Goal: Information Seeking & Learning: Learn about a topic

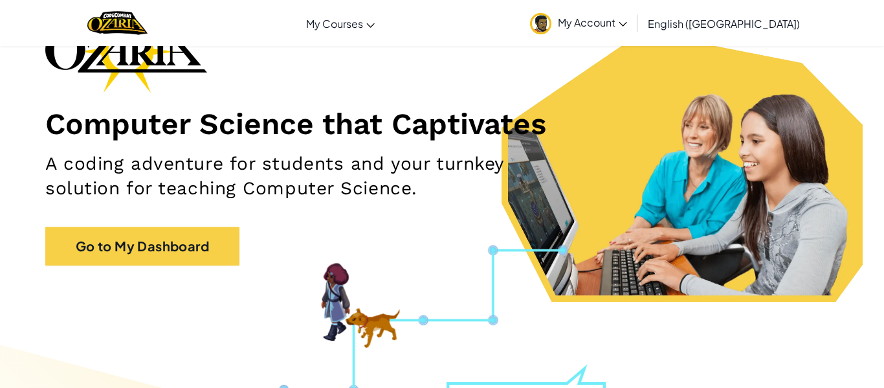
scroll to position [100, 0]
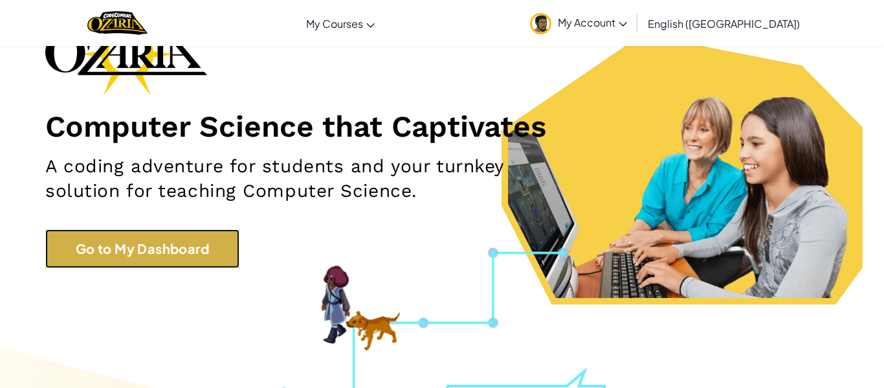
click at [115, 230] on link "Go to My Dashboard" at bounding box center [142, 248] width 194 height 39
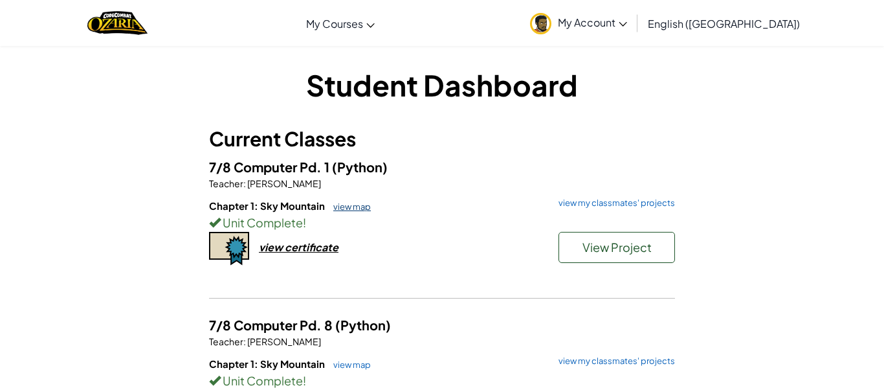
click at [361, 207] on link "view map" at bounding box center [349, 206] width 44 height 10
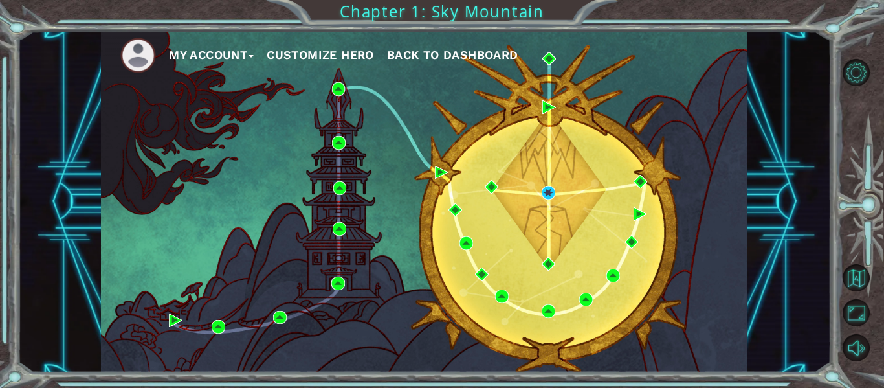
click at [242, 58] on button "My Account" at bounding box center [211, 54] width 85 height 19
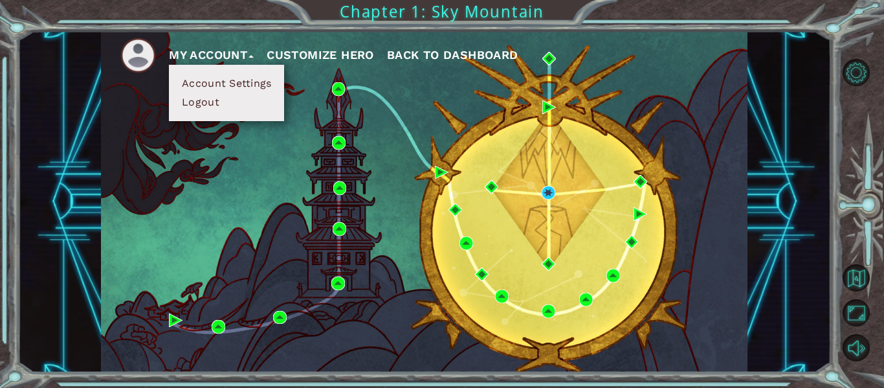
click at [339, 56] on button "Customize Hero" at bounding box center [320, 54] width 107 height 19
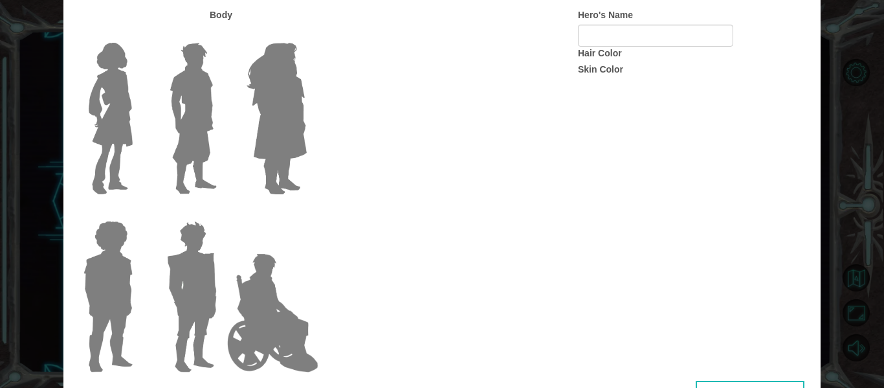
type input "Apollo"
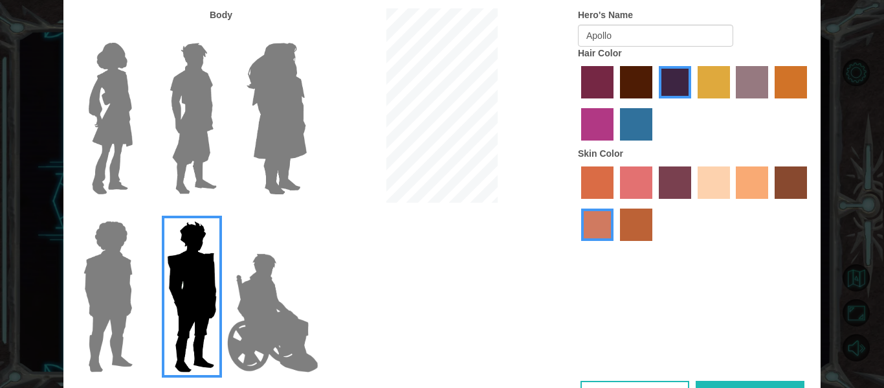
click at [290, 312] on img at bounding box center [273, 312] width 102 height 129
click at [306, 212] on input "Hero Jamie" at bounding box center [306, 212] width 0 height 0
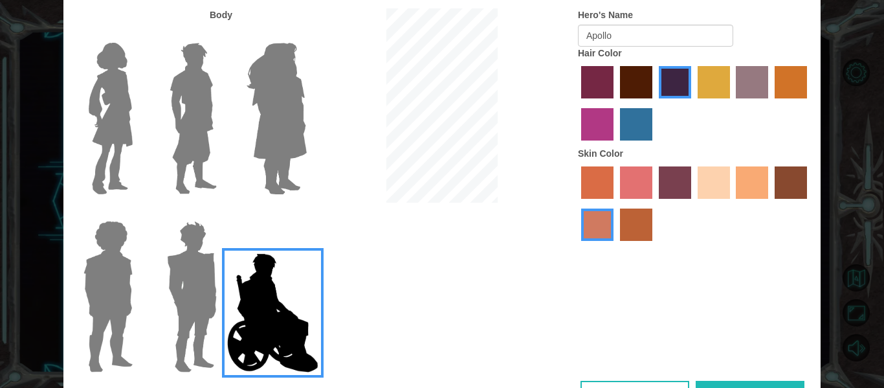
click at [717, 383] on button "Done" at bounding box center [749, 394] width 109 height 29
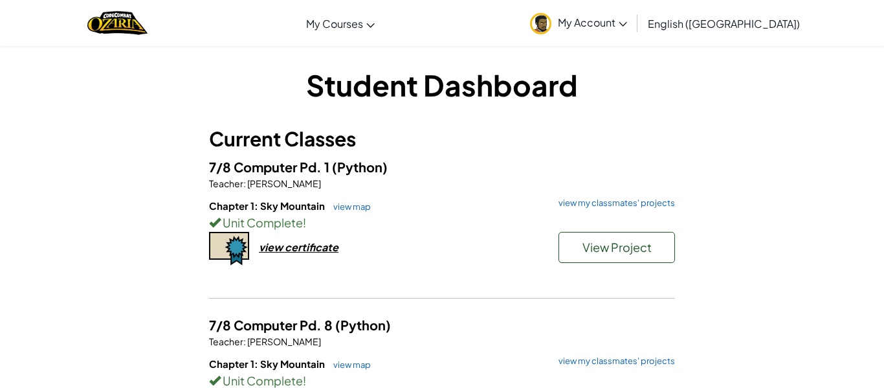
click at [505, 168] on h5 "7/8 Computer Pd. 1 (Python)" at bounding box center [442, 167] width 466 height 20
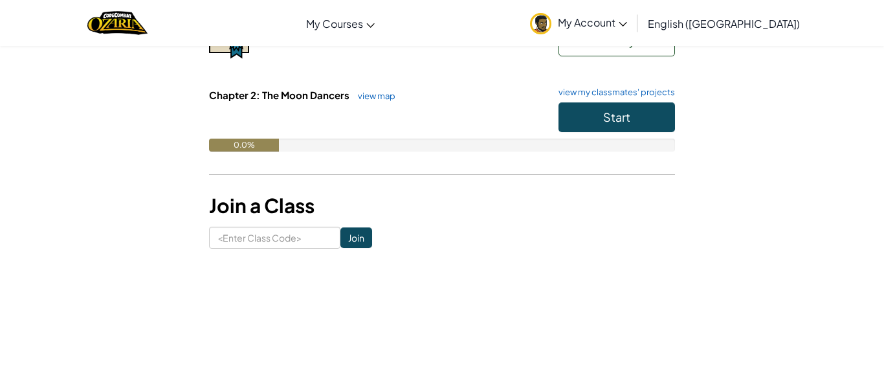
scroll to position [362, 0]
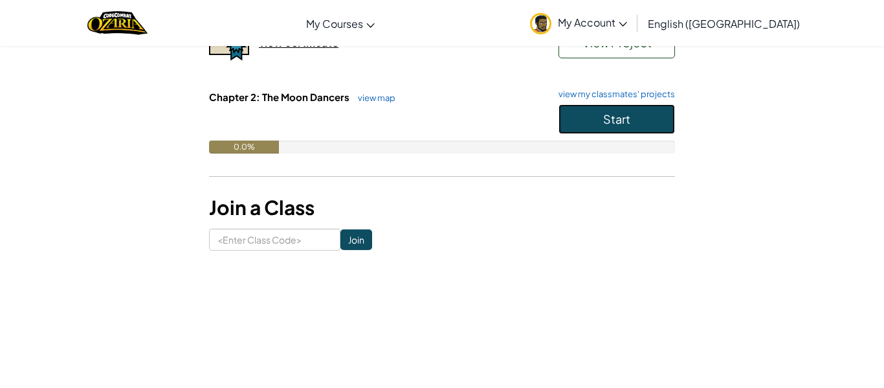
click at [605, 113] on span "Start" at bounding box center [616, 118] width 27 height 15
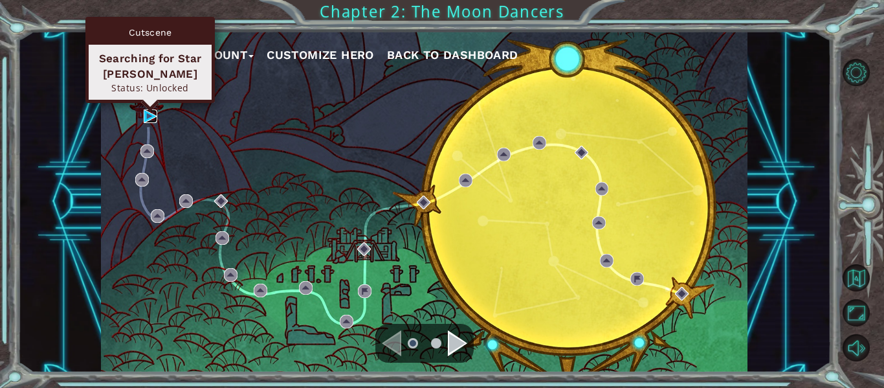
click at [150, 114] on img at bounding box center [151, 116] width 14 height 14
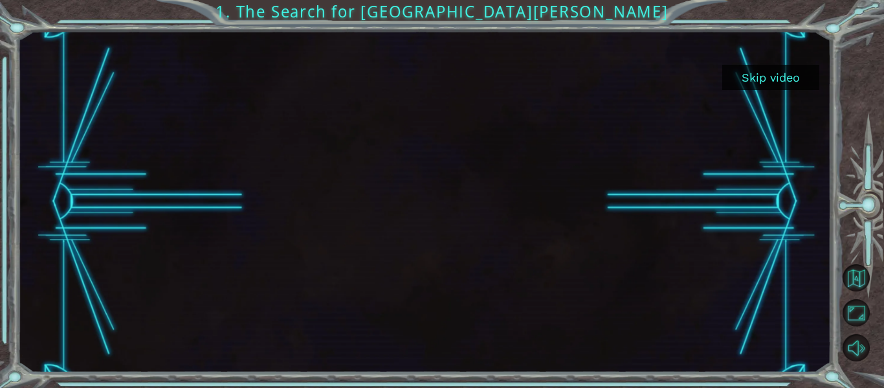
click at [796, 80] on button "Skip video" at bounding box center [770, 77] width 97 height 25
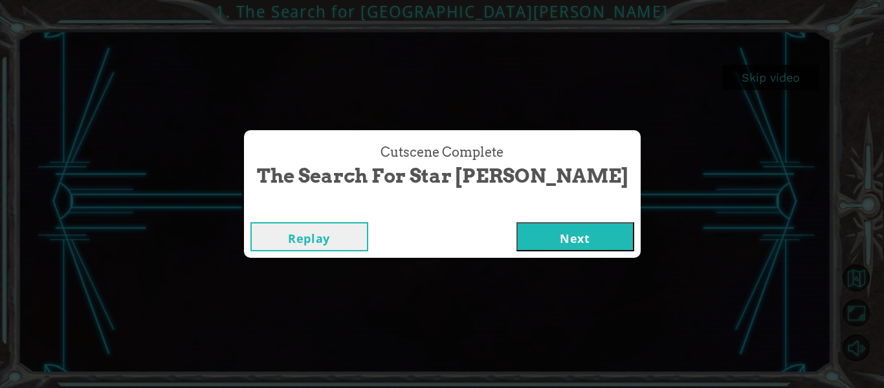
click at [532, 240] on button "Next" at bounding box center [575, 236] width 118 height 29
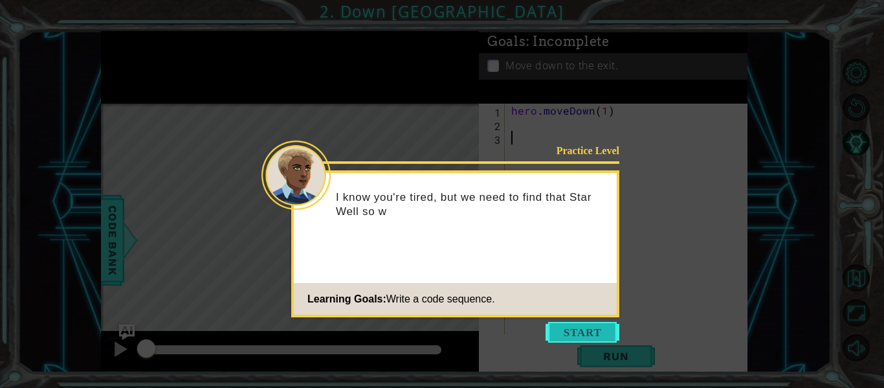
click at [558, 325] on button "Start" at bounding box center [582, 332] width 74 height 21
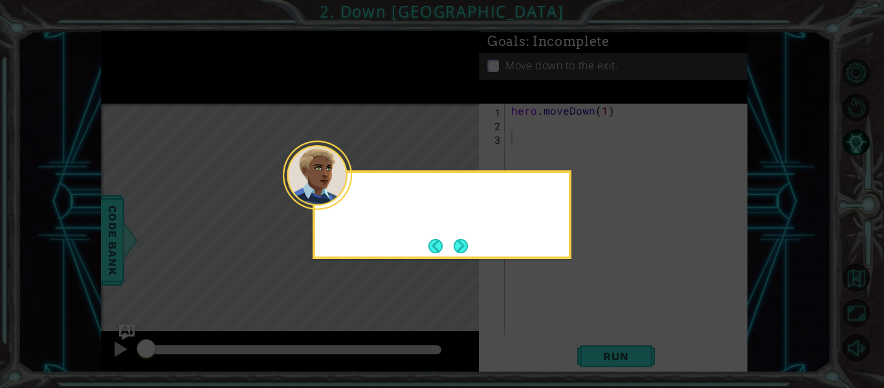
click at [558, 325] on icon at bounding box center [442, 194] width 884 height 388
click at [472, 249] on div "You can use hero.moveDown() to move along the p" at bounding box center [441, 214] width 259 height 89
click at [467, 249] on button "Next" at bounding box center [461, 246] width 14 height 14
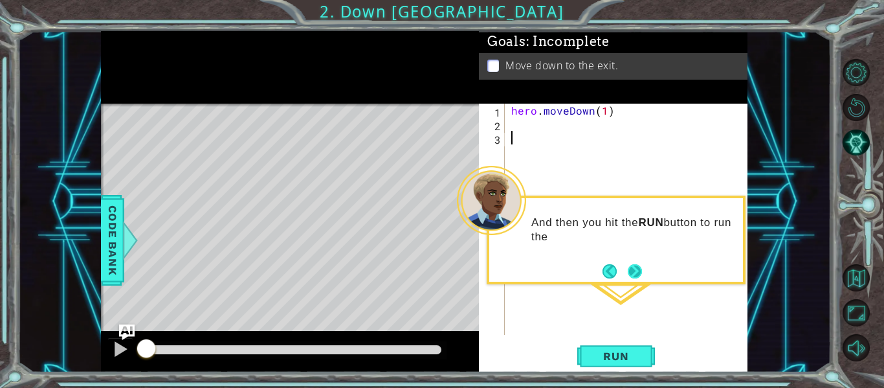
click at [636, 271] on button "Next" at bounding box center [635, 271] width 14 height 14
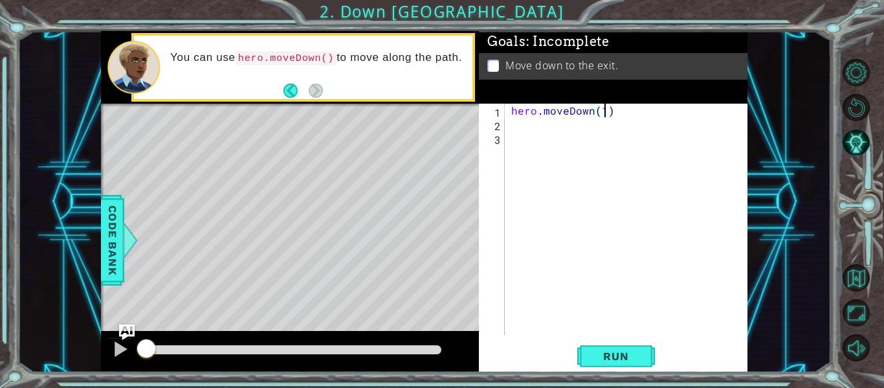
click at [607, 107] on div "hero . moveDown ( 1 )" at bounding box center [630, 233] width 243 height 258
type textarea "hero.moveDown(2)"
click at [635, 362] on span "Run" at bounding box center [615, 355] width 51 height 13
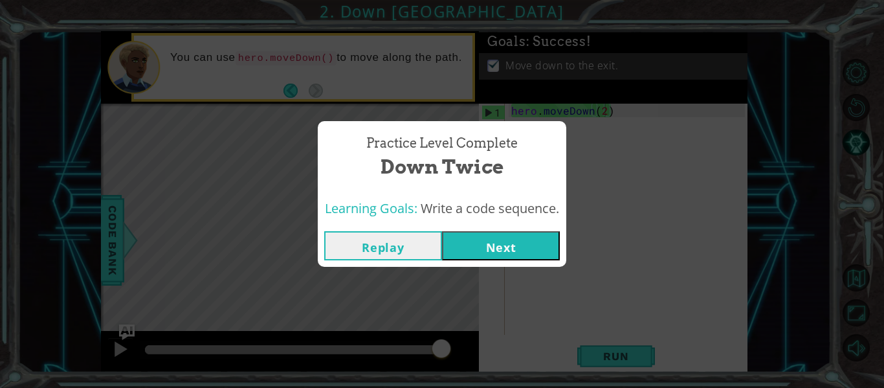
click at [532, 263] on div "Replay Next" at bounding box center [442, 245] width 248 height 42
click at [531, 259] on button "Next" at bounding box center [501, 245] width 118 height 29
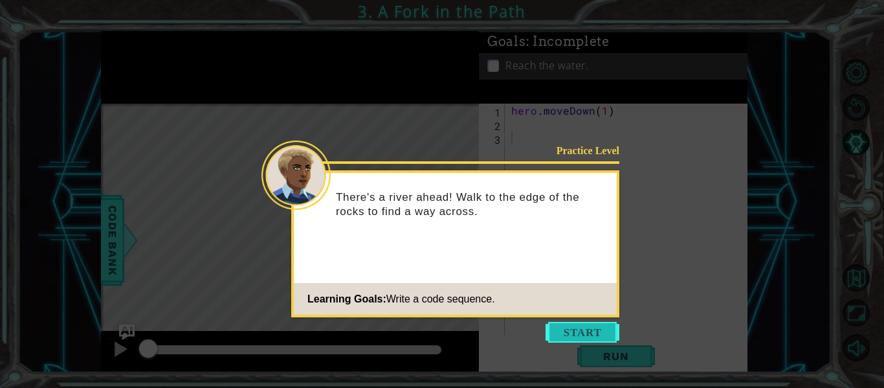
click at [584, 325] on button "Start" at bounding box center [582, 332] width 74 height 21
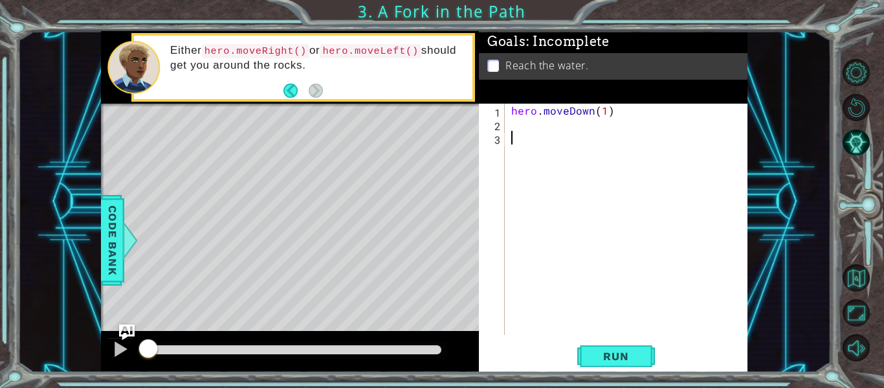
click at [592, 127] on div "hero . moveDown ( 1 )" at bounding box center [630, 233] width 243 height 258
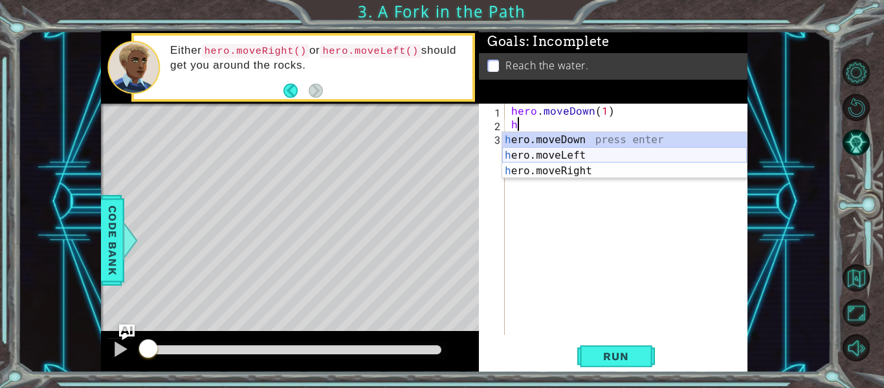
click at [570, 159] on div "h ero.moveDown press enter h ero.moveLeft press enter h ero.moveRight press ent…" at bounding box center [624, 171] width 245 height 78
type textarea "hero.moveLeft(1)"
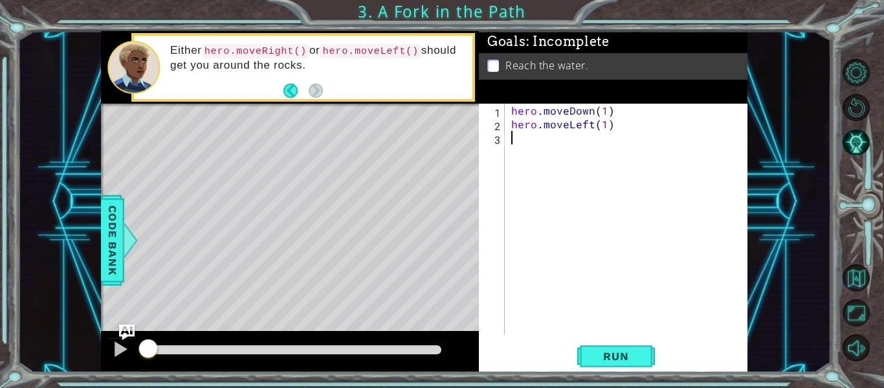
click at [561, 135] on div "hero . moveDown ( 1 ) hero . moveLeft ( 1 )" at bounding box center [630, 233] width 243 height 258
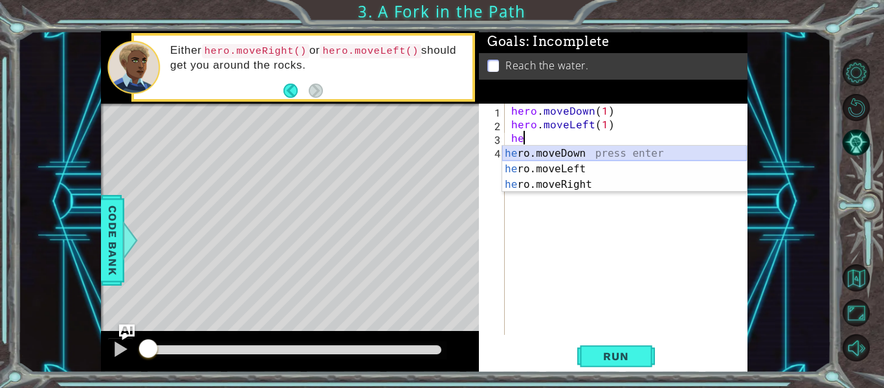
click at [578, 158] on div "he ro.moveDown press enter he ro.moveLeft press enter he ro.moveRight press ent…" at bounding box center [624, 185] width 245 height 78
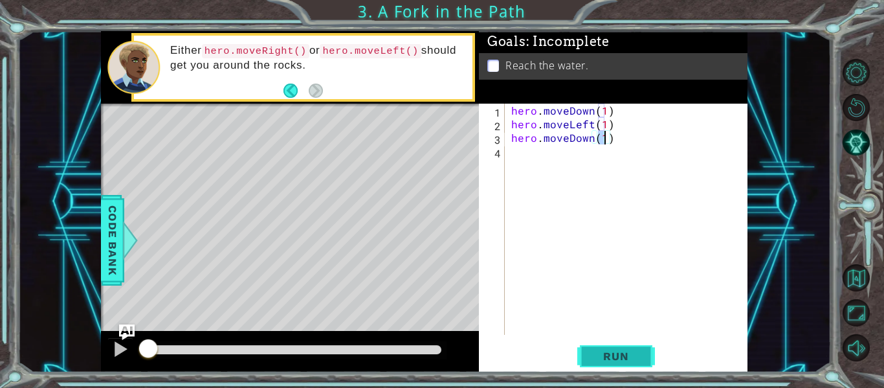
type textarea "hero.moveDown(1)"
click at [629, 351] on span "Run" at bounding box center [615, 355] width 51 height 13
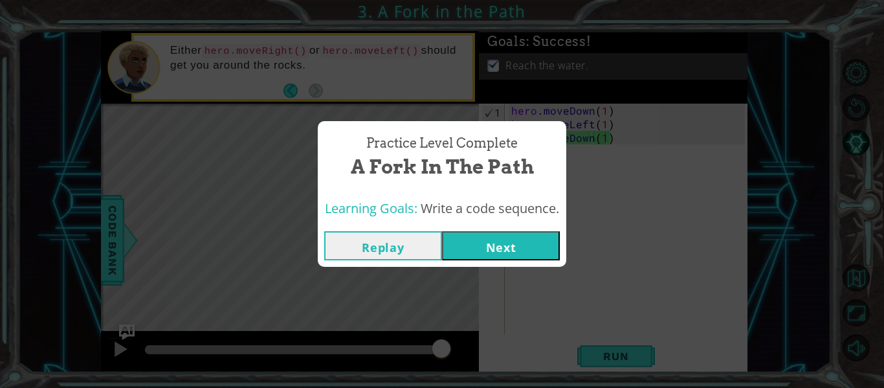
click at [547, 243] on button "Next" at bounding box center [501, 245] width 118 height 29
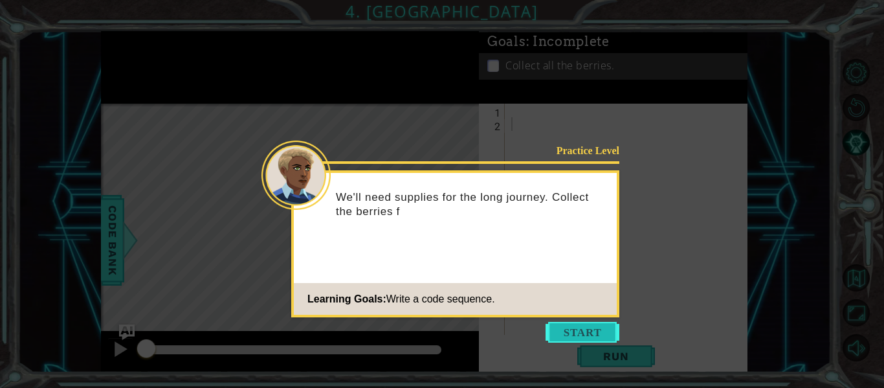
click at [584, 333] on button "Start" at bounding box center [582, 332] width 74 height 21
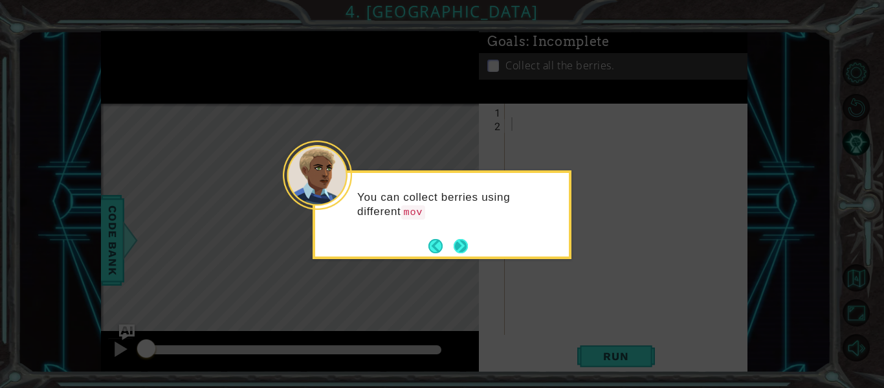
click at [470, 247] on div "You can collect berries using different mov" at bounding box center [441, 214] width 259 height 89
click at [469, 247] on div "You can collect berries using different move commands." at bounding box center [441, 214] width 259 height 89
click at [465, 249] on button "Next" at bounding box center [461, 246] width 14 height 14
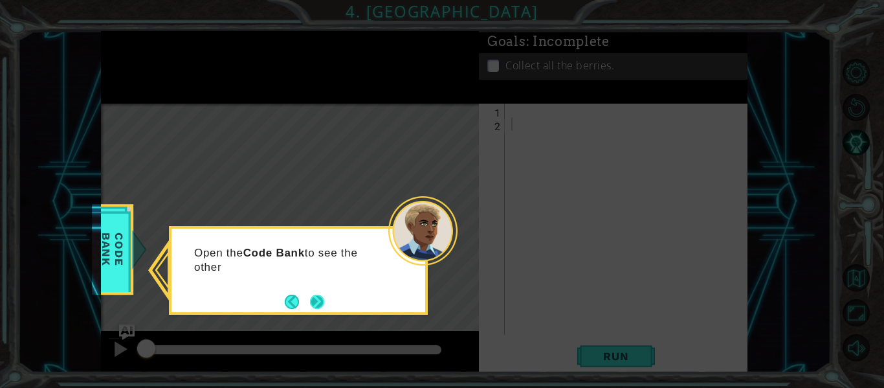
click at [323, 304] on button "Next" at bounding box center [317, 301] width 14 height 14
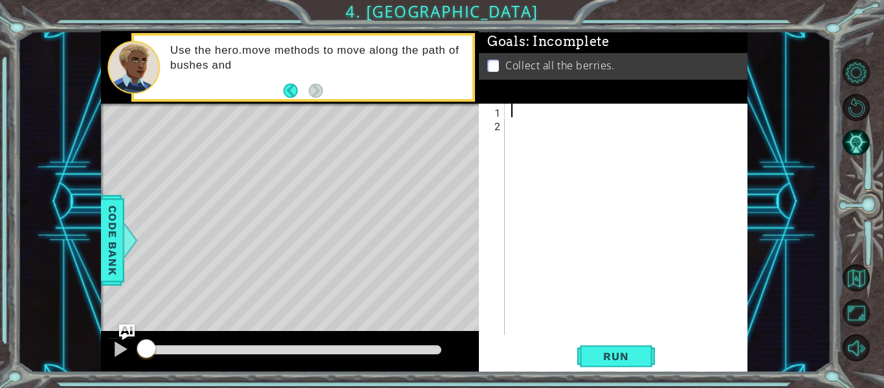
click at [584, 106] on div at bounding box center [630, 233] width 243 height 258
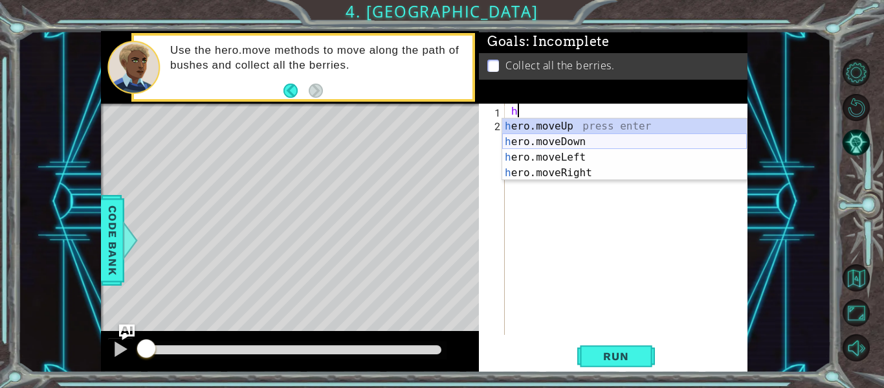
click at [569, 139] on div "h ero.moveUp press enter h ero.moveDown press enter h ero.moveLeft press enter …" at bounding box center [624, 164] width 245 height 93
type textarea "hero.moveDown(1)"
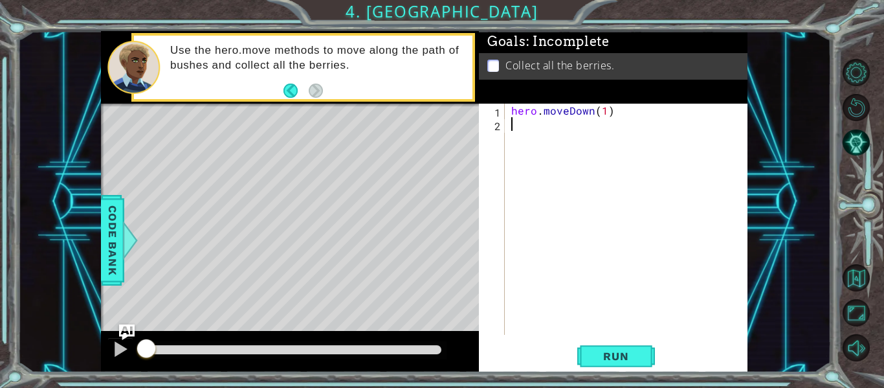
click at [627, 196] on div "hero . moveDown ( 1 )" at bounding box center [630, 233] width 243 height 258
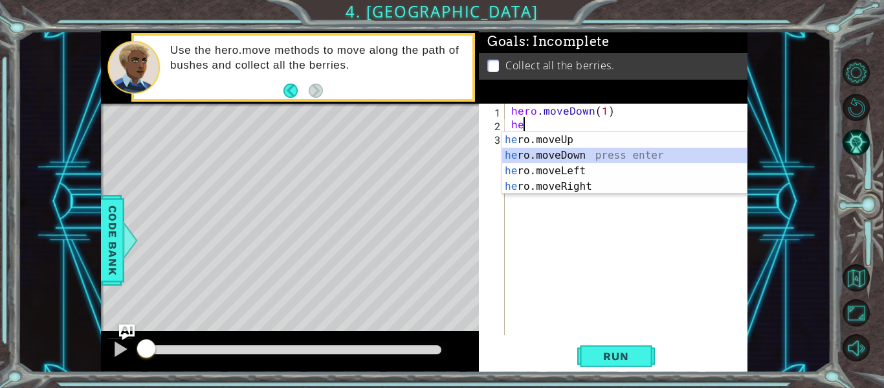
click at [649, 157] on div "he ro.moveUp press enter he ro.moveDown press enter he ro.moveLeft press enter …" at bounding box center [624, 178] width 245 height 93
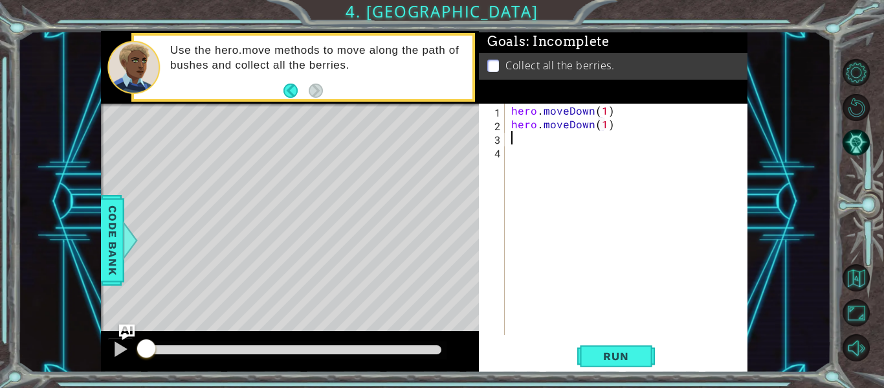
type textarea "hero.moveDown(1)b"
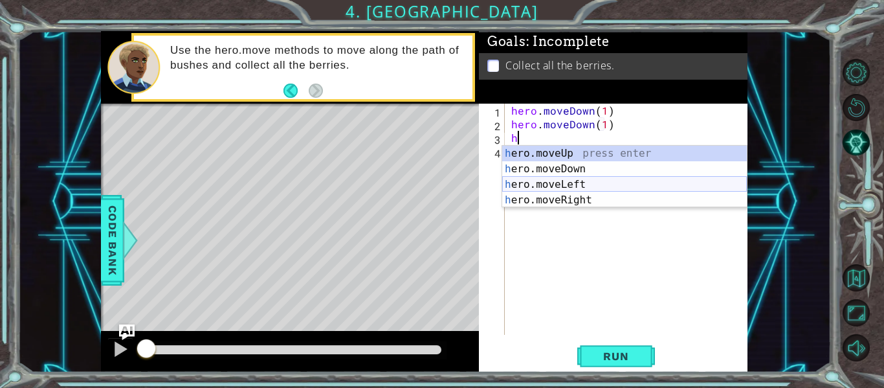
click at [628, 185] on div "h ero.moveUp press enter h ero.moveDown press enter h ero.moveLeft press enter …" at bounding box center [624, 192] width 245 height 93
type textarea "hero.moveLeft(1)"
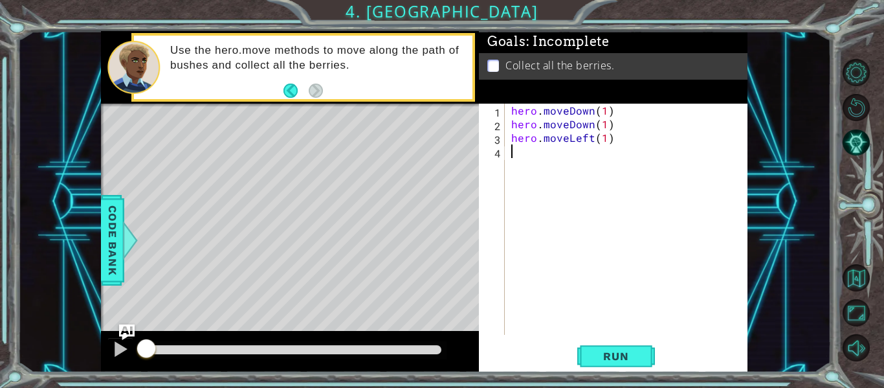
click at [636, 155] on div "hero . moveDown ( 1 ) hero . moveDown ( 1 ) hero . moveLeft ( 1 )" at bounding box center [630, 233] width 243 height 258
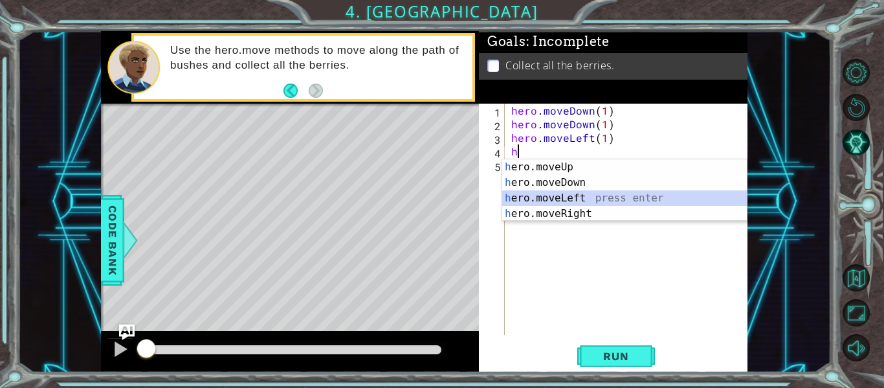
click at [595, 193] on div "h ero.moveUp press enter h ero.moveDown press enter h ero.moveLeft press enter …" at bounding box center [624, 205] width 245 height 93
type textarea "hero.moveLeft(1)"
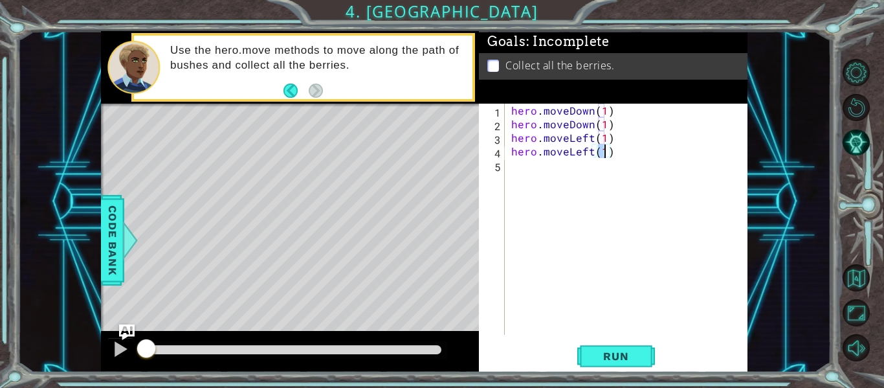
click at [612, 179] on div "hero . moveDown ( 1 ) hero . moveDown ( 1 ) hero . moveLeft ( 1 ) hero . moveLe…" at bounding box center [630, 233] width 243 height 258
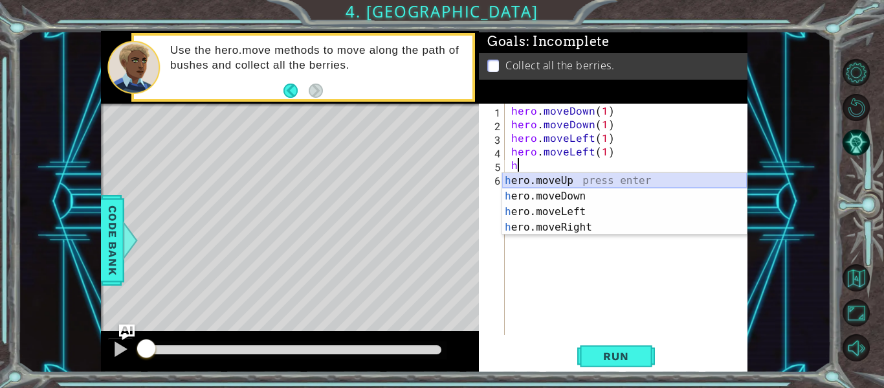
click at [602, 177] on div "h ero.moveUp press enter h ero.moveDown press enter h ero.moveLeft press enter …" at bounding box center [624, 219] width 245 height 93
type textarea "hero.moveUp(1)"
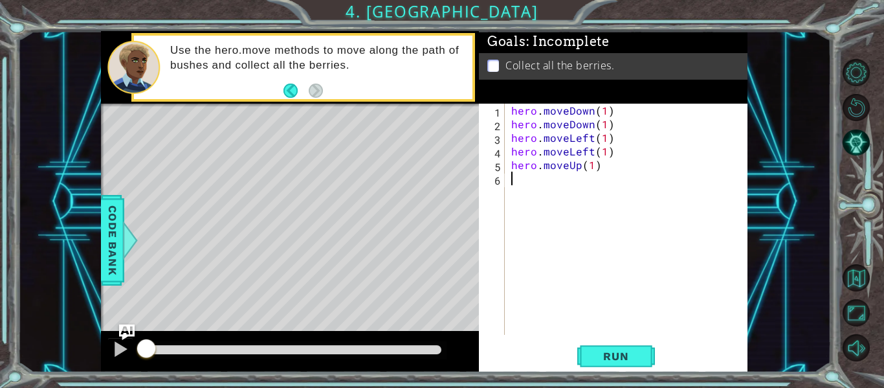
click at [600, 180] on div "hero . moveDown ( 1 ) hero . moveDown ( 1 ) hero . moveLeft ( 1 ) hero . moveLe…" at bounding box center [630, 233] width 243 height 258
type textarea "g"
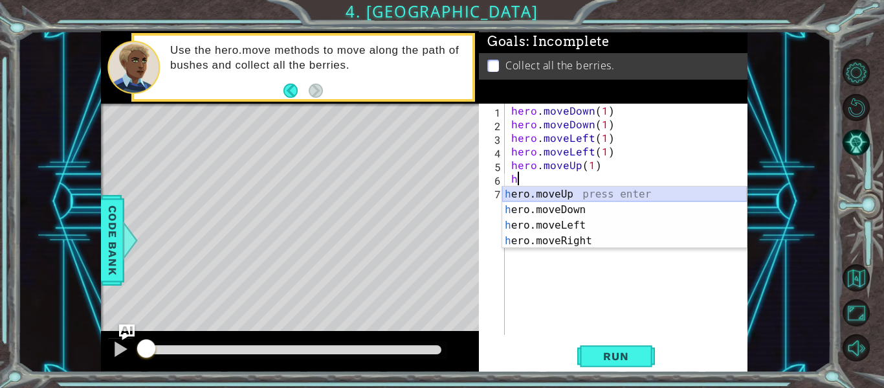
click at [573, 195] on div "h ero.moveUp press enter h ero.moveDown press enter h ero.moveLeft press enter …" at bounding box center [624, 232] width 245 height 93
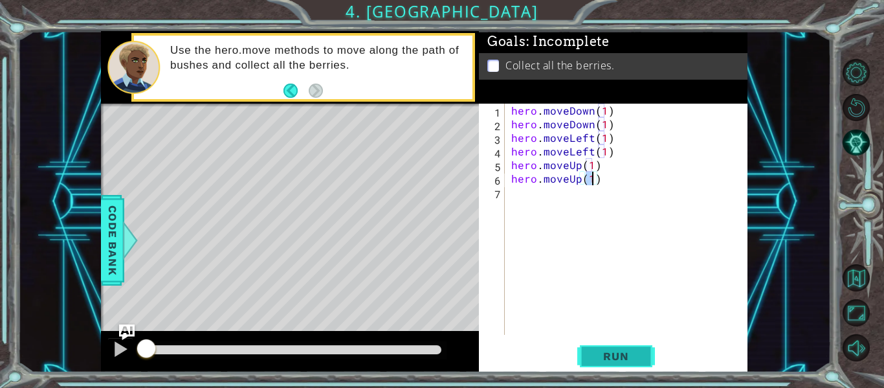
type textarea "hero.moveUp(1)"
click at [613, 351] on span "Run" at bounding box center [615, 355] width 51 height 13
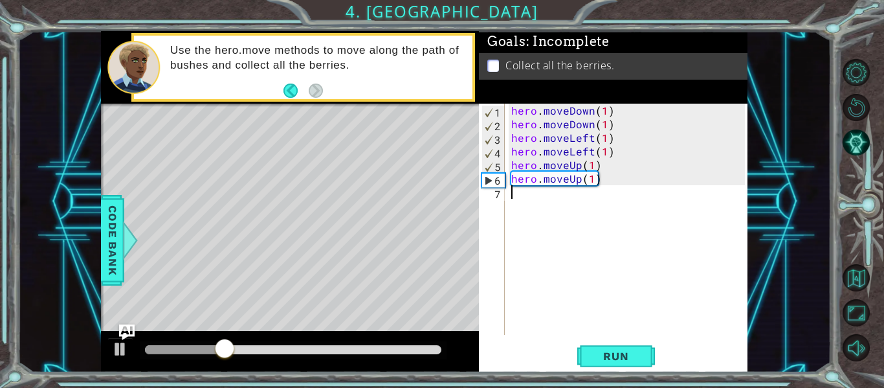
click at [593, 197] on div "hero . moveDown ( 1 ) hero . moveDown ( 1 ) hero . moveLeft ( 1 ) hero . moveLe…" at bounding box center [630, 233] width 243 height 258
type textarea "n"
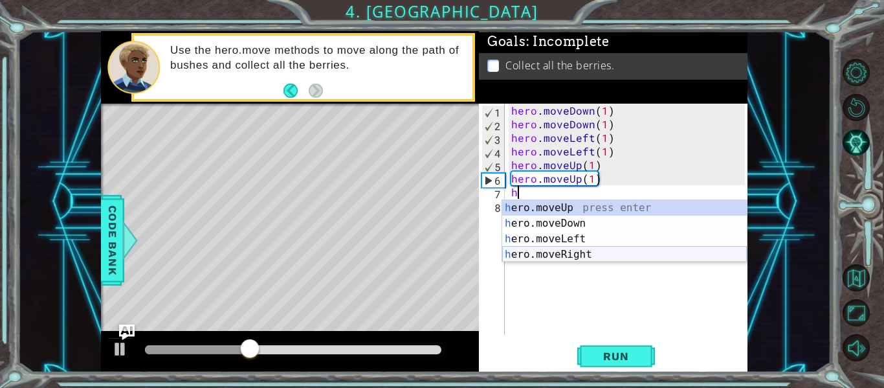
click at [553, 256] on div "h ero.moveUp press enter h ero.moveDown press enter h ero.moveLeft press enter …" at bounding box center [624, 246] width 245 height 93
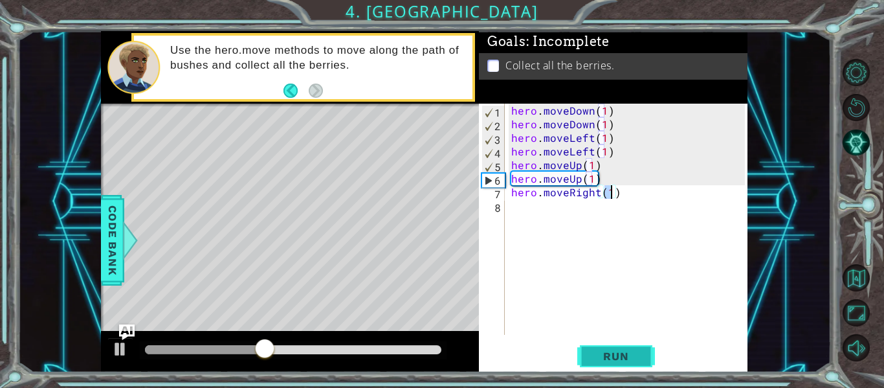
type textarea "hero.moveRight(1)"
click at [583, 362] on button "Run" at bounding box center [616, 356] width 78 height 27
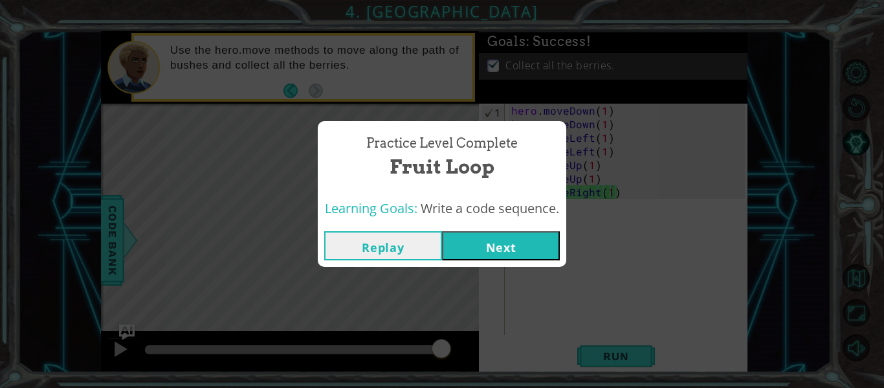
click at [552, 252] on button "Next" at bounding box center [501, 245] width 118 height 29
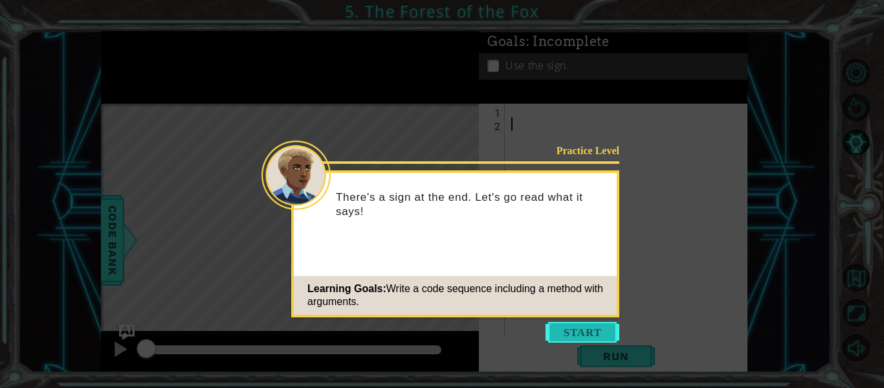
click at [604, 339] on button "Start" at bounding box center [582, 332] width 74 height 21
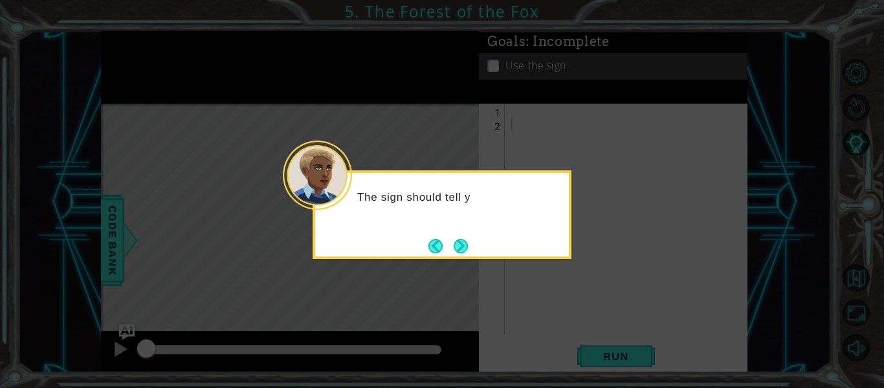
click at [474, 244] on div "The sign should tell y" at bounding box center [441, 214] width 259 height 89
click at [459, 243] on button "Next" at bounding box center [461, 246] width 14 height 14
click at [455, 241] on button "Next" at bounding box center [461, 246] width 14 height 14
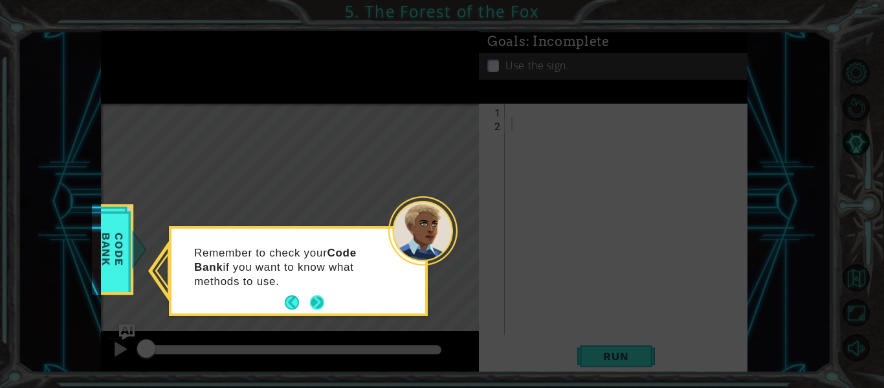
click at [322, 303] on button "Next" at bounding box center [317, 302] width 14 height 14
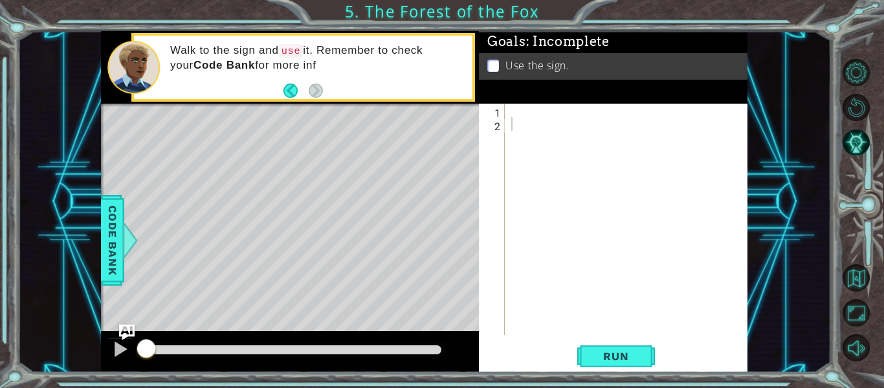
click at [591, 91] on div "Goals : Incomplete Use the sign." at bounding box center [613, 67] width 268 height 72
click at [586, 107] on div at bounding box center [630, 233] width 243 height 258
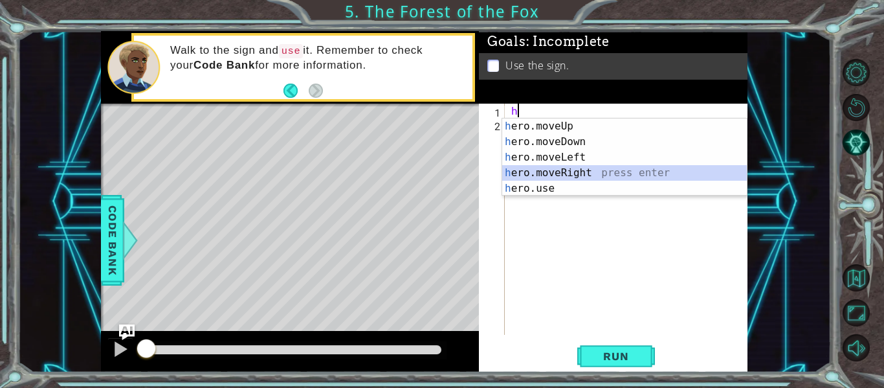
click at [611, 168] on div "h ero.moveUp press enter h ero.moveDown press enter h ero.moveLeft press enter …" at bounding box center [624, 172] width 245 height 109
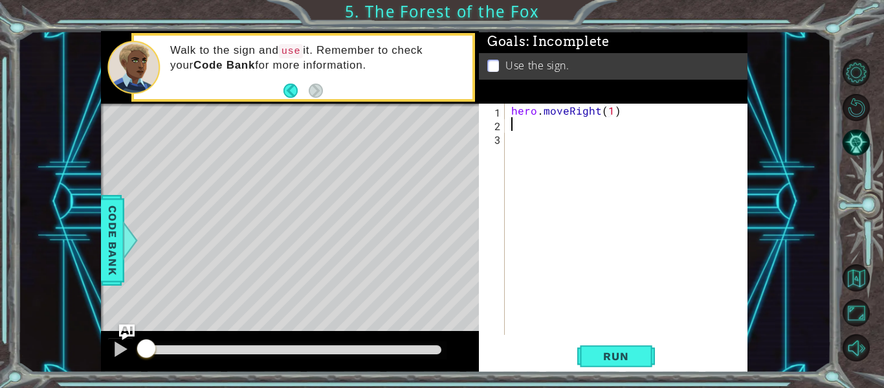
scroll to position [0, 6]
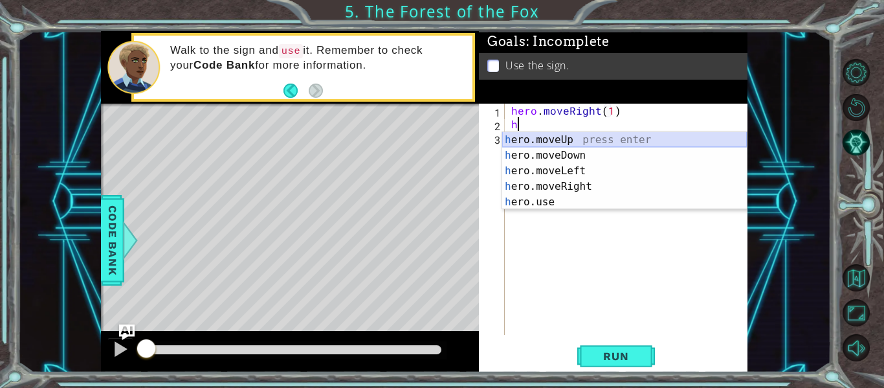
click at [613, 137] on div "h ero.moveUp press enter h ero.moveDown press enter h ero.moveLeft press enter …" at bounding box center [624, 186] width 245 height 109
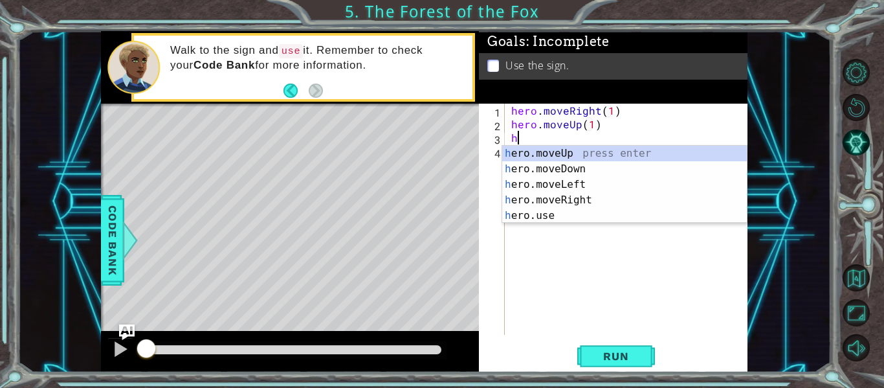
scroll to position [0, 6]
click at [595, 189] on div "he ro.moveUp press enter he ro.moveDown press enter he ro.moveLeft press enter …" at bounding box center [624, 200] width 245 height 109
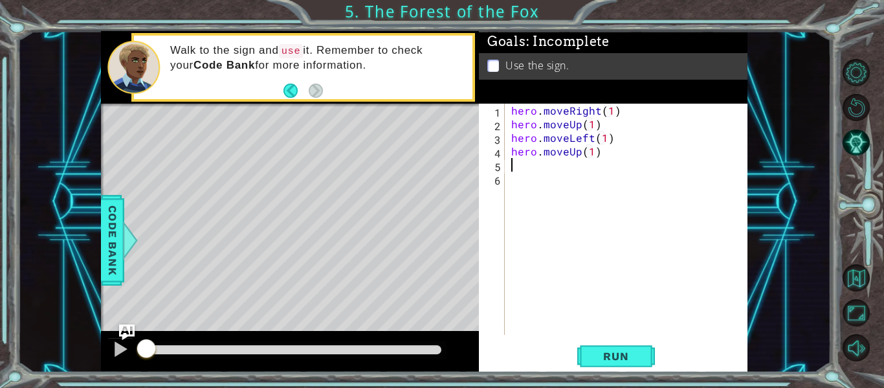
scroll to position [0, 5]
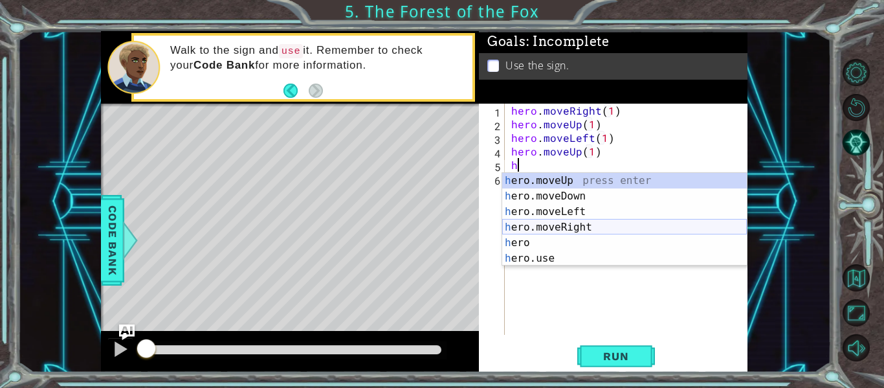
click at [585, 229] on div "h ero.moveUp press enter h ero.moveDown press enter h ero.moveLeft press enter …" at bounding box center [624, 235] width 245 height 124
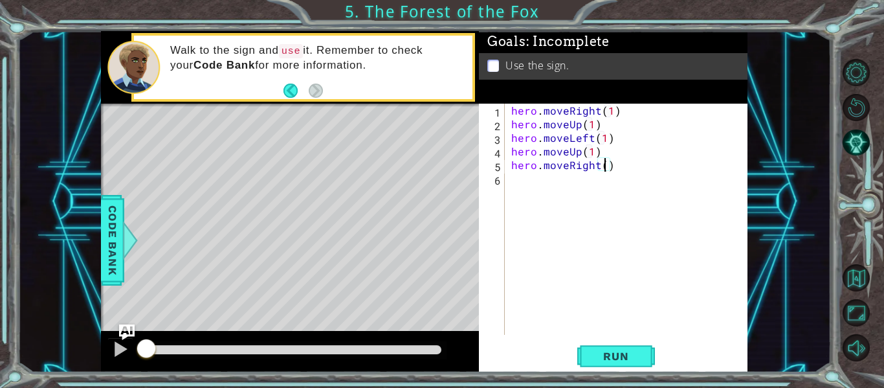
type textarea "hero.moveRight(2)"
click at [567, 177] on div "hero . moveRight ( 1 ) hero . moveUp ( 1 ) hero . moveLeft ( 1 ) hero . moveUp …" at bounding box center [630, 233] width 243 height 258
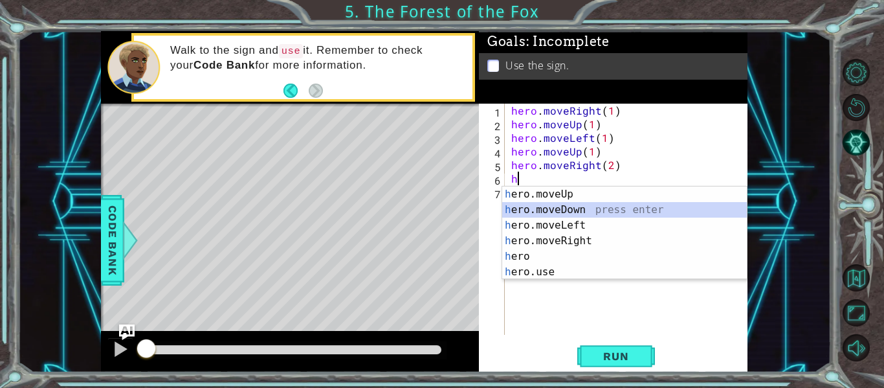
click at [581, 211] on div "h ero.moveUp press enter h ero.moveDown press enter h ero.moveLeft press enter …" at bounding box center [624, 248] width 245 height 124
type textarea "hero.moveDown(1)"
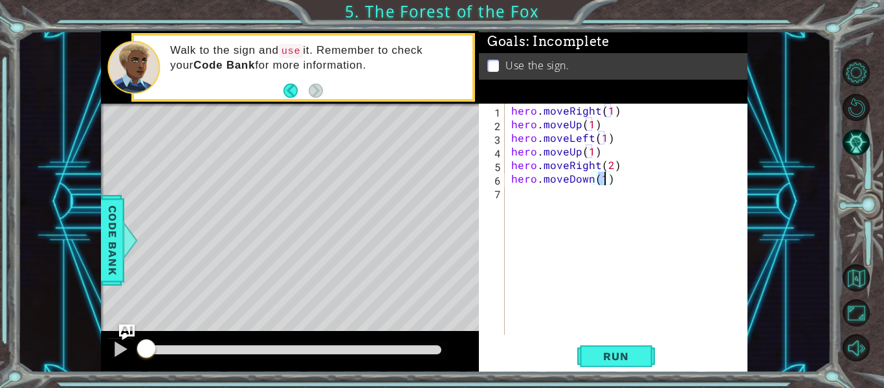
click at [589, 190] on div "hero . moveRight ( 1 ) hero . moveUp ( 1 ) hero . moveLeft ( 1 ) hero . moveUp …" at bounding box center [630, 233] width 243 height 258
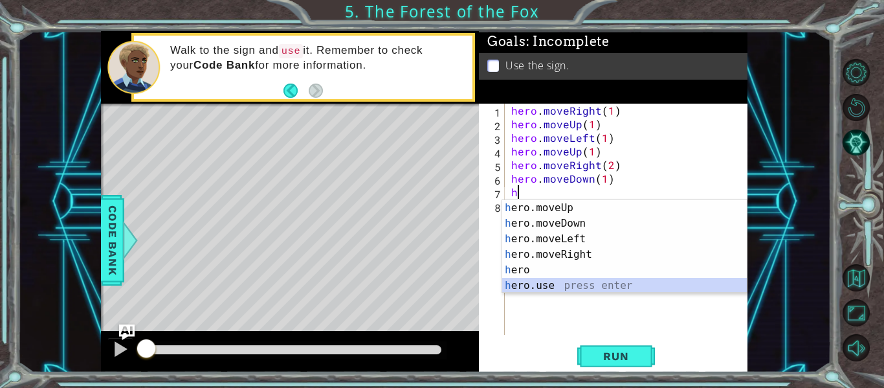
click at [573, 288] on div "h ero.moveUp press enter h ero.moveDown press enter h ero.moveLeft press enter …" at bounding box center [624, 262] width 245 height 124
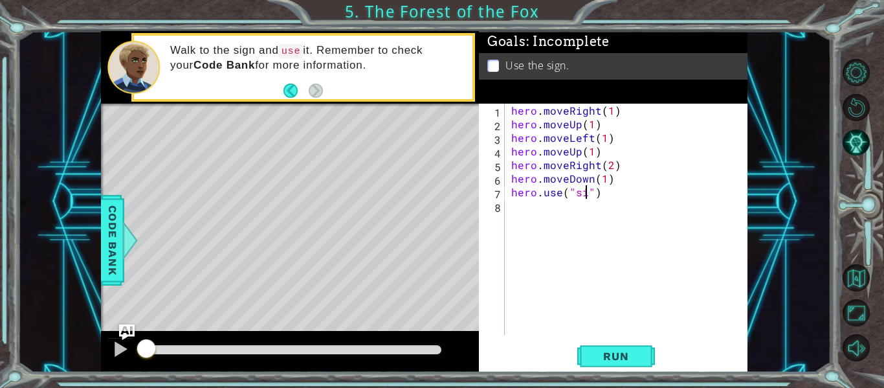
scroll to position [0, 6]
type textarea "hero.use("sign")"
click at [612, 350] on span "Run" at bounding box center [615, 355] width 51 height 13
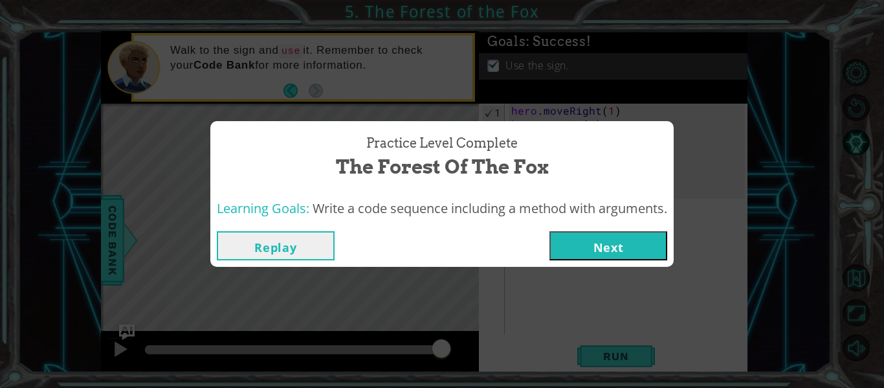
click at [654, 251] on button "Next" at bounding box center [608, 245] width 118 height 29
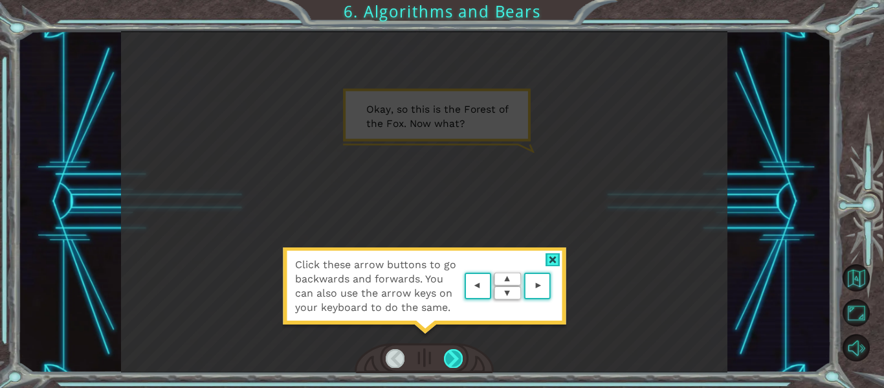
click at [446, 360] on div at bounding box center [453, 358] width 19 height 18
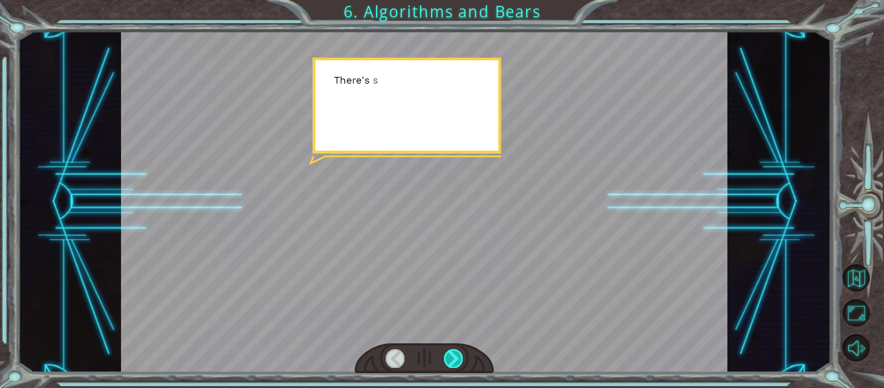
click at [446, 360] on div at bounding box center [453, 358] width 19 height 18
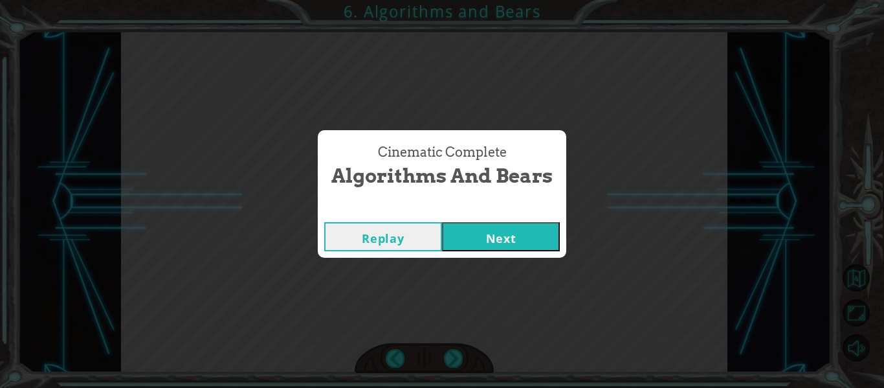
click at [510, 223] on button "Next" at bounding box center [501, 236] width 118 height 29
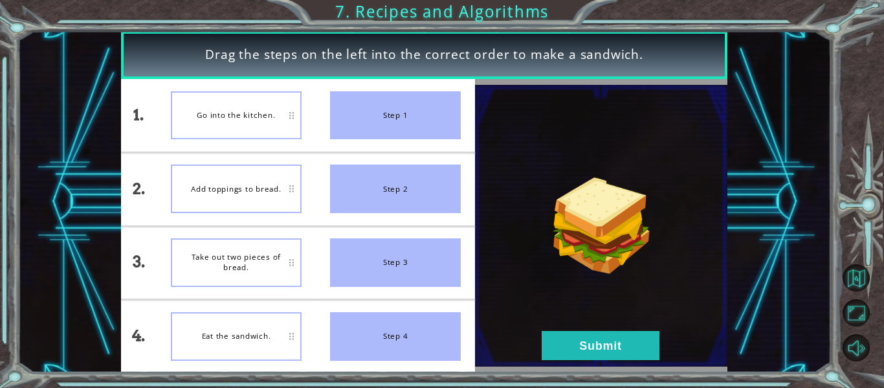
click at [263, 127] on div "Go into the kitchen." at bounding box center [236, 115] width 131 height 49
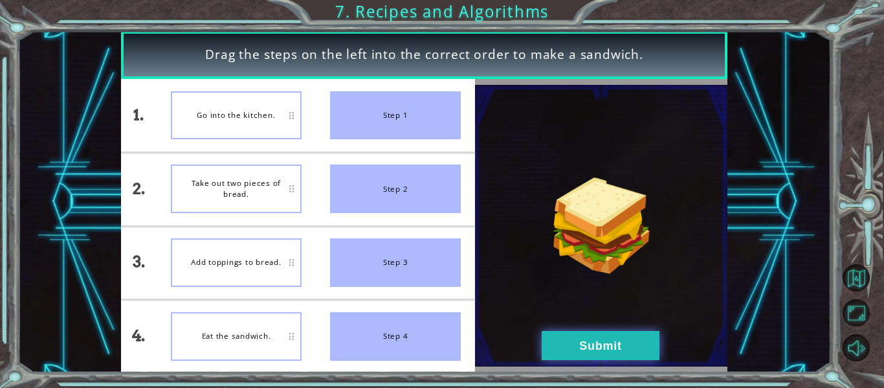
click at [618, 337] on button "Submit" at bounding box center [600, 345] width 118 height 29
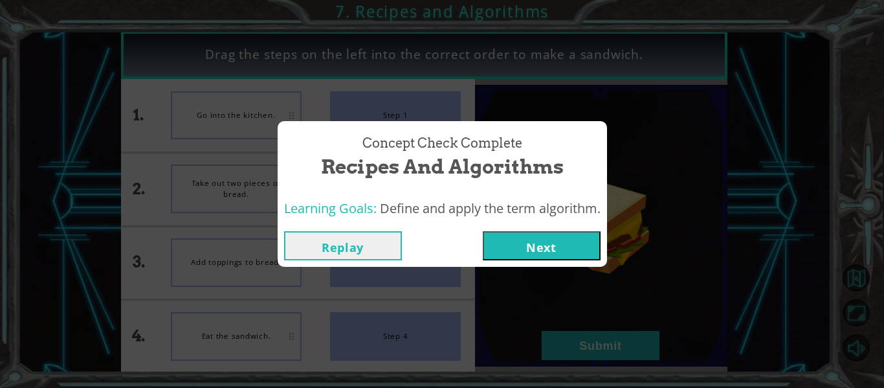
click at [516, 234] on button "Next" at bounding box center [542, 245] width 118 height 29
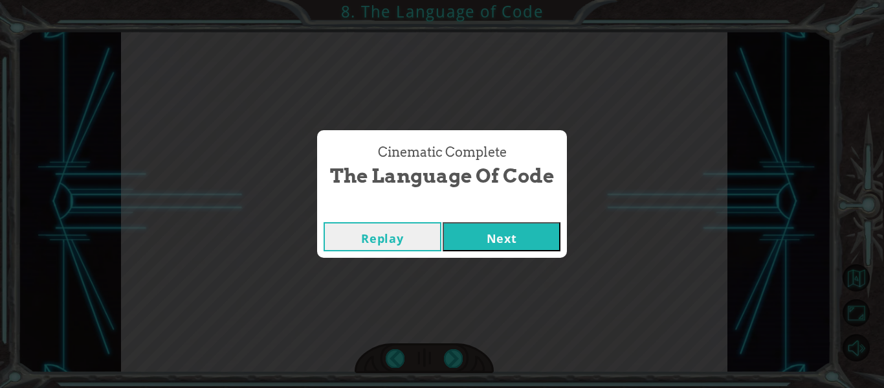
click at [517, 248] on button "Next" at bounding box center [502, 236] width 118 height 29
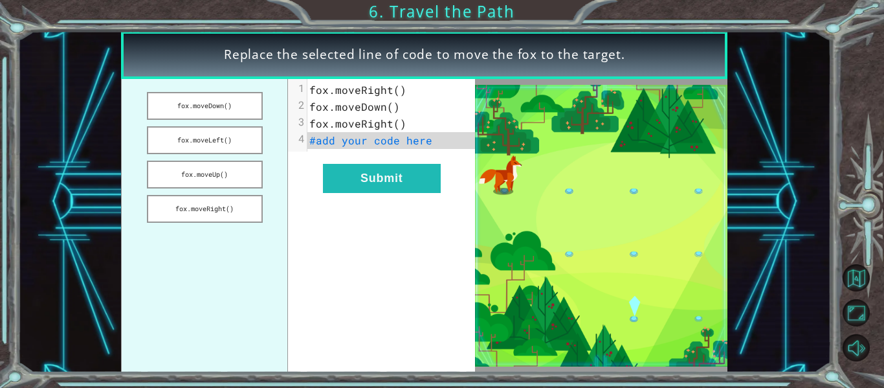
click at [382, 142] on span "#add your code here" at bounding box center [370, 140] width 123 height 14
click at [408, 179] on button "Submit" at bounding box center [382, 178] width 118 height 29
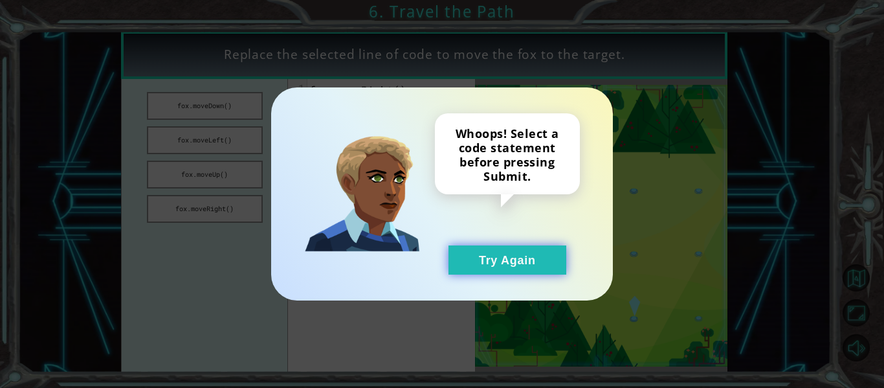
click at [519, 253] on button "Try Again" at bounding box center [507, 259] width 118 height 29
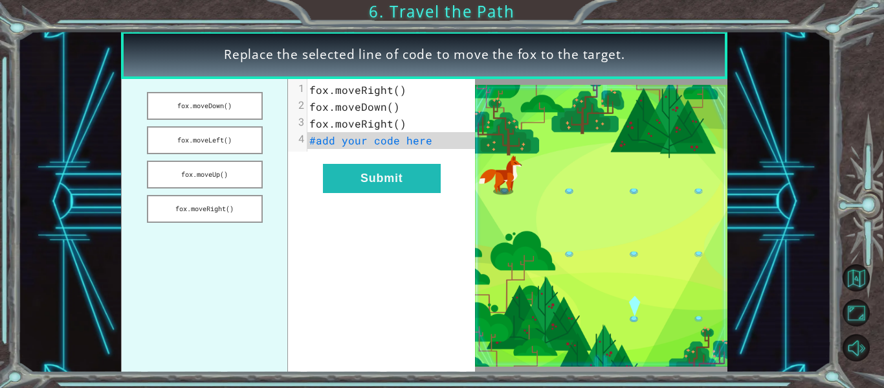
drag, startPoint x: 227, startPoint y: 117, endPoint x: 316, endPoint y: 143, distance: 92.3
click at [316, 143] on div "fox.moveDown() fox.moveLeft() fox.moveUp() fox.moveRight() xxxxxxxxxx 4 1 fox.m…" at bounding box center [298, 225] width 354 height 293
click at [234, 114] on button "fox.moveDown()" at bounding box center [205, 106] width 116 height 28
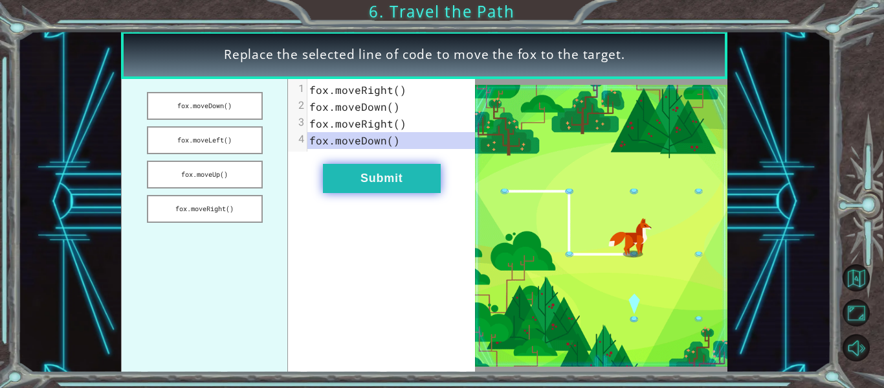
click at [427, 188] on button "Submit" at bounding box center [382, 178] width 118 height 29
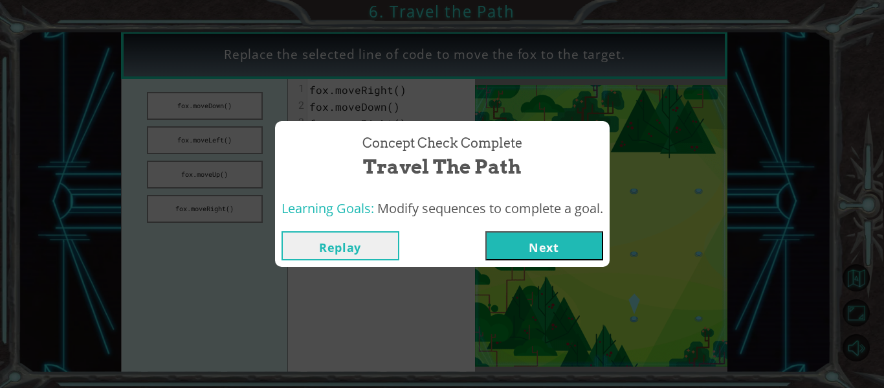
click at [560, 239] on button "Next" at bounding box center [544, 245] width 118 height 29
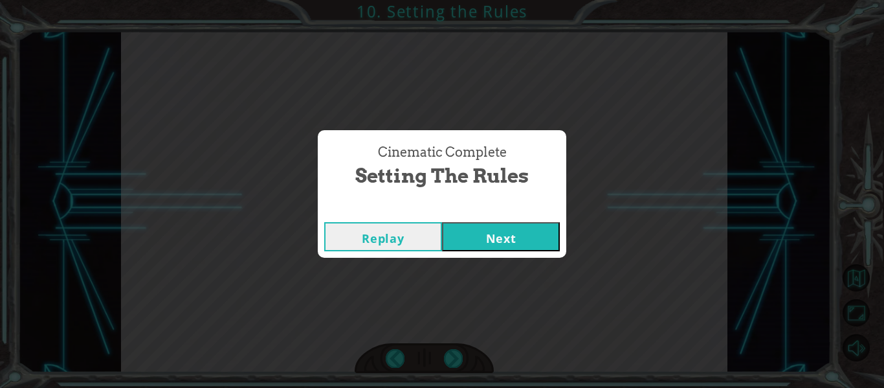
click at [532, 242] on button "Next" at bounding box center [501, 236] width 118 height 29
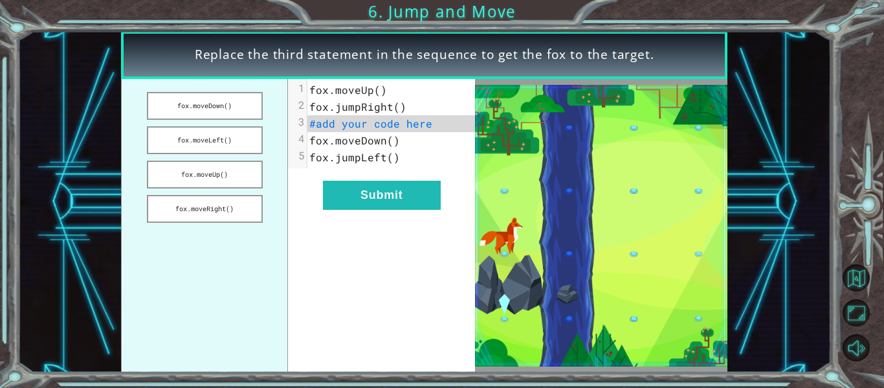
click at [545, 201] on img at bounding box center [601, 225] width 252 height 281
click at [226, 119] on button "fox.moveDown()" at bounding box center [205, 106] width 116 height 28
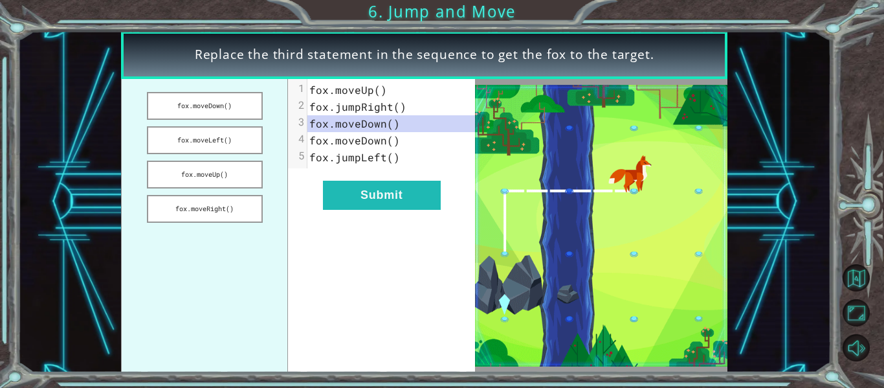
drag, startPoint x: 424, startPoint y: 199, endPoint x: 504, endPoint y: 226, distance: 84.1
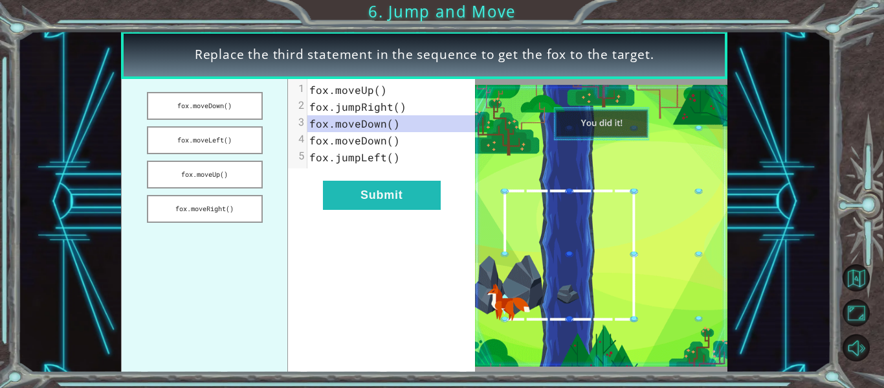
click at [504, 226] on div "fox.moveDown() fox.moveLeft() fox.moveUp() fox.moveRight() xxxxxxxxxx 5 1 fox.m…" at bounding box center [424, 225] width 606 height 293
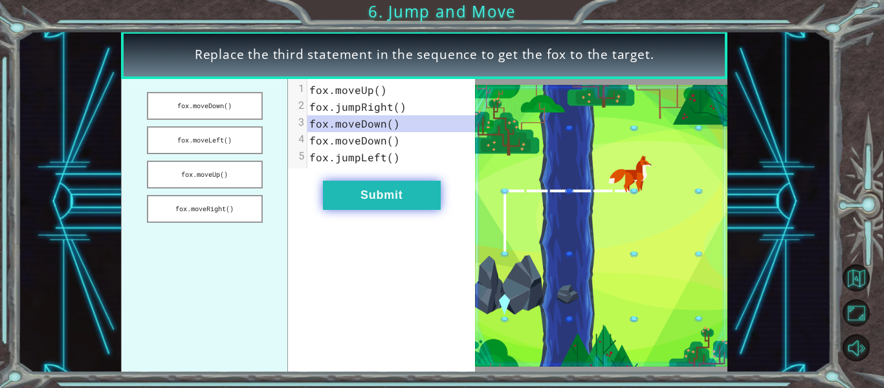
click at [426, 203] on button "Submit" at bounding box center [382, 194] width 118 height 29
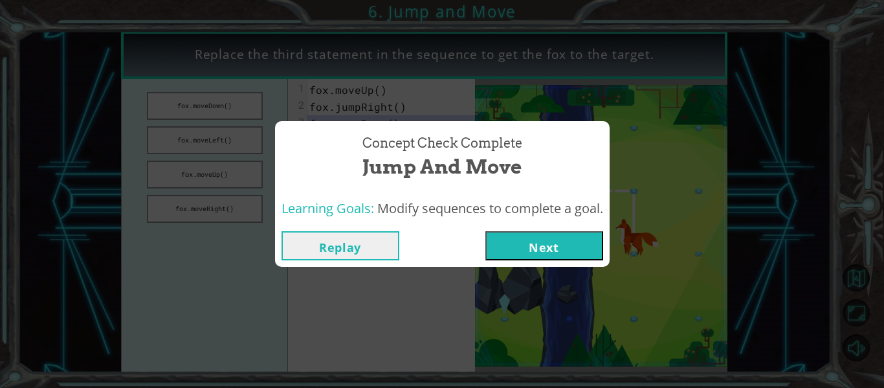
click at [543, 252] on button "Next" at bounding box center [544, 245] width 118 height 29
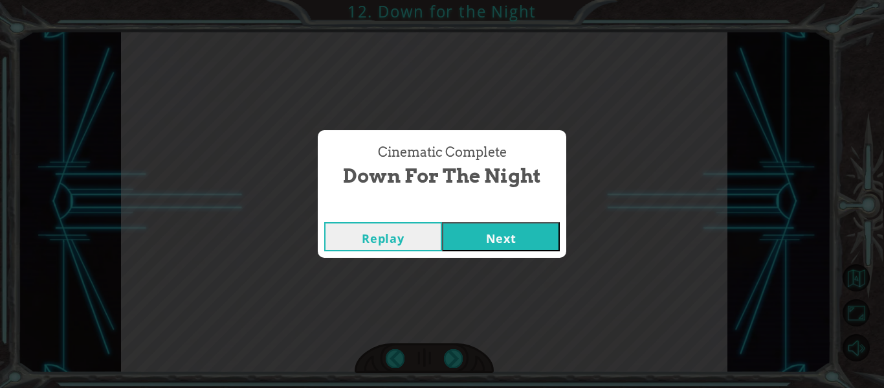
click at [543, 226] on button "Next" at bounding box center [501, 236] width 118 height 29
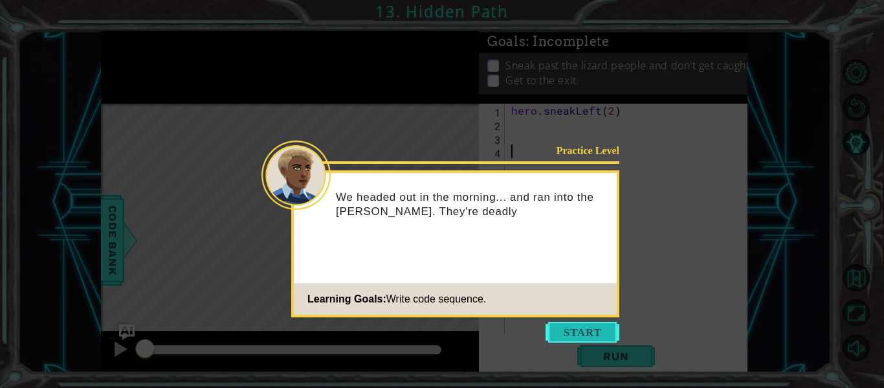
click at [580, 334] on button "Start" at bounding box center [582, 332] width 74 height 21
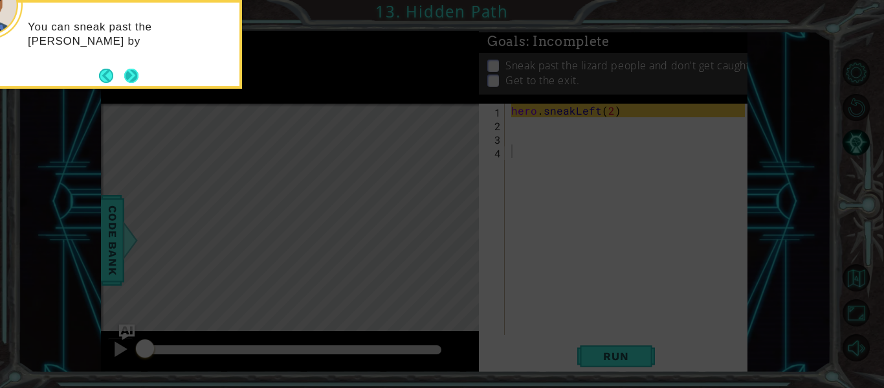
click at [134, 76] on button "Next" at bounding box center [131, 76] width 14 height 14
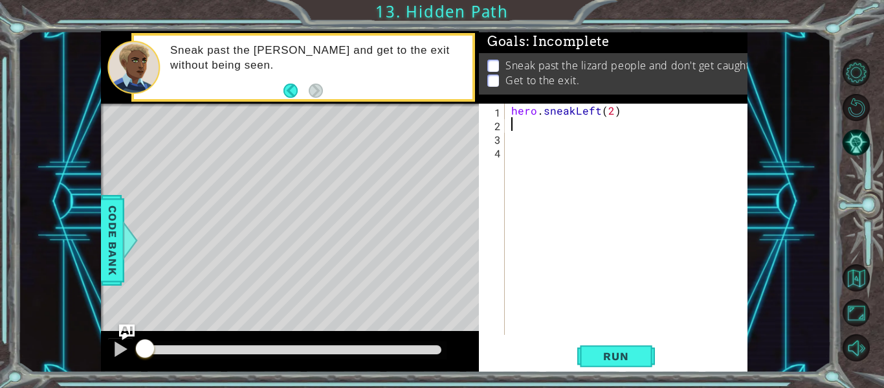
click at [582, 127] on div "hero . sneakLeft ( 2 )" at bounding box center [630, 233] width 243 height 258
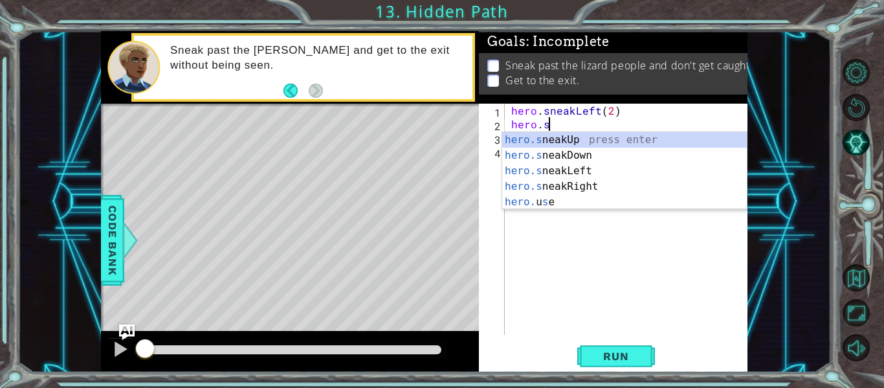
scroll to position [0, 2]
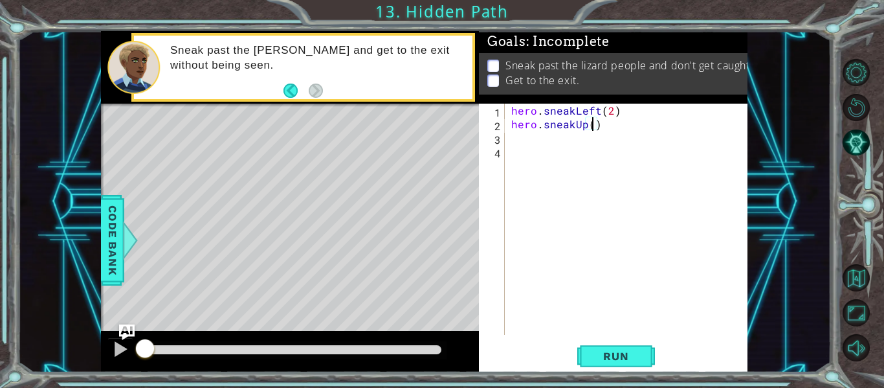
type textarea "hero.sneakUp(3)"
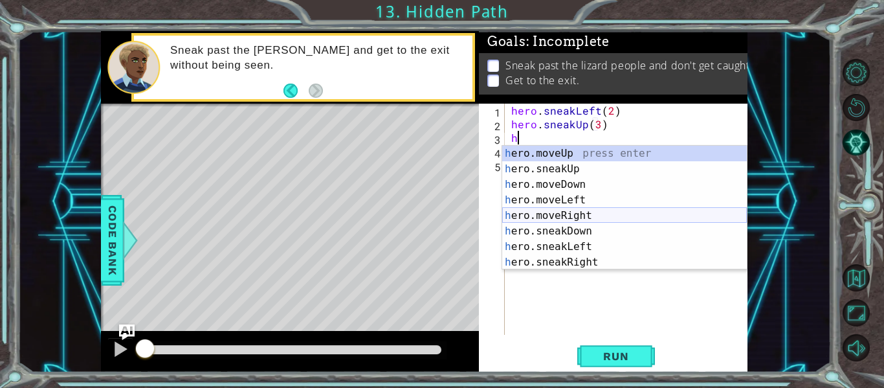
click at [644, 217] on div "h ero.moveUp press enter h ero.sneakUp press enter h ero.moveDown press enter h…" at bounding box center [624, 223] width 245 height 155
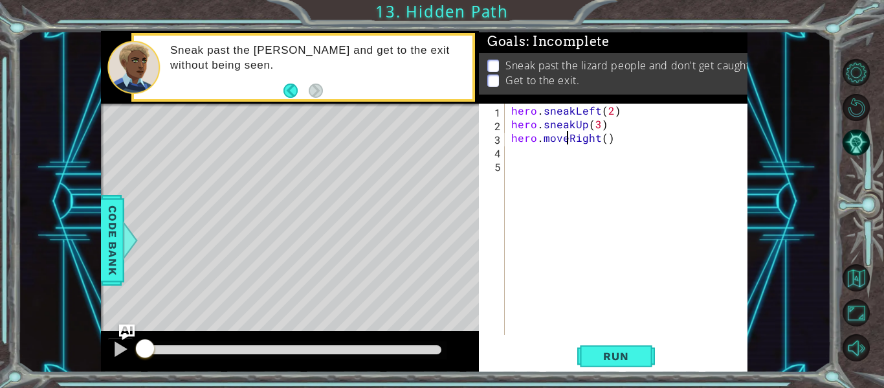
click at [570, 138] on div "hero . sneakLeft ( 2 ) hero . sneakUp ( 3 ) hero . moveRight ( )" at bounding box center [630, 233] width 243 height 258
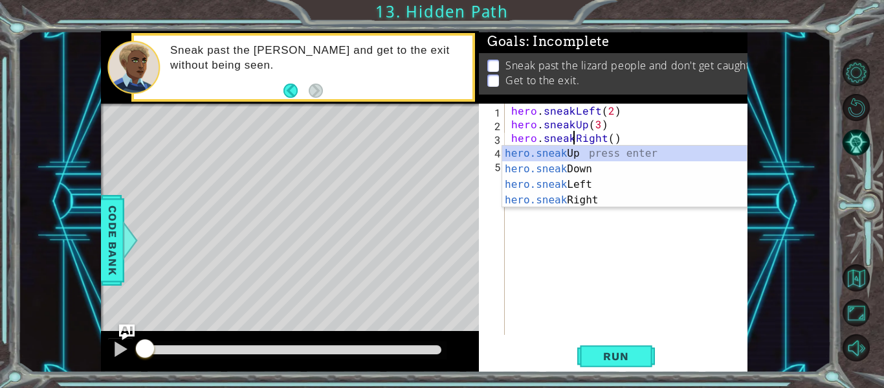
scroll to position [0, 5]
click at [610, 137] on div "hero . sneakLeft ( 2 ) hero . sneakUp ( 3 ) hero . sneakRight ( )" at bounding box center [630, 233] width 243 height 258
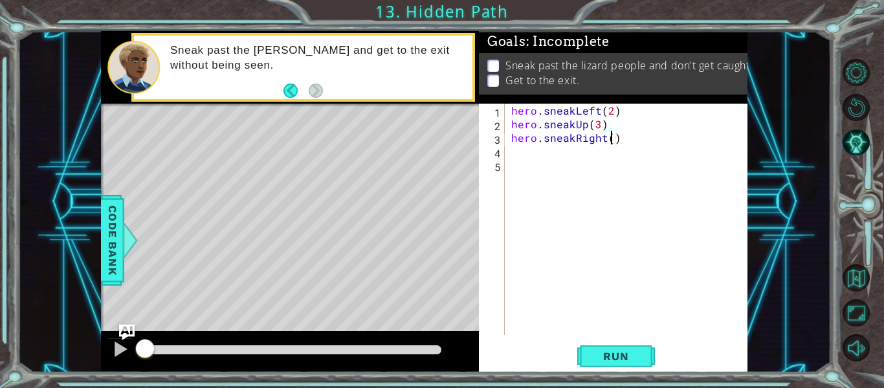
scroll to position [0, 6]
type textarea "hero.sneakRight(3)"
click at [597, 362] on button "Run" at bounding box center [616, 356] width 78 height 27
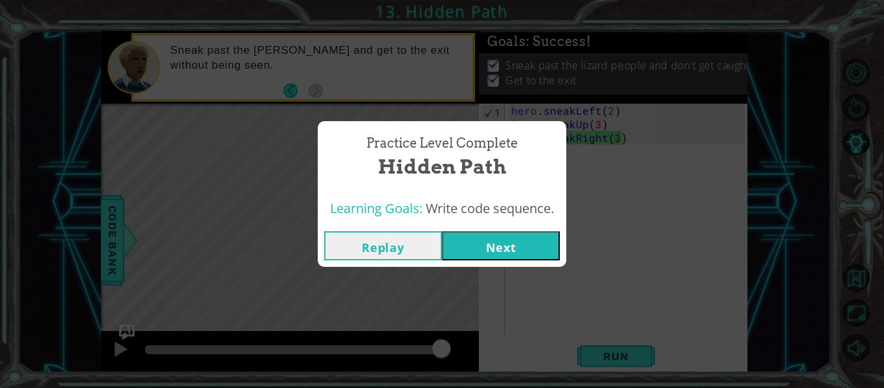
click at [517, 241] on button "Next" at bounding box center [501, 245] width 118 height 29
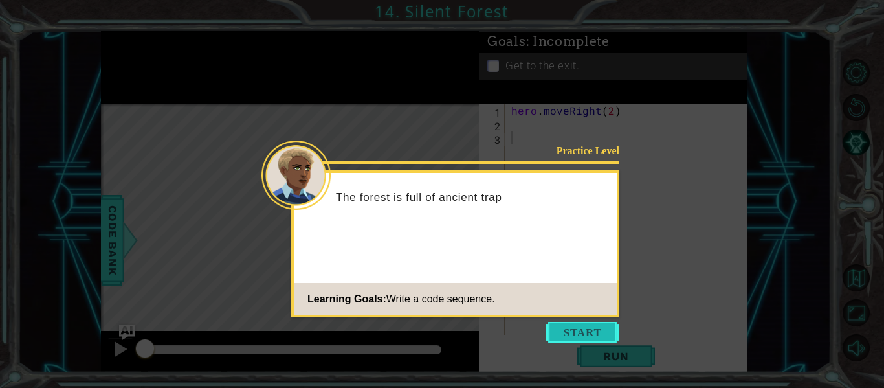
click at [596, 334] on button "Start" at bounding box center [582, 332] width 74 height 21
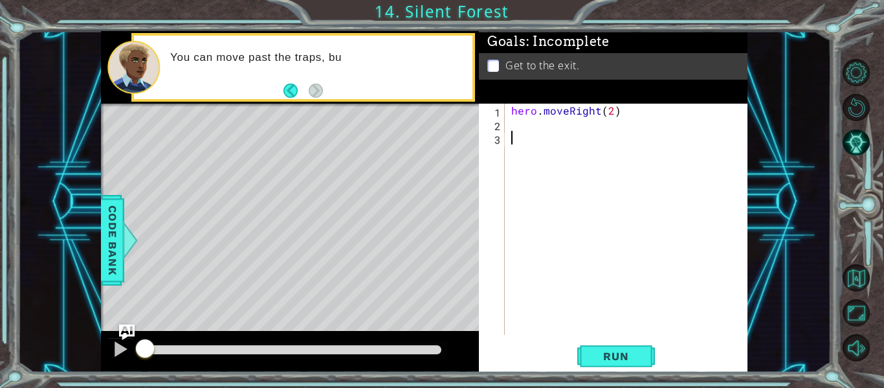
click at [581, 135] on div "hero . moveRight ( 2 )" at bounding box center [630, 233] width 243 height 258
click at [581, 124] on div "hero . moveRight ( 2 )" at bounding box center [630, 233] width 243 height 258
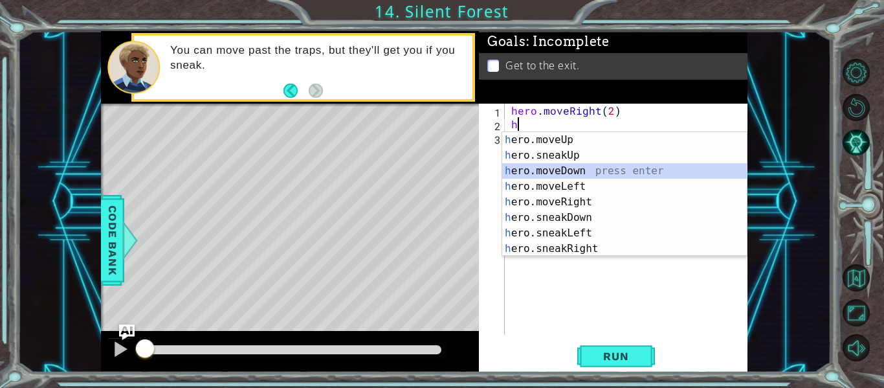
click at [607, 164] on div "h ero.moveUp press enter h ero.sneakUp press enter h ero.moveDown press enter h…" at bounding box center [624, 209] width 245 height 155
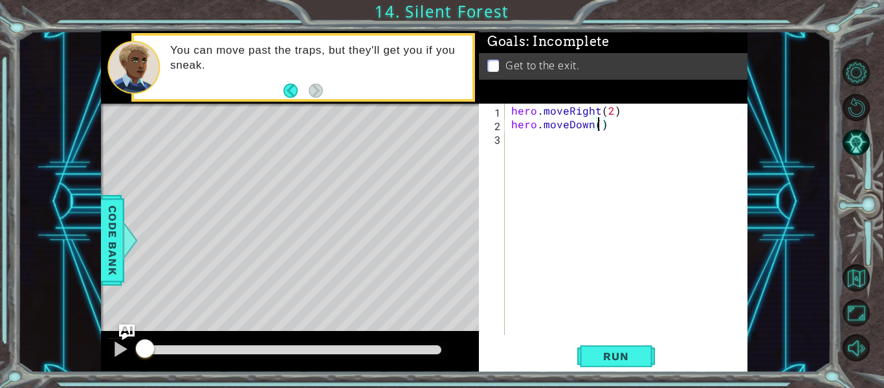
scroll to position [0, 5]
type textarea "hero.moveDown(1)"
click at [593, 124] on div "hero . moveRight ( 2 ) hero . moveDown ( 1 ) he" at bounding box center [630, 233] width 243 height 258
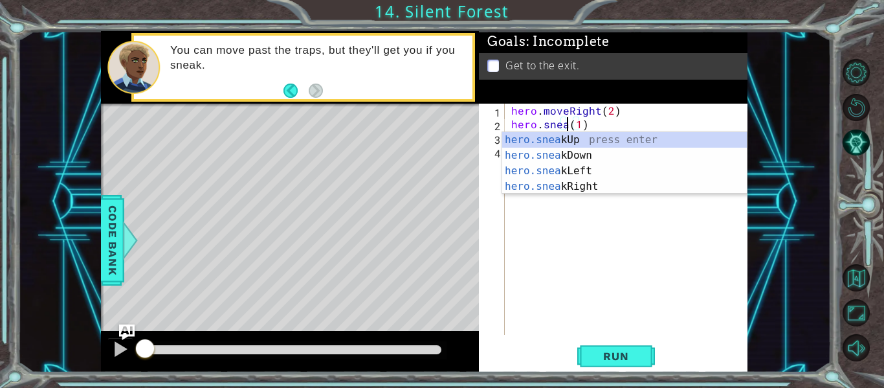
scroll to position [0, 4]
click at [675, 154] on div "hero.snea kUp press enter hero.snea kDown press enter hero.snea kLeft press ent…" at bounding box center [624, 178] width 245 height 93
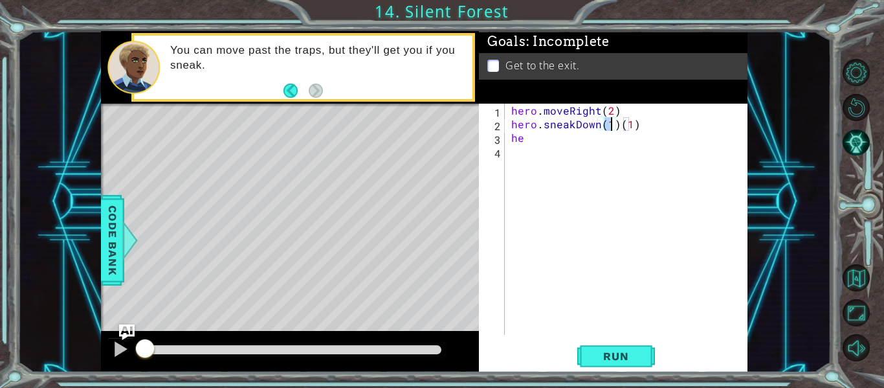
click at [629, 122] on div "hero . moveRight ( 2 ) hero . sneakDown ( 1 ) ( 1 ) he" at bounding box center [630, 233] width 243 height 258
click at [640, 120] on div "hero . moveRight ( 2 ) hero . sneakDown ( 1 ) ( 1 ) he" at bounding box center [630, 233] width 243 height 258
click at [583, 142] on div "hero . moveRight ( 2 ) hero . sneakDown ( 1 ) he" at bounding box center [630, 233] width 243 height 258
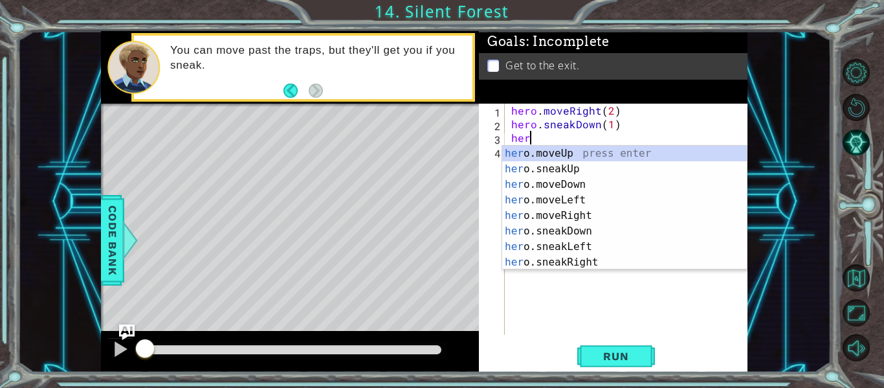
scroll to position [0, 1]
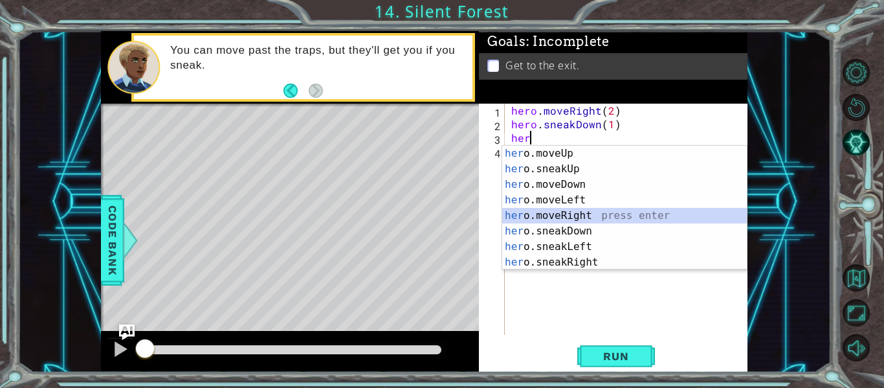
click at [593, 212] on div "her o.moveUp press enter her o.sneakUp press enter her o.moveDown press enter h…" at bounding box center [624, 223] width 245 height 155
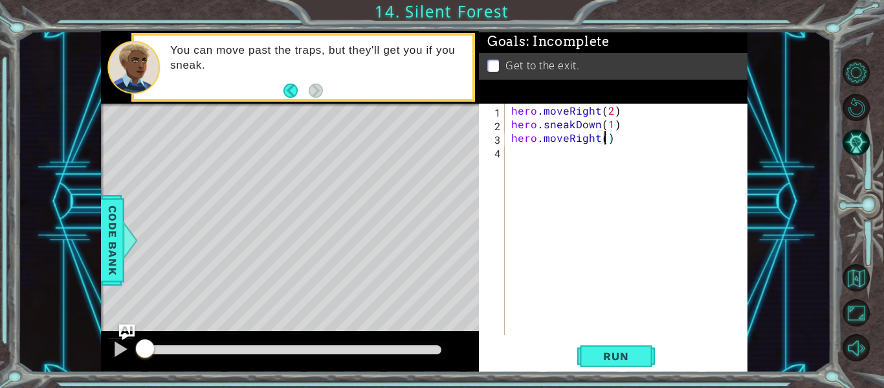
type textarea "hero.moveRight(3)"
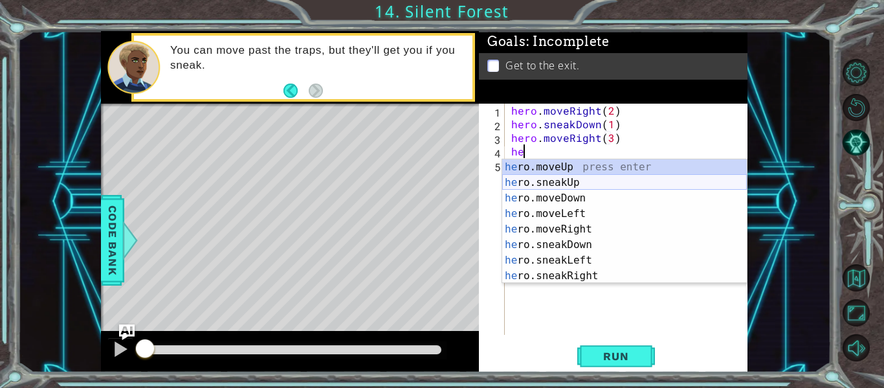
click at [624, 181] on div "he ro.moveUp press enter he ro.sneakUp press enter he ro.moveDown press enter h…" at bounding box center [624, 236] width 245 height 155
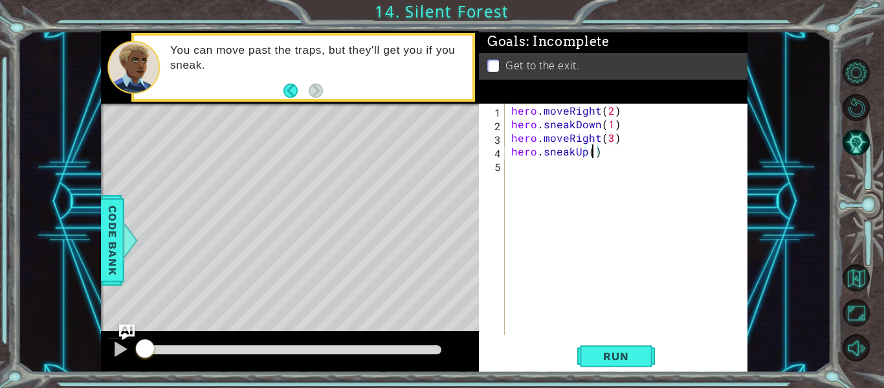
type textarea "hero.sneakUp(2)"
click at [595, 185] on div "hero . moveRight ( 2 ) hero . sneakDown ( 1 ) hero . moveRight ( 3 ) hero . sne…" at bounding box center [630, 233] width 243 height 258
type textarea "j"
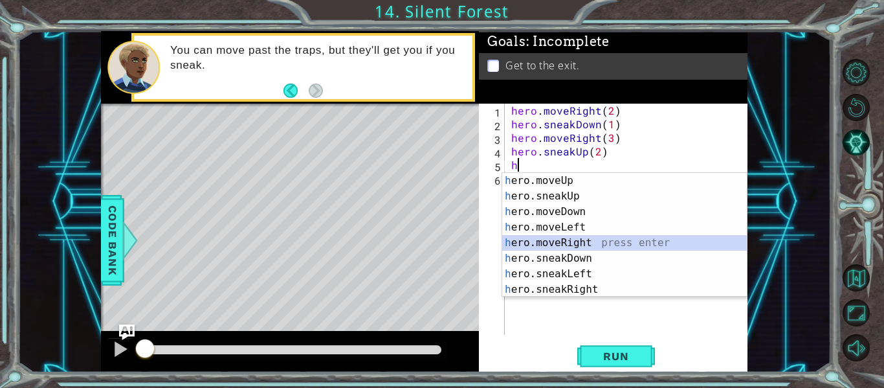
click at [594, 238] on div "h ero.moveUp press enter h ero.sneakUp press enter h ero.moveDown press enter h…" at bounding box center [624, 250] width 245 height 155
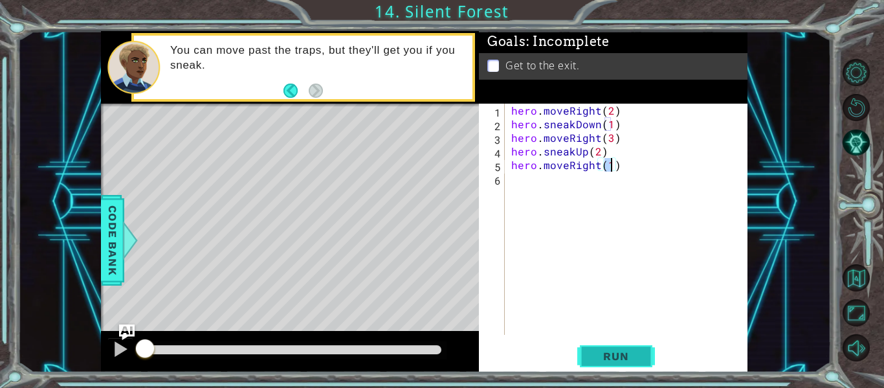
click at [629, 366] on button "Run" at bounding box center [616, 356] width 78 height 27
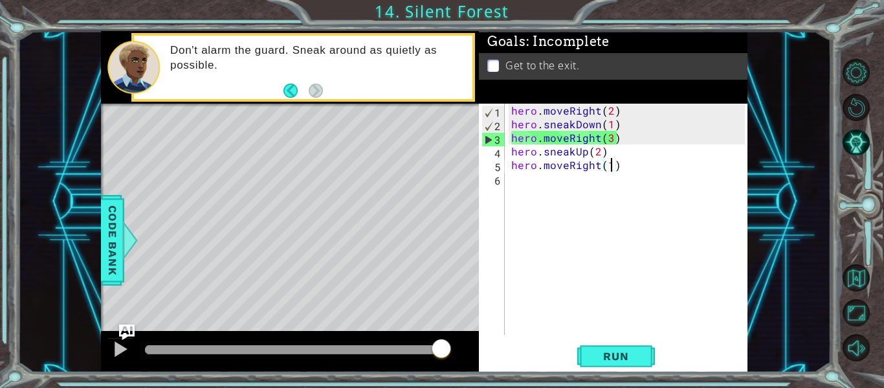
click at [571, 139] on div "hero . moveRight ( 2 ) hero . sneakDown ( 1 ) hero . moveRight ( 3 ) hero . sne…" at bounding box center [630, 233] width 243 height 258
drag, startPoint x: 569, startPoint y: 140, endPoint x: 575, endPoint y: 162, distance: 22.3
click at [575, 162] on div "hero . moveRight ( 2 ) hero . sneakDown ( 1 ) hero . moveRight ( 3 ) hero . sne…" at bounding box center [630, 233] width 243 height 258
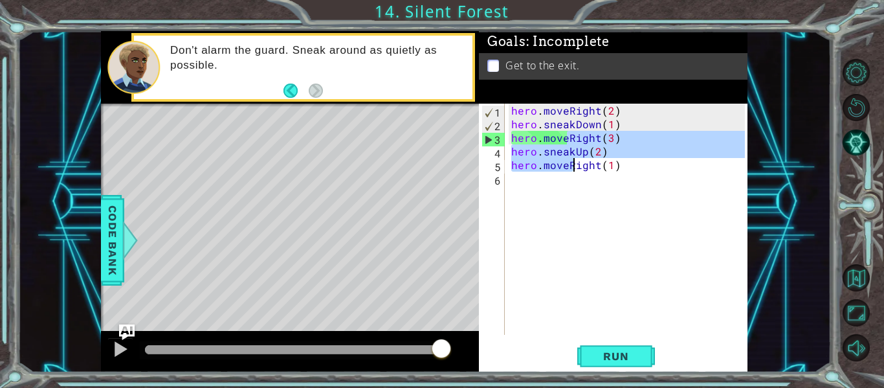
click at [575, 162] on div "hero . moveRight ( 2 ) hero . sneakDown ( 1 ) hero . moveRight ( 3 ) hero . sne…" at bounding box center [627, 219] width 236 height 231
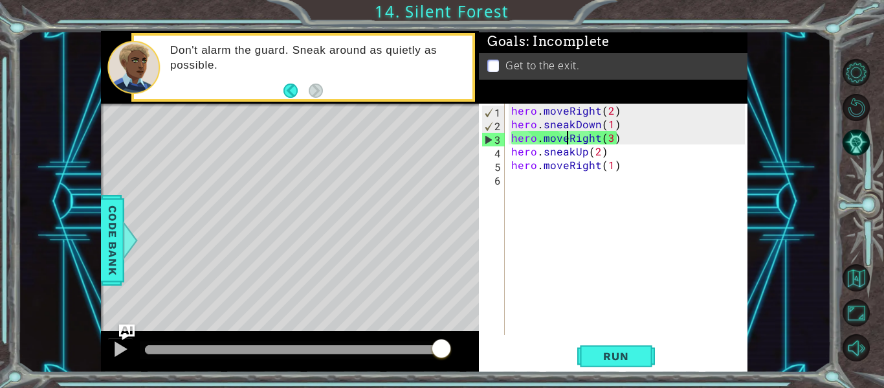
click at [568, 133] on div "hero . moveRight ( 2 ) hero . sneakDown ( 1 ) hero . moveRight ( 3 ) hero . sne…" at bounding box center [630, 233] width 243 height 258
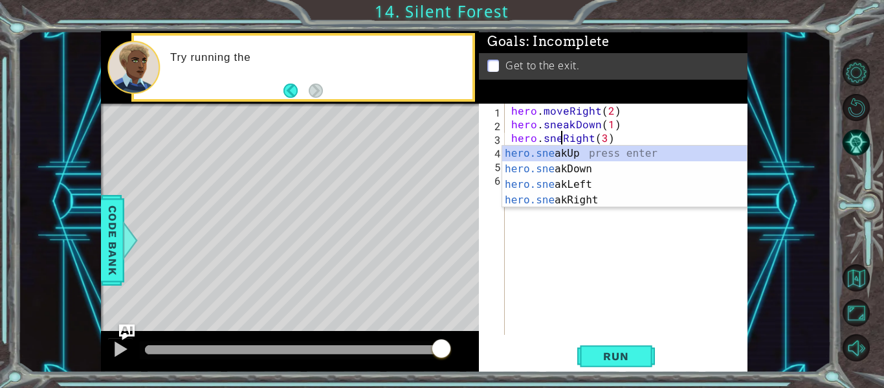
scroll to position [0, 5]
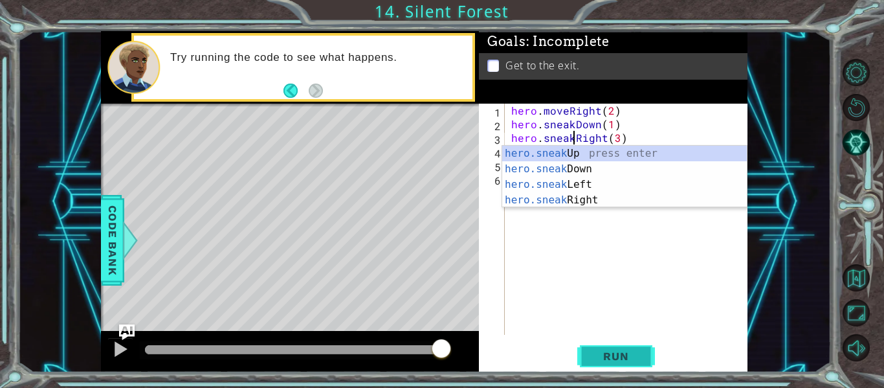
type textarea "hero.sneakRight(3)"
click at [615, 349] on span "Run" at bounding box center [615, 355] width 51 height 13
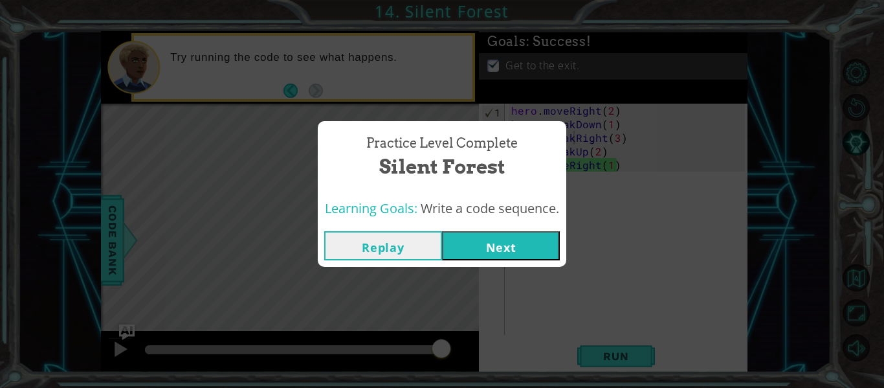
click at [504, 237] on button "Next" at bounding box center [501, 245] width 118 height 29
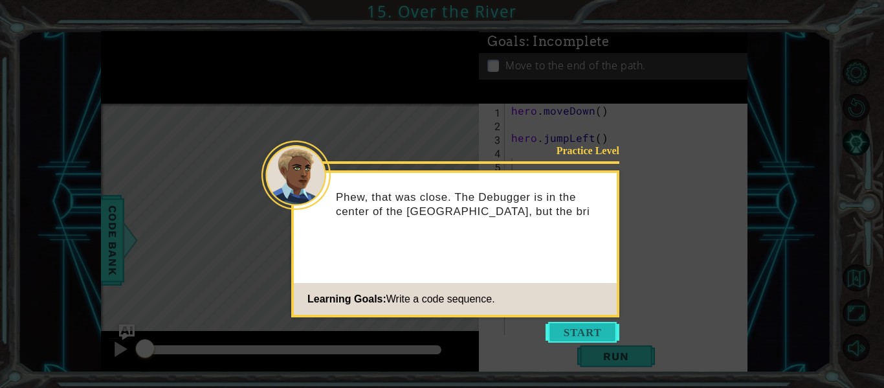
click at [598, 336] on button "Start" at bounding box center [582, 332] width 74 height 21
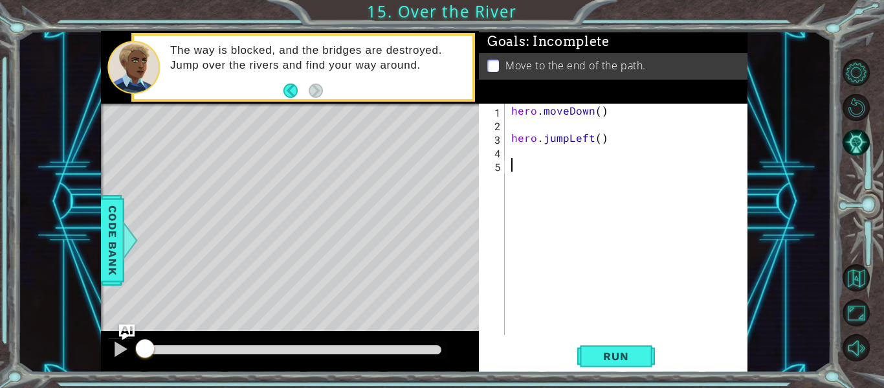
click at [591, 123] on div "hero . moveDown ( ) hero . jumpLeft ( )" at bounding box center [630, 233] width 243 height 258
click at [596, 142] on div "hero . moveDown ( ) hero . jumpLeft ( )" at bounding box center [630, 233] width 243 height 258
type textarea "hero.jumpLeft()"
click at [589, 127] on div "hero . moveDown ( ) hero . jumpLeft ( )" at bounding box center [630, 233] width 243 height 258
click at [602, 119] on div "hero . moveDown ( ) hero . jumpLeft ( )" at bounding box center [630, 233] width 243 height 258
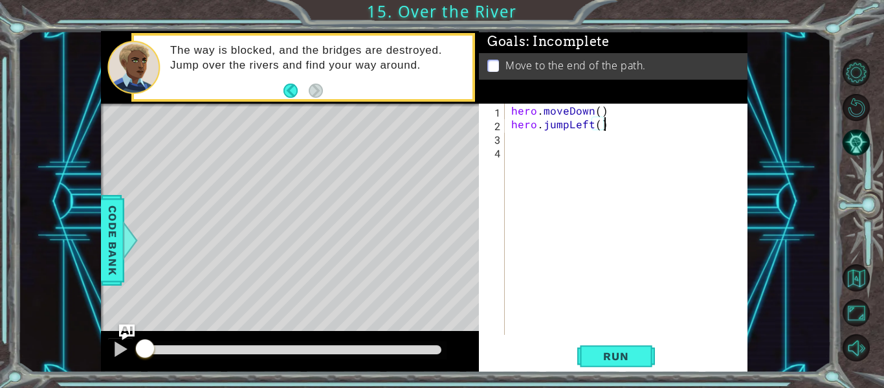
click at [598, 120] on div "hero . moveDown ( ) hero . jumpLeft ( )" at bounding box center [630, 233] width 243 height 258
type textarea "hero.jumpLeft(2)"
click at [604, 358] on span "Run" at bounding box center [615, 355] width 51 height 13
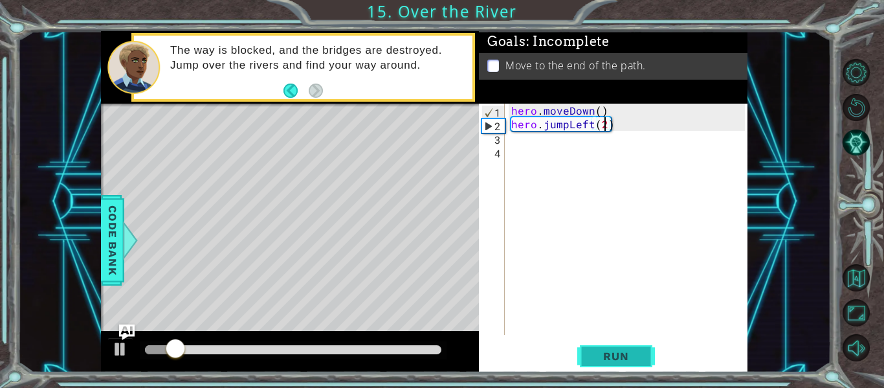
click at [604, 358] on span "Run" at bounding box center [615, 355] width 51 height 13
click at [571, 142] on div "hero . moveDown ( ) hero . jumpLeft ( 2 )" at bounding box center [630, 233] width 243 height 258
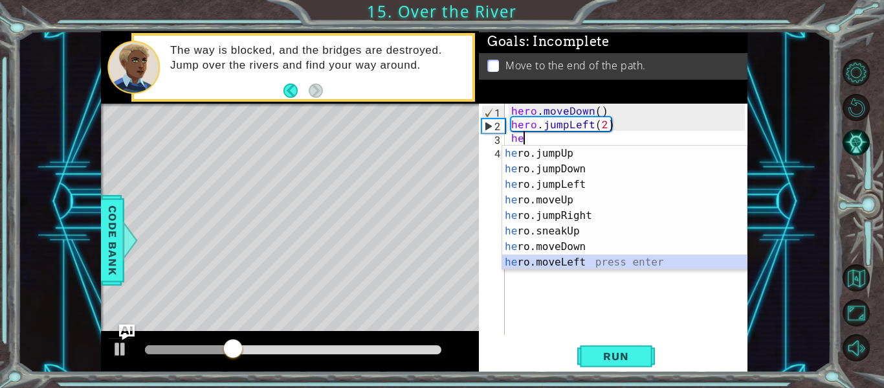
click at [585, 262] on div "he ro.jumpUp press enter he ro.jumpDown press enter he ro.jumpLeft press enter …" at bounding box center [624, 223] width 245 height 155
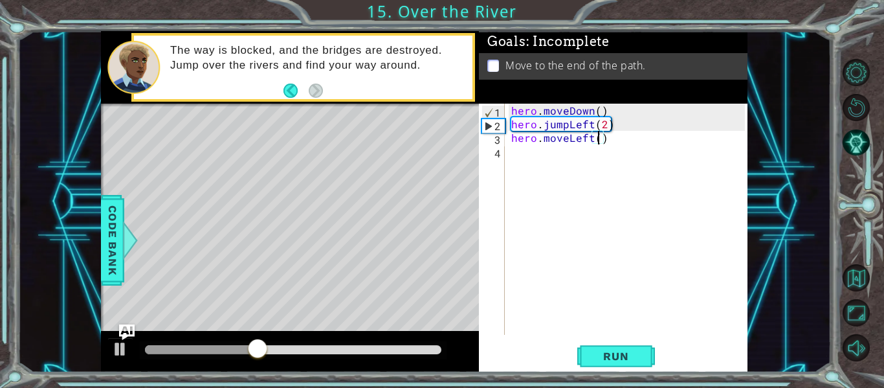
type textarea "hero.moveLeft(1)"
click at [633, 156] on div "hero . moveDown ( ) hero . jumpLeft ( 2 ) hero . moveLeft ( 1 )" at bounding box center [630, 233] width 243 height 258
click at [609, 121] on div "hero . moveDown ( ) hero . jumpLeft ( 2 ) hero . moveLeft ( 1 ) h" at bounding box center [630, 233] width 243 height 258
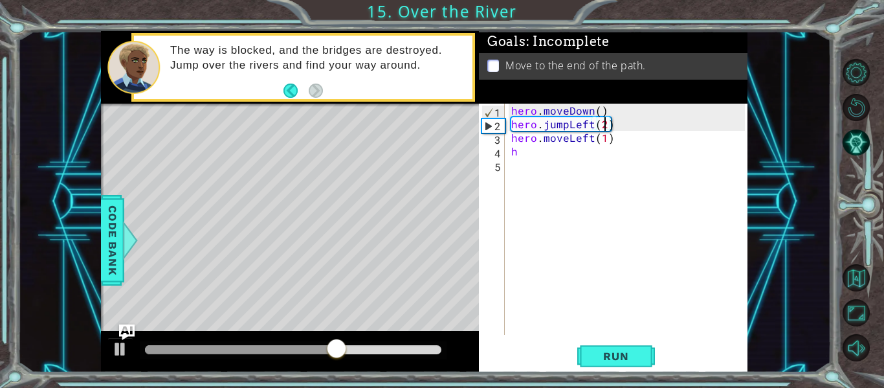
click at [606, 121] on div "hero . moveDown ( ) hero . jumpLeft ( 2 ) hero . moveLeft ( 1 ) h" at bounding box center [630, 233] width 243 height 258
click at [640, 151] on div "hero . moveDown ( ) hero . jumpLeft ( 1 ) hero . moveLeft ( 1 ) h" at bounding box center [630, 233] width 243 height 258
type textarea "he"
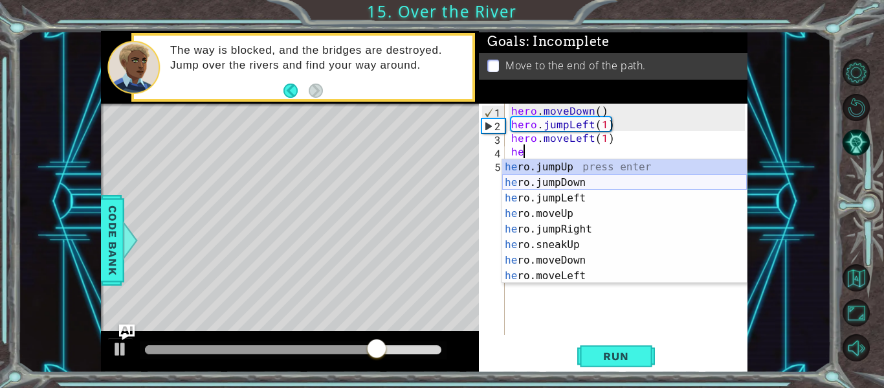
click at [609, 184] on div "he ro.jumpUp press enter he ro.jumpDown press enter he ro.jumpLeft press enter …" at bounding box center [624, 236] width 245 height 155
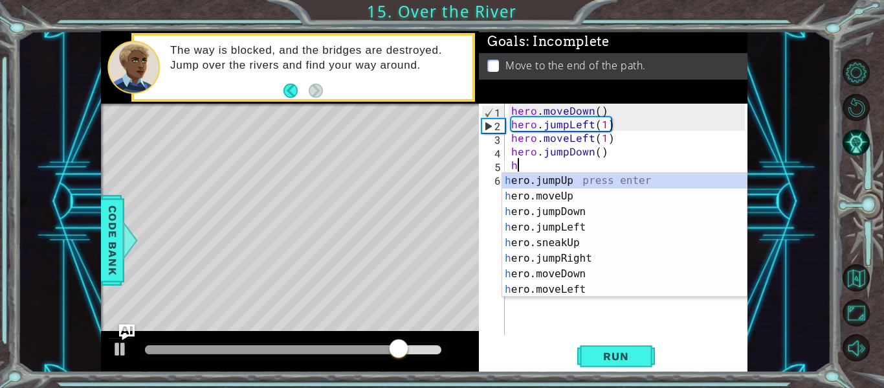
type textarea "he"
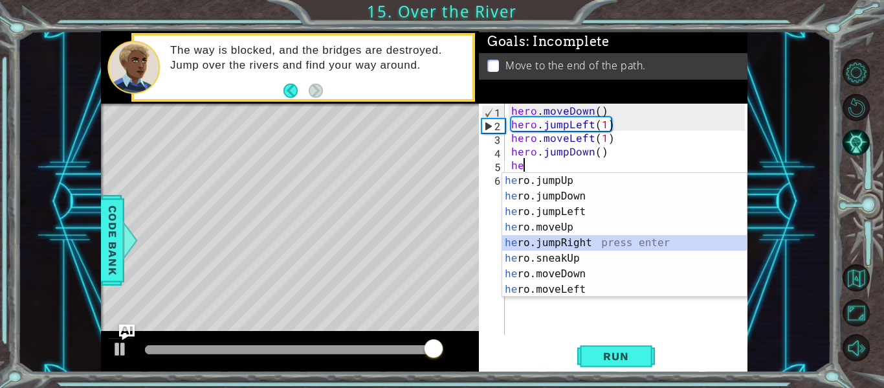
click at [615, 246] on div "he ro.jumpUp press enter he ro.jumpDown press enter he ro.jumpLeft press enter …" at bounding box center [624, 250] width 245 height 155
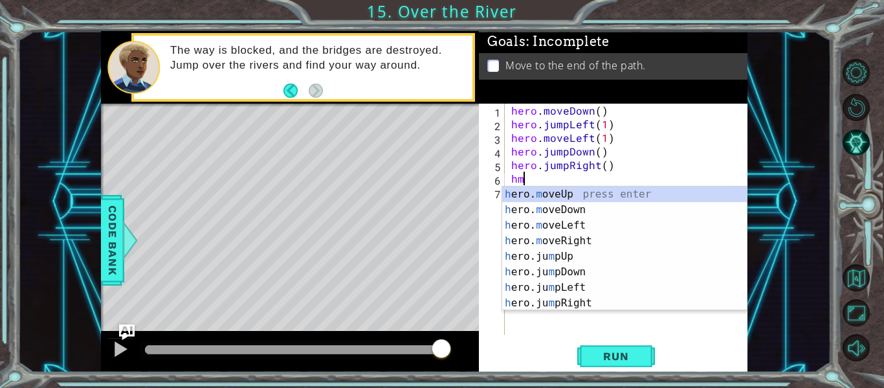
scroll to position [0, 1]
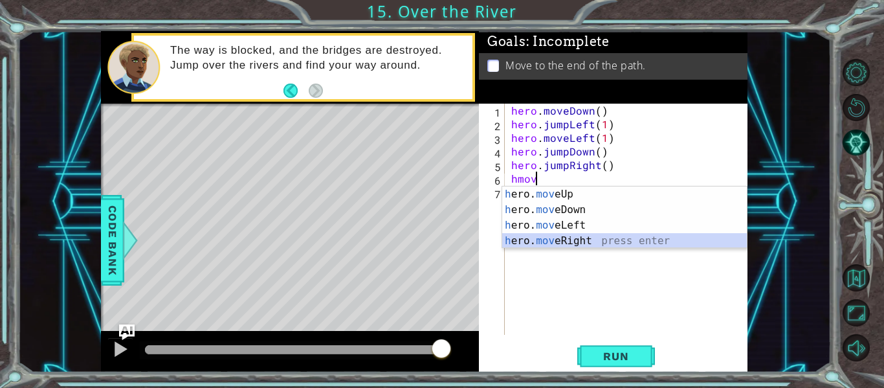
click at [732, 240] on div "h ero. mov eUp press enter h ero. mov eDown press enter h ero. mov eLeft press …" at bounding box center [624, 232] width 245 height 93
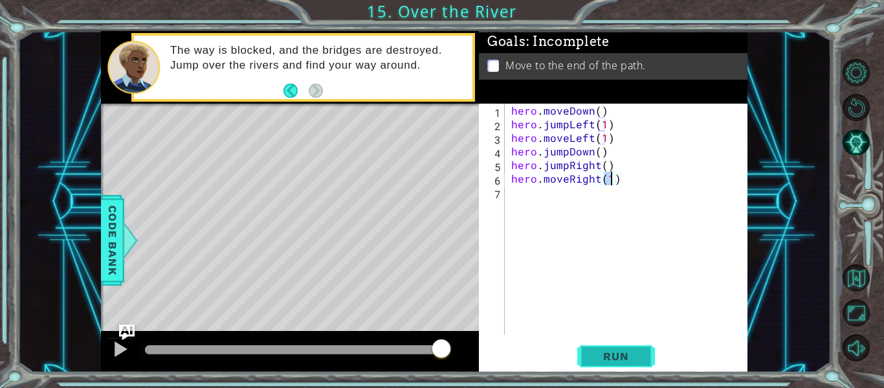
type textarea "hero.moveRight(1)"
click at [615, 345] on button "Run" at bounding box center [616, 356] width 78 height 27
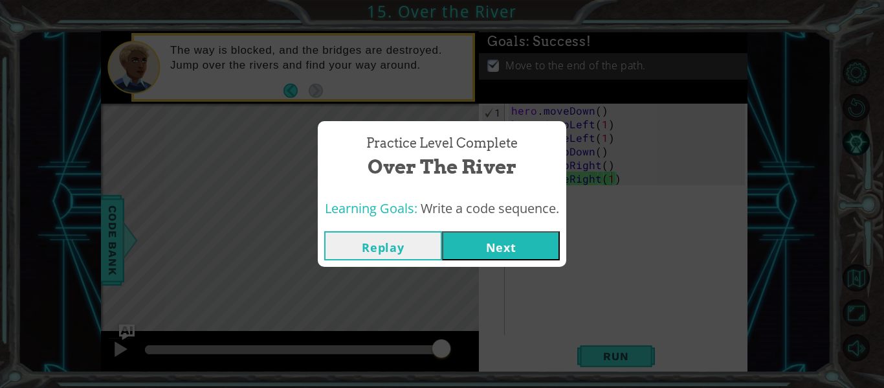
click at [543, 248] on button "Next" at bounding box center [501, 245] width 118 height 29
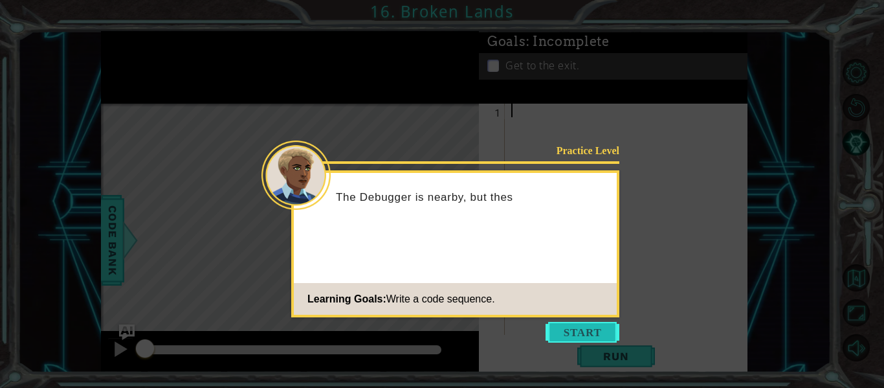
click at [592, 336] on button "Start" at bounding box center [582, 332] width 74 height 21
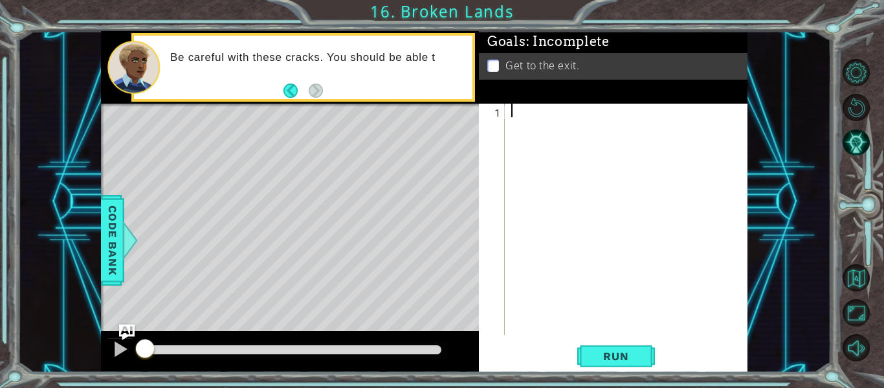
click at [597, 135] on div at bounding box center [630, 233] width 243 height 258
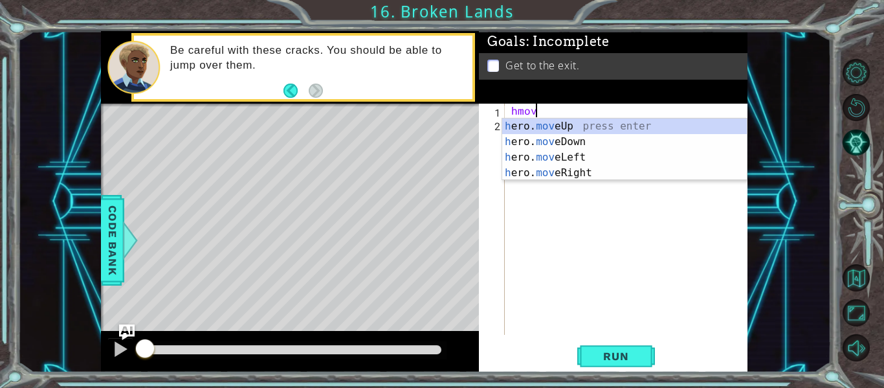
scroll to position [0, 1]
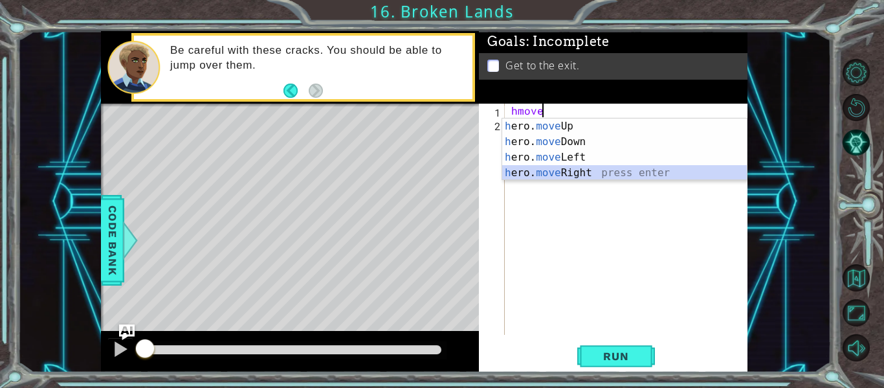
click at [639, 170] on div "h ero. move Up press enter h ero. move Down press enter h ero. move Left press …" at bounding box center [624, 164] width 245 height 93
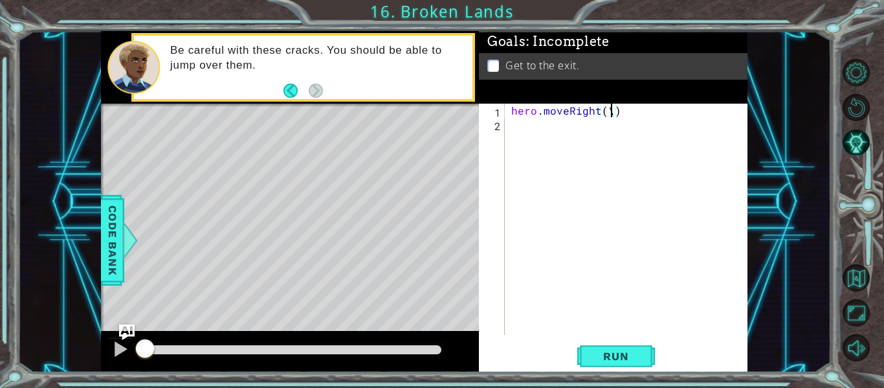
scroll to position [0, 6]
type textarea "hero.moveRight(1)"
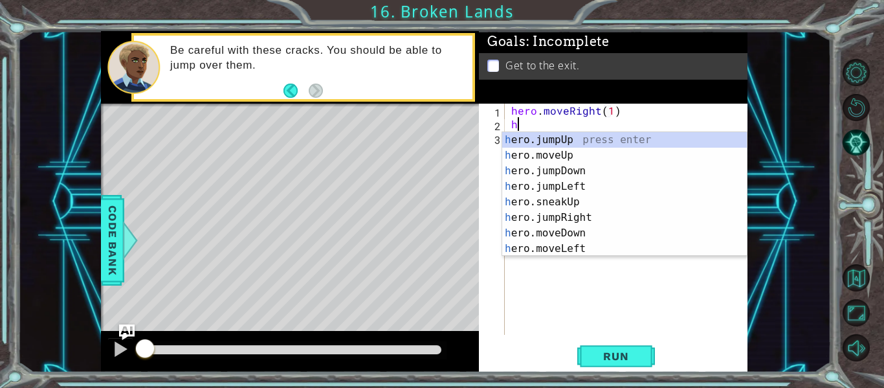
type textarea "her"
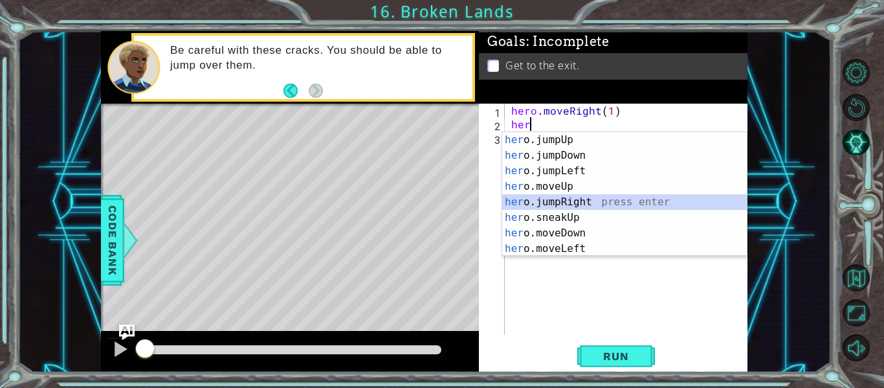
click at [624, 199] on div "her o.jumpUp press enter her o.jumpDown press enter her o.jumpLeft press enter …" at bounding box center [624, 209] width 245 height 155
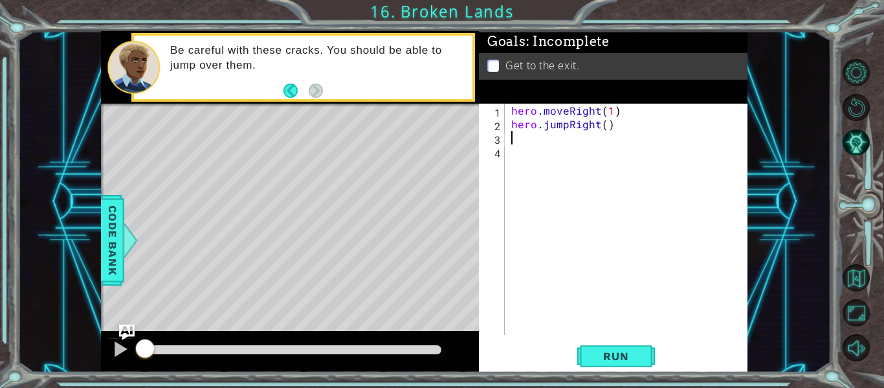
type textarea "h"
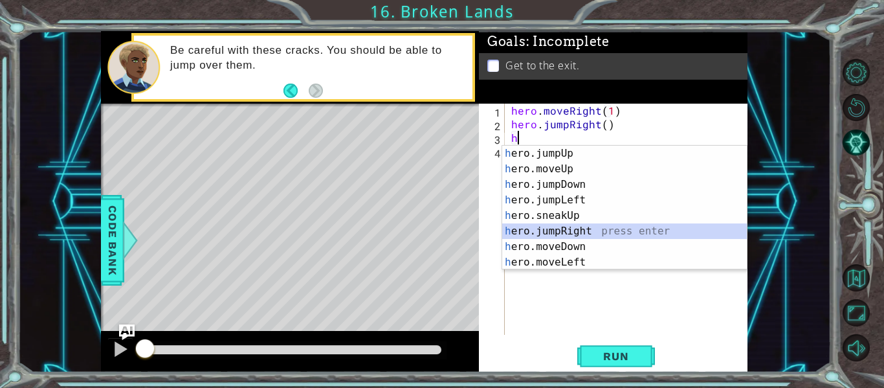
click at [589, 231] on div "h ero.jumpUp press enter h ero.moveUp press enter h ero.jumpDown press enter h …" at bounding box center [624, 223] width 245 height 155
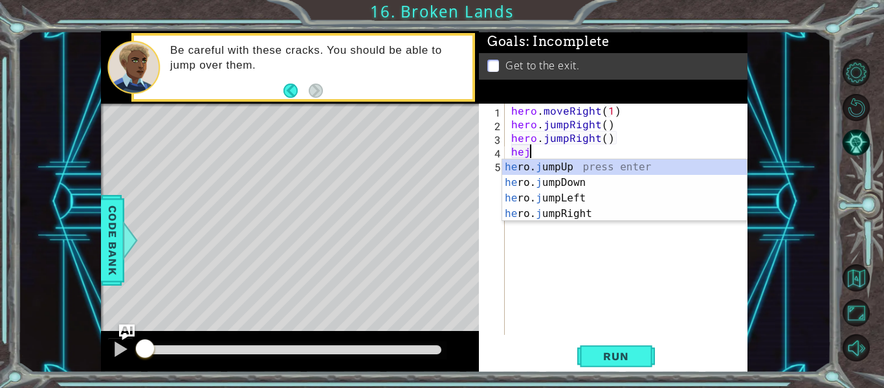
scroll to position [0, 1]
type textarea "heju"
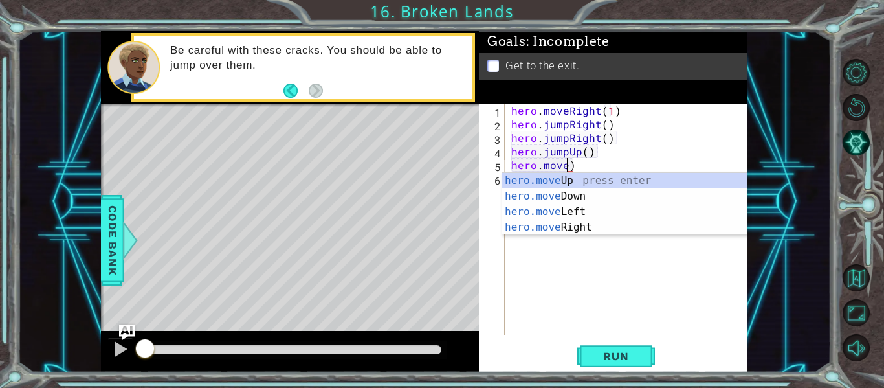
scroll to position [0, 4]
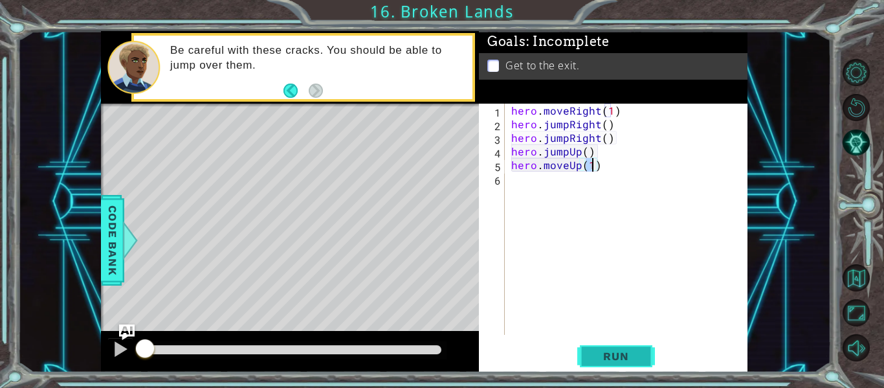
click at [608, 360] on span "Run" at bounding box center [615, 355] width 51 height 13
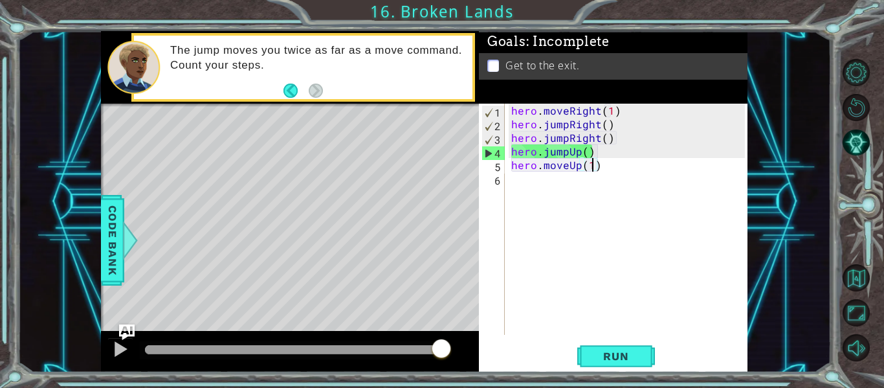
click at [566, 133] on div "hero . moveRight ( 1 ) hero . jumpRight ( ) hero . jumpRight ( ) hero . jumpUp …" at bounding box center [630, 233] width 243 height 258
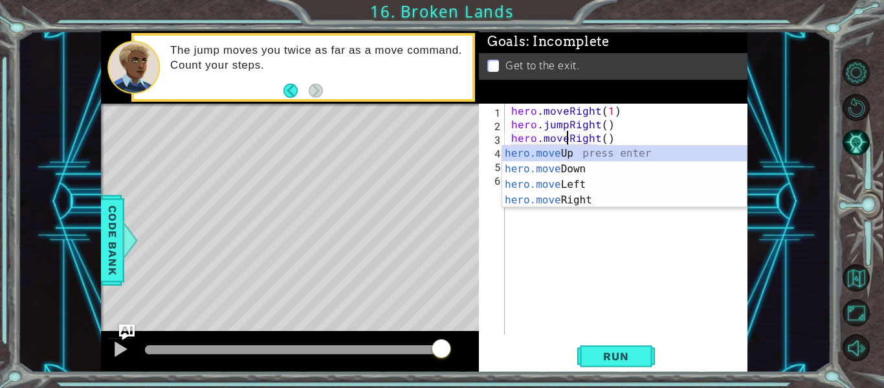
type textarea "hero.moveRight()"
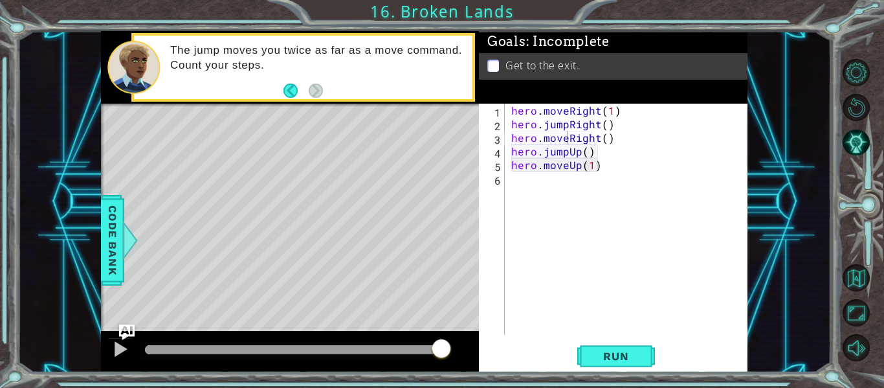
click at [819, 242] on div "1 ההההההההההההההההההההההההההההההההההההההההההההההההההההההההההההההההההההההההההההה…" at bounding box center [423, 201] width 813 height 341
click at [598, 356] on span "Run" at bounding box center [615, 355] width 51 height 13
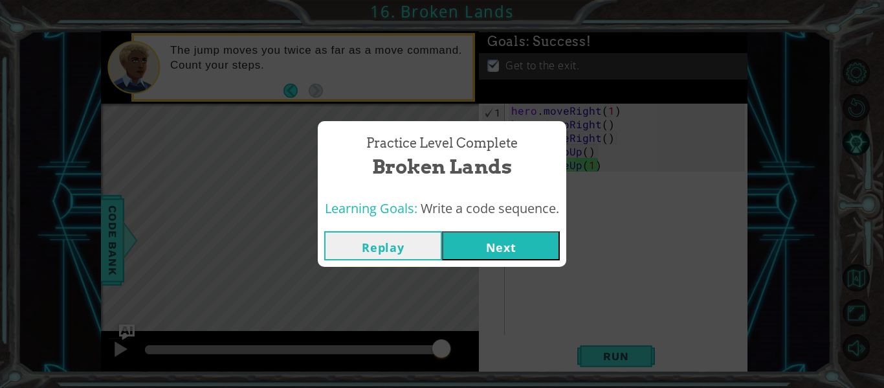
click at [525, 240] on button "Next" at bounding box center [501, 245] width 118 height 29
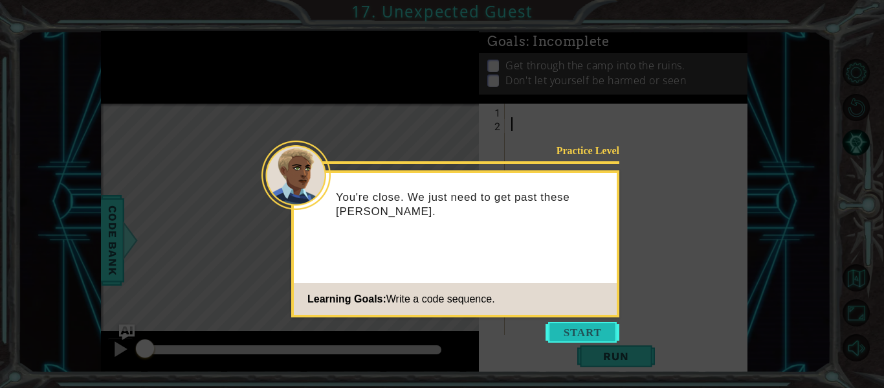
click at [577, 325] on button "Start" at bounding box center [582, 332] width 74 height 21
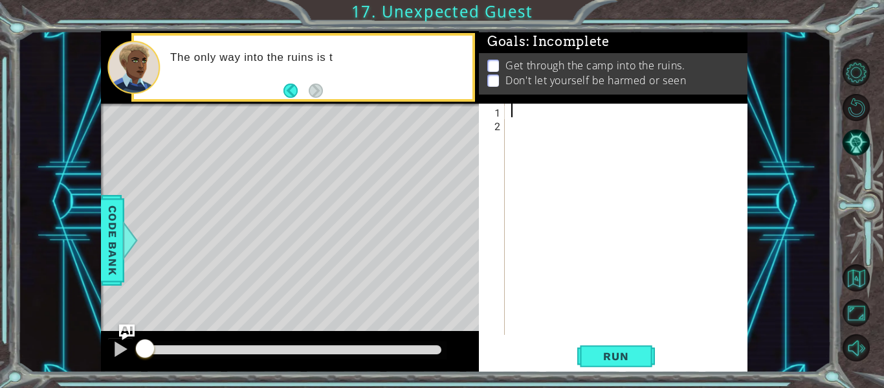
click at [540, 110] on div at bounding box center [630, 233] width 243 height 258
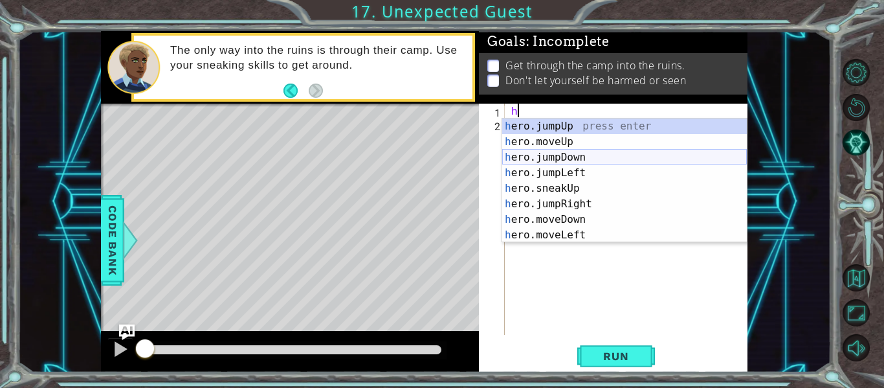
type textarea "her"
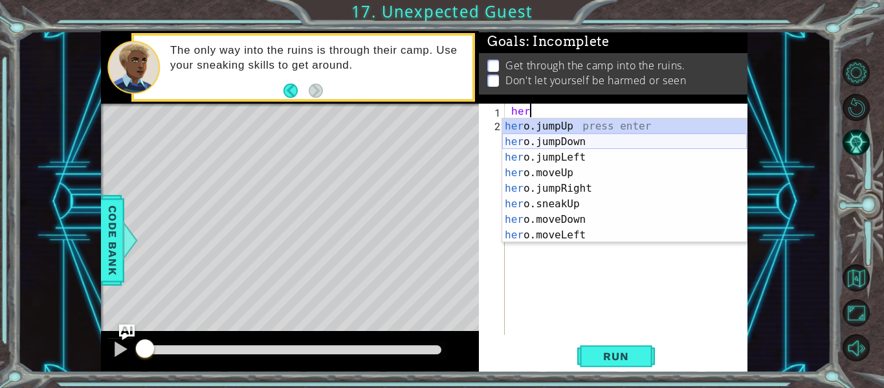
click at [567, 144] on div "her o.jumpUp press enter her o.jumpDown press enter her o.jumpLeft press enter …" at bounding box center [624, 195] width 245 height 155
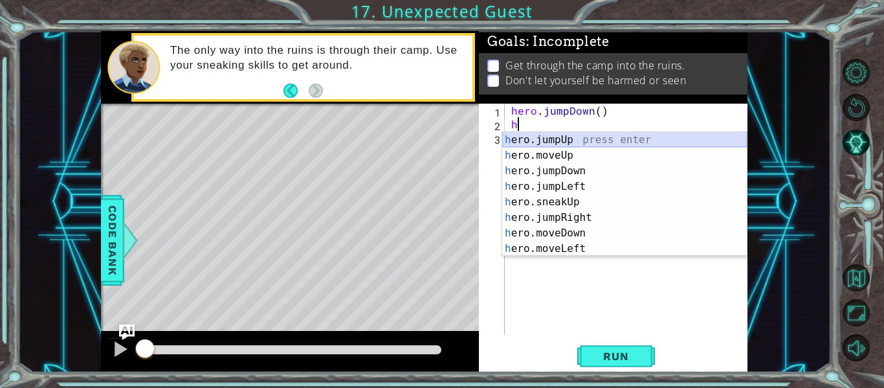
type textarea "he"
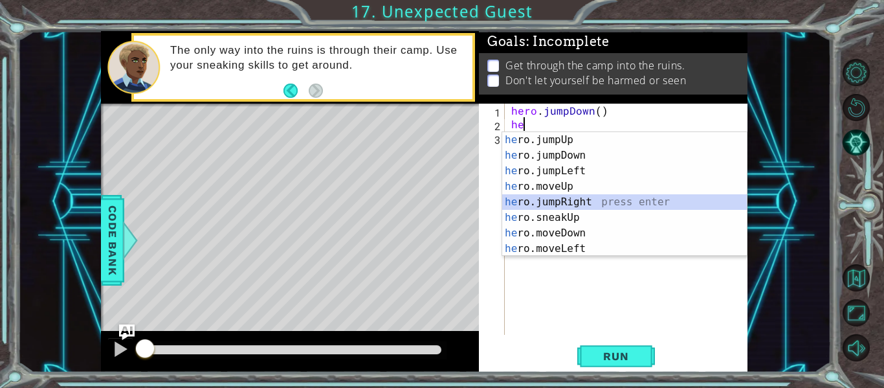
click at [573, 197] on div "he ro.jumpUp press enter he ro.jumpDown press enter he ro.jumpLeft press enter …" at bounding box center [624, 209] width 245 height 155
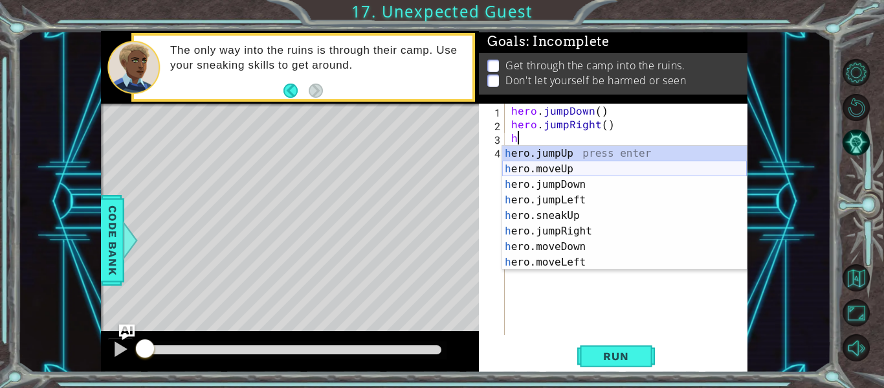
click at [581, 173] on div "h ero.jumpUp press enter h ero.moveUp press enter h ero.jumpDown press enter h …" at bounding box center [624, 223] width 245 height 155
type textarea "hero.moveUp(1)"
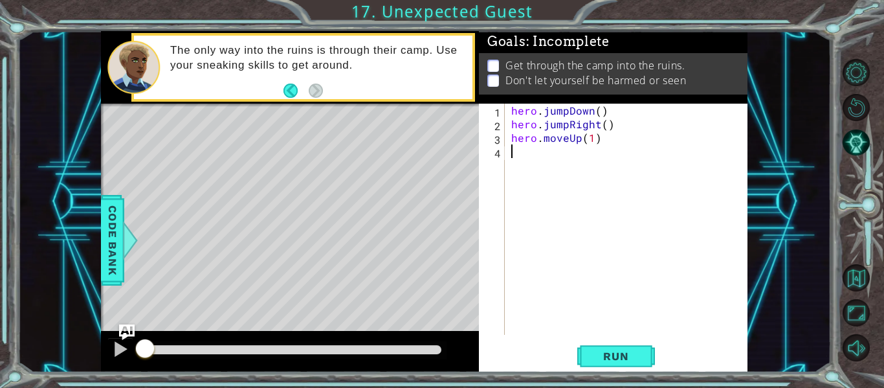
click at [573, 149] on div "hero . jumpDown ( ) hero . jumpRight ( ) hero . moveUp ( 1 )" at bounding box center [630, 233] width 243 height 258
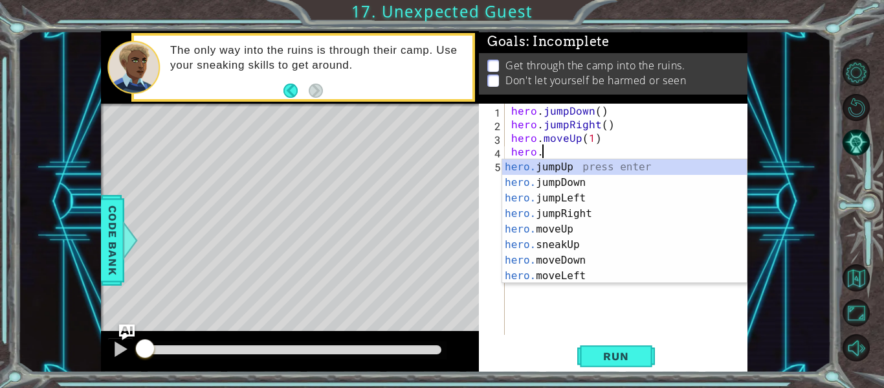
scroll to position [0, 2]
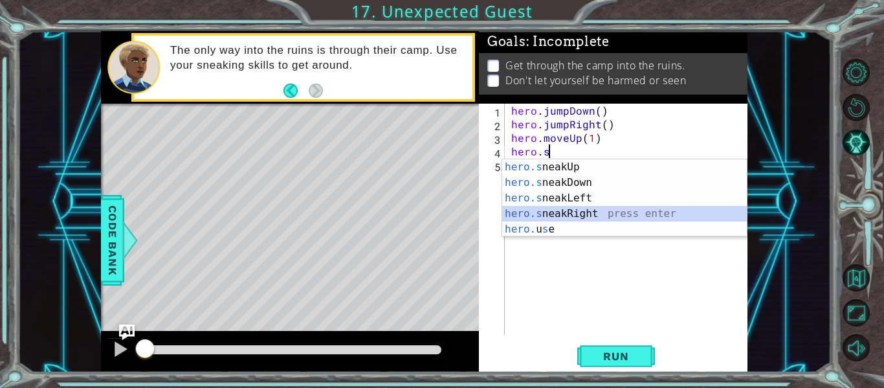
click at [595, 213] on div "hero.s neakUp press enter hero.s neakDown press enter hero.s neakLeft press ent…" at bounding box center [624, 213] width 245 height 109
type textarea "hero.sneakRight(1)"
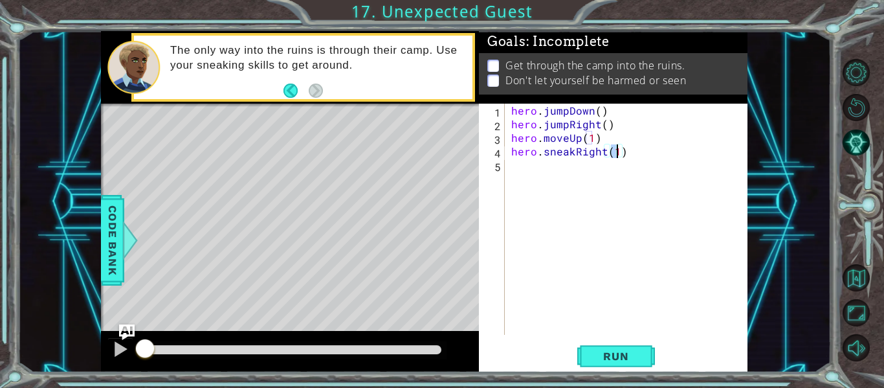
click at [631, 170] on div "hero . jumpDown ( ) hero . jumpRight ( ) hero . moveUp ( 1 ) hero . sneakRight …" at bounding box center [630, 233] width 243 height 258
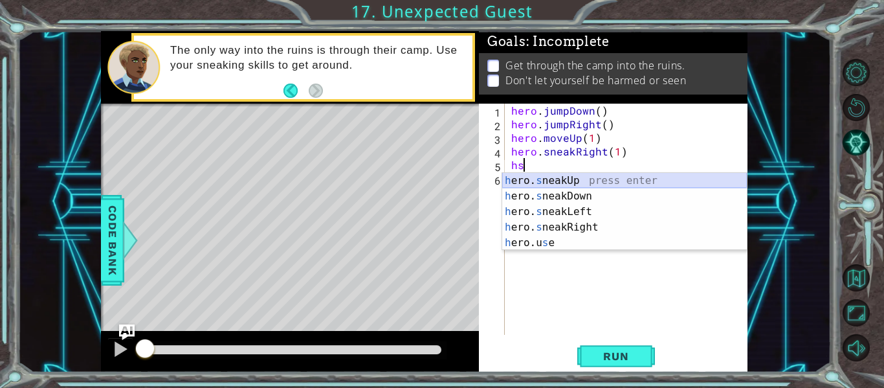
click at [651, 188] on div "h ero. s neakUp press enter h ero. s neakDown press enter h ero. s neakLeft pre…" at bounding box center [624, 227] width 245 height 109
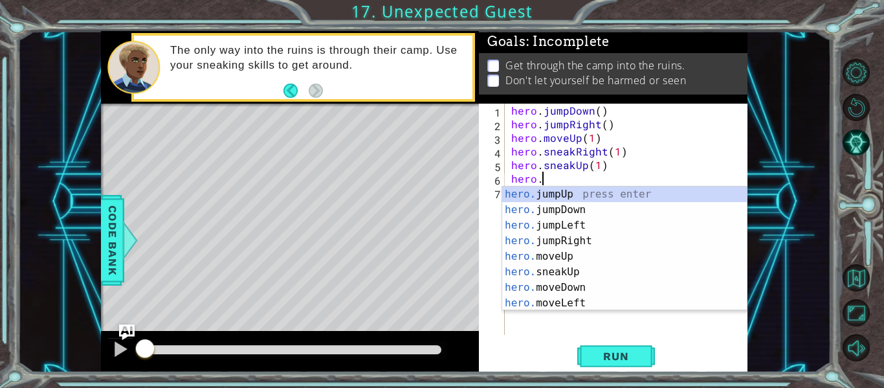
scroll to position [0, 8]
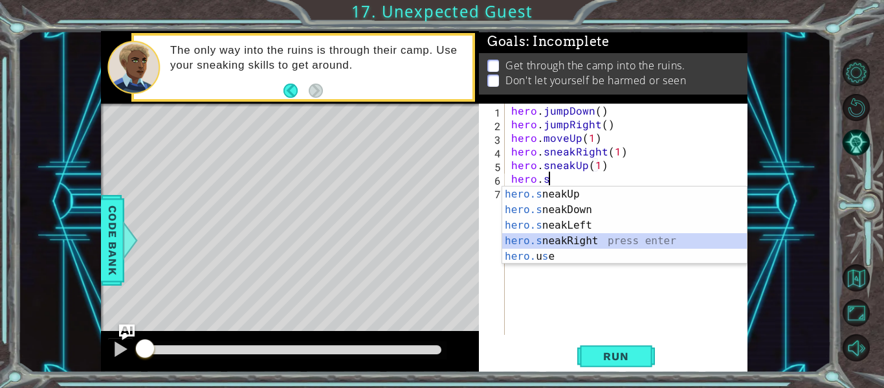
click at [587, 246] on div "hero.s neakUp press enter hero.s neakDown press enter hero.s neakLeft press ent…" at bounding box center [624, 240] width 245 height 109
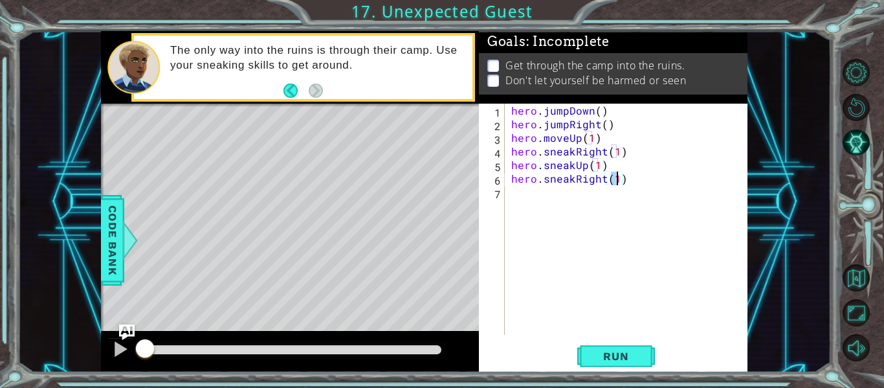
type textarea "hero.sneakRight(2)"
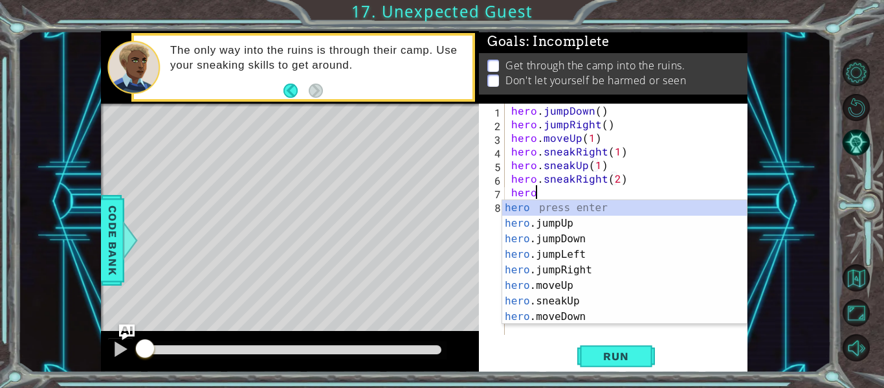
scroll to position [0, 1]
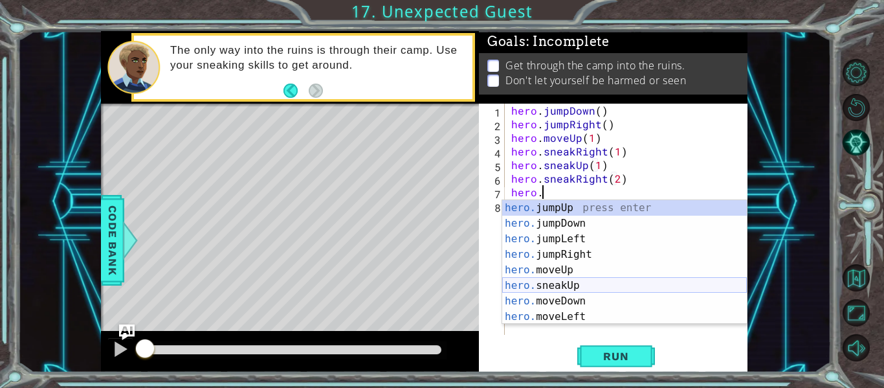
click at [633, 287] on div "hero. jumpUp press enter hero. jumpDown press enter hero. jumpLeft press enter …" at bounding box center [624, 277] width 245 height 155
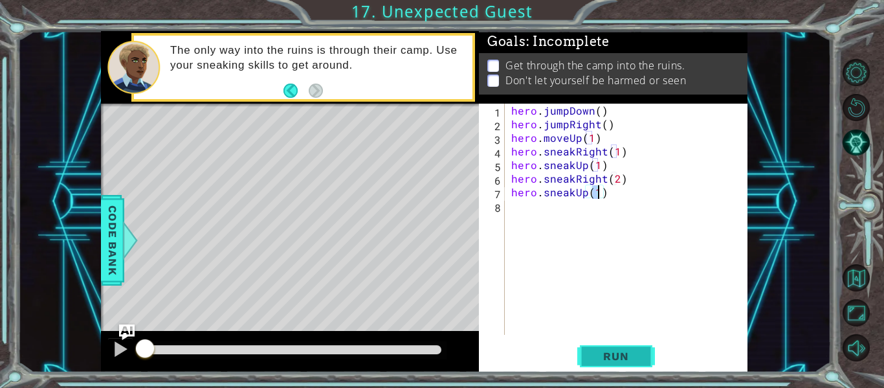
click at [616, 363] on button "Run" at bounding box center [616, 356] width 78 height 27
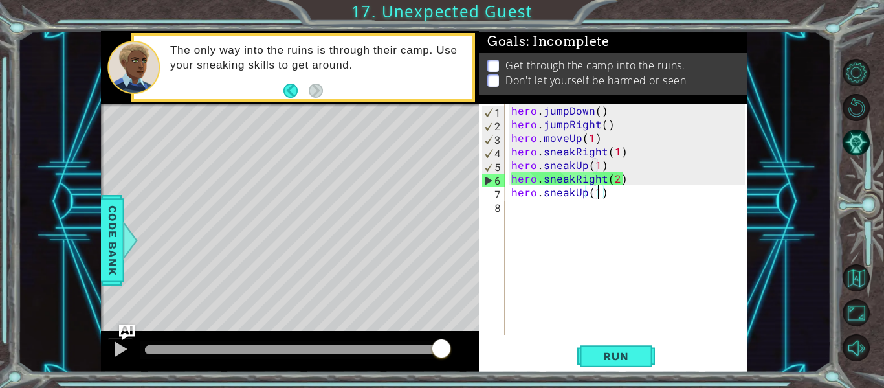
click at [586, 164] on div "hero . jumpDown ( ) hero . jumpRight ( ) hero . moveUp ( 1 ) hero . sneakRight …" at bounding box center [630, 233] width 243 height 258
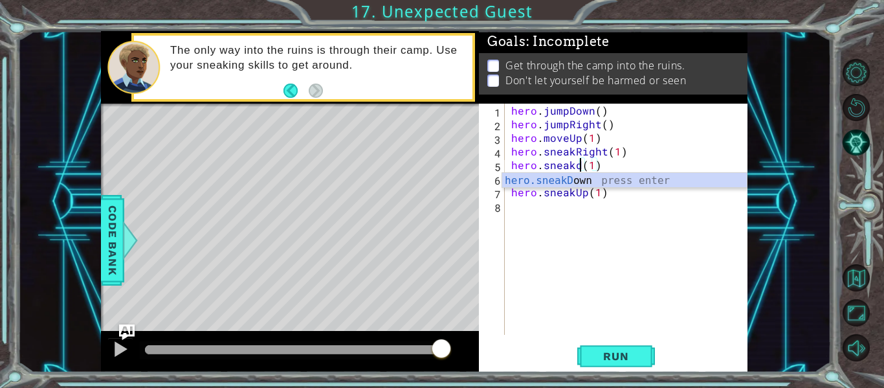
scroll to position [0, 5]
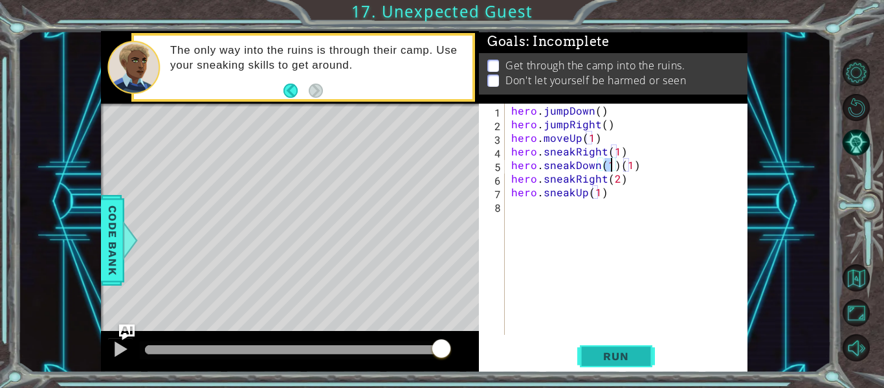
click at [622, 364] on button "Run" at bounding box center [616, 356] width 78 height 27
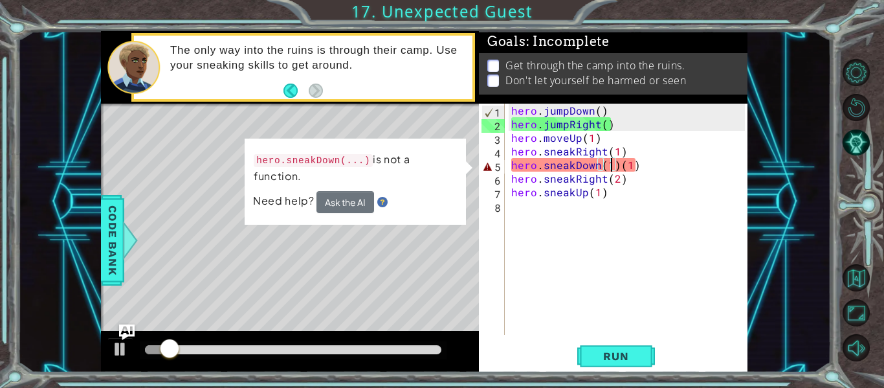
click at [634, 160] on div "hero . jumpDown ( ) hero . jumpRight ( ) hero . moveUp ( 1 ) hero . sneakRight …" at bounding box center [630, 233] width 243 height 258
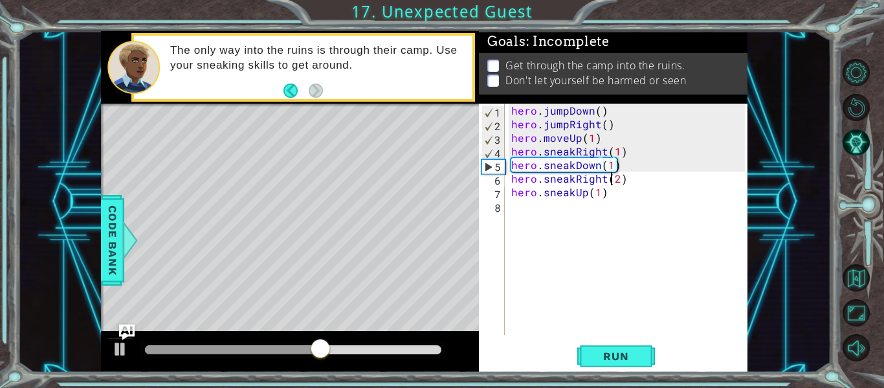
click at [609, 174] on div "hero . jumpDown ( ) hero . jumpRight ( ) hero . moveUp ( 1 ) hero . sneakRight …" at bounding box center [630, 233] width 243 height 258
click at [613, 166] on div "hero . jumpDown ( ) hero . jumpRight ( ) hero . moveUp ( 1 ) hero . sneakRight …" at bounding box center [630, 233] width 243 height 258
click at [303, 354] on div at bounding box center [293, 350] width 307 height 18
drag, startPoint x: 372, startPoint y: 345, endPoint x: 228, endPoint y: 347, distance: 144.3
click at [252, 347] on div at bounding box center [263, 349] width 23 height 23
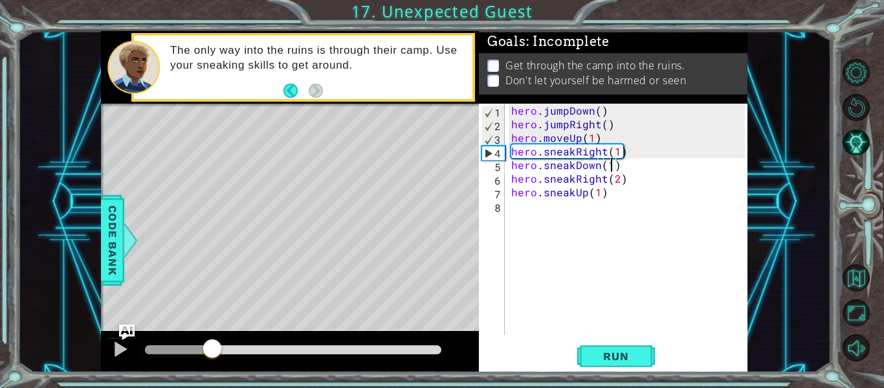
drag, startPoint x: 236, startPoint y: 347, endPoint x: 210, endPoint y: 350, distance: 26.7
click at [210, 350] on div at bounding box center [212, 349] width 23 height 23
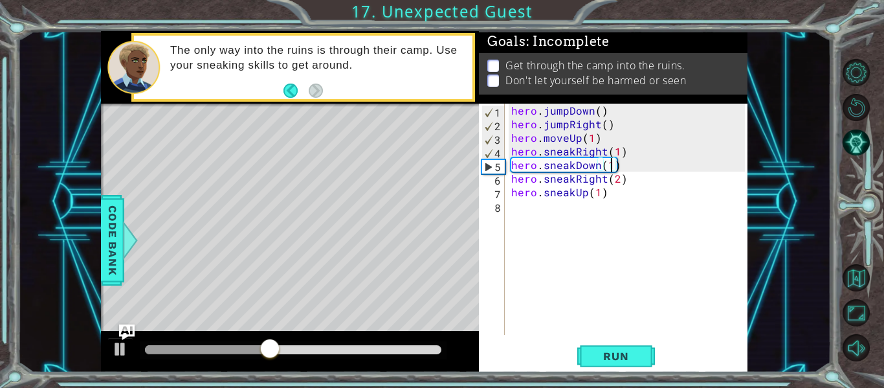
click at [659, 153] on div "hero . jumpDown ( ) hero . jumpRight ( ) hero . moveUp ( 1 ) hero . sneakRight …" at bounding box center [630, 233] width 243 height 258
click at [653, 140] on div "hero . jumpDown ( ) hero . jumpRight ( ) hero . moveUp ( 1 ) hero . sneakRight …" at bounding box center [630, 233] width 243 height 258
click at [638, 165] on div "hero . jumpDown ( ) hero . jumpRight ( ) hero . moveUp ( 1 ) hero . sneakRight …" at bounding box center [630, 233] width 243 height 258
type textarea "hero.sneakDown(1)"
click at [634, 355] on span "Run" at bounding box center [615, 355] width 51 height 13
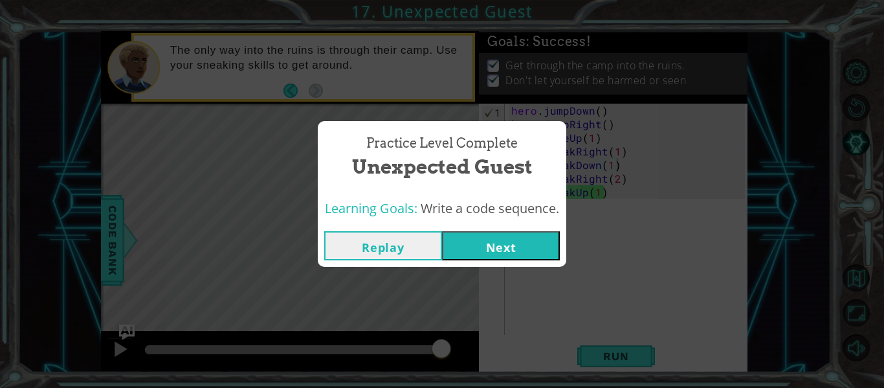
click at [484, 239] on button "Next" at bounding box center [501, 245] width 118 height 29
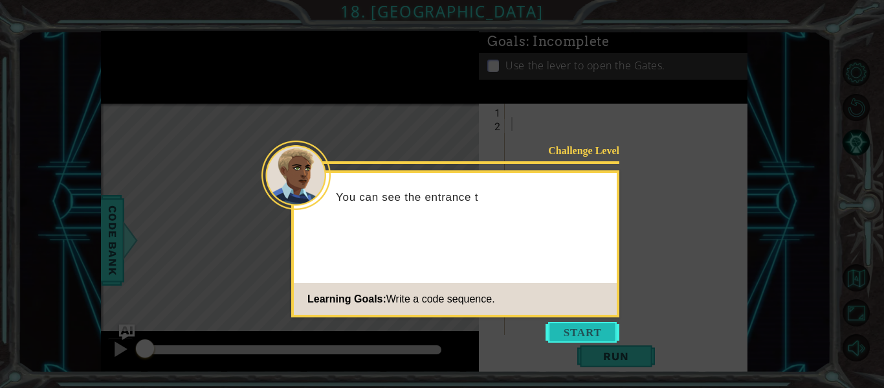
click at [589, 333] on button "Start" at bounding box center [582, 332] width 74 height 21
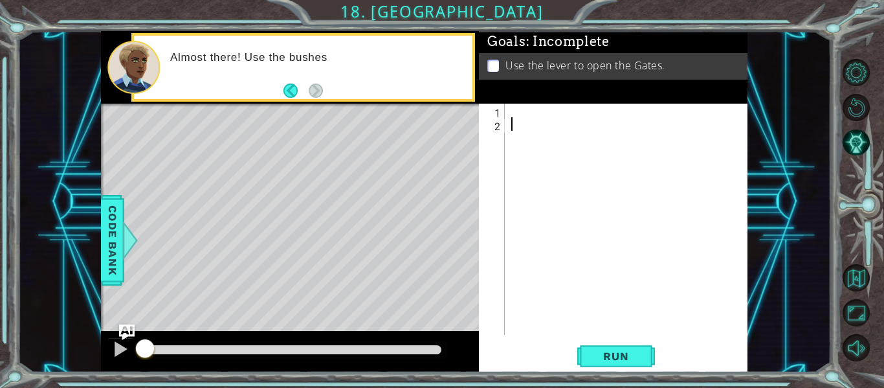
click at [604, 283] on div at bounding box center [630, 233] width 243 height 258
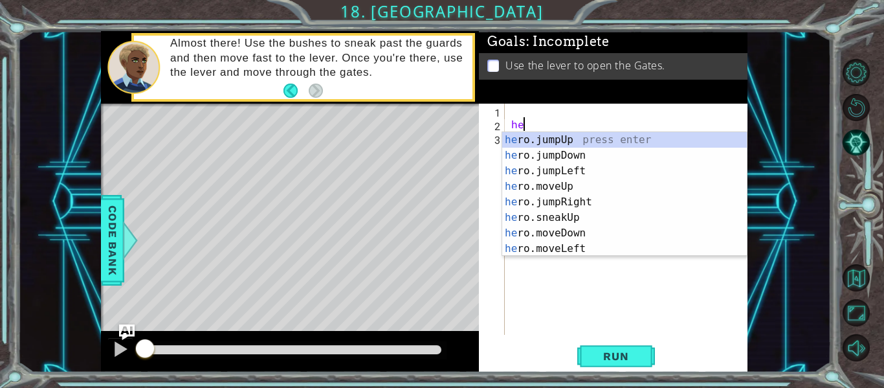
type textarea "h"
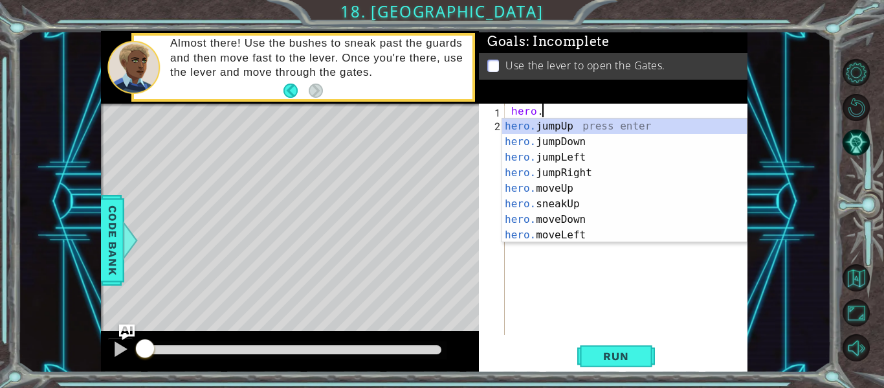
scroll to position [0, 2]
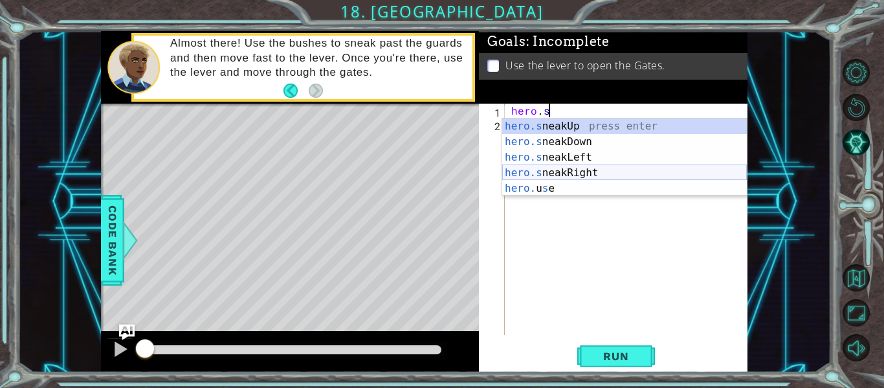
click at [671, 171] on div "hero.s neakUp press enter hero.s neakDown press enter hero.s neakLeft press ent…" at bounding box center [624, 172] width 245 height 109
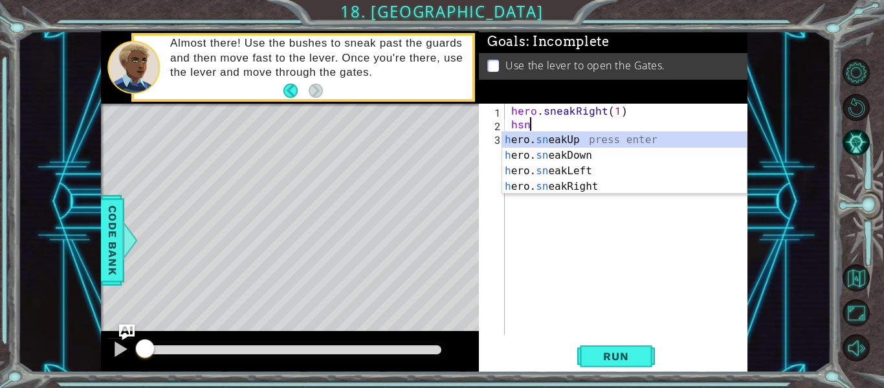
scroll to position [0, 8]
click at [636, 137] on div "h ero. snea kUp press enter h ero. snea kDown press enter h ero. snea kLeft pre…" at bounding box center [624, 178] width 245 height 93
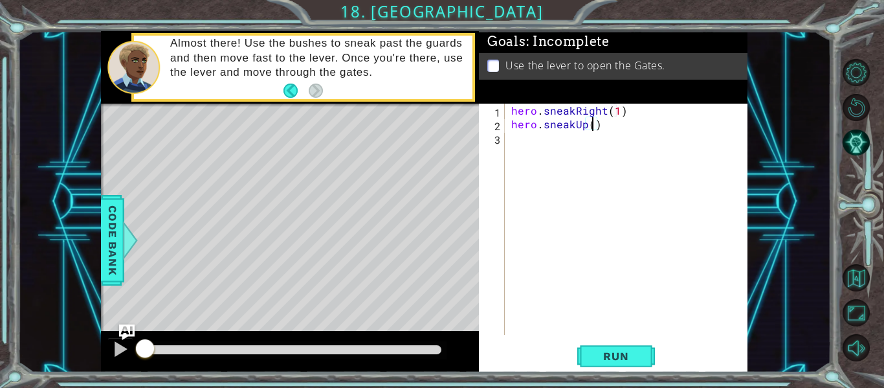
scroll to position [0, 5]
click at [550, 128] on div "hero . sneakRight ( 1 ) hero . sneakUp ( 2 )" at bounding box center [630, 233] width 243 height 258
click at [639, 116] on div "hero . sneakRight ( 1 ) hero . sneakUp ( 2 )" at bounding box center [630, 233] width 243 height 258
click at [618, 127] on div "hero . sneakRight ( 1 ) hero . sneakUp ( 2 )" at bounding box center [630, 233] width 243 height 258
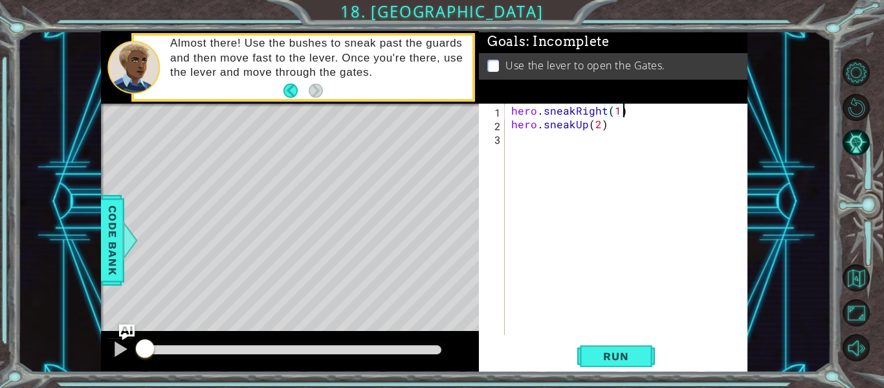
type textarea "hero.sneakUp(2)"
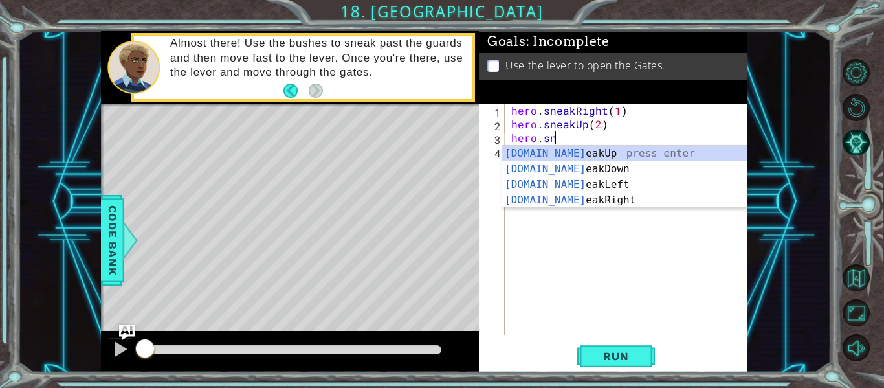
scroll to position [0, 3]
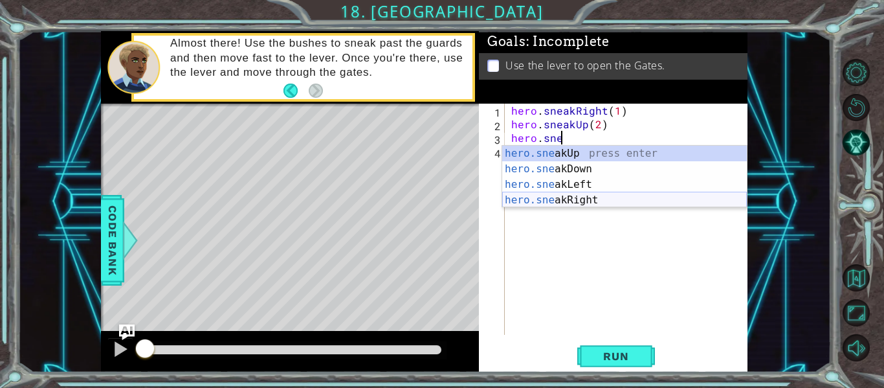
click at [541, 198] on div "hero.sne akUp press enter hero.sne akDown press enter hero.sne akLeft press ent…" at bounding box center [624, 192] width 245 height 93
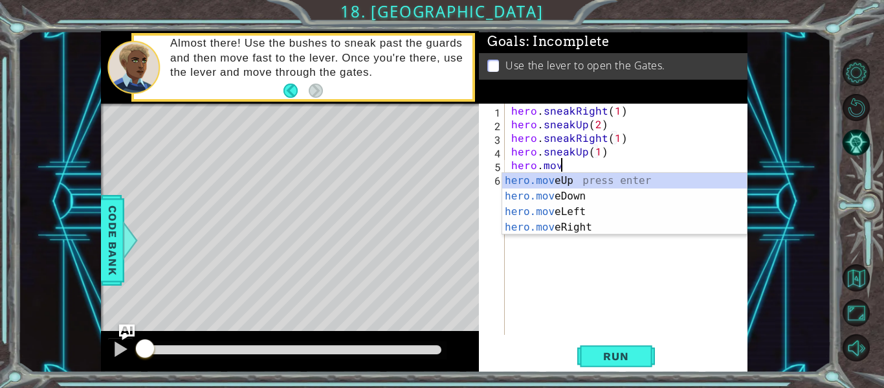
scroll to position [0, 8]
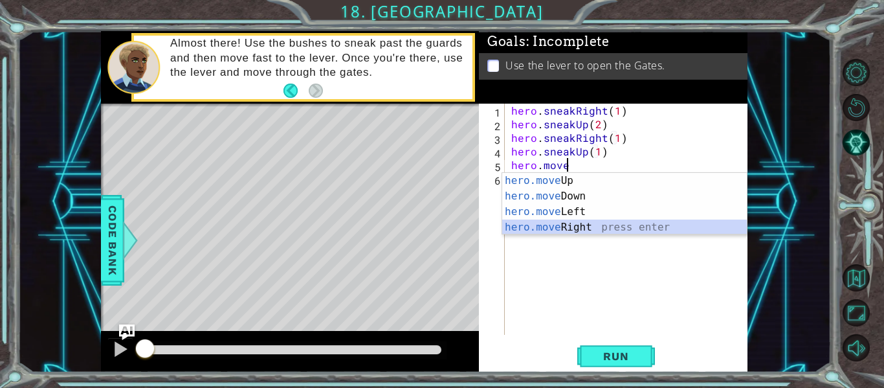
click at [668, 224] on div "hero.move Up press enter hero.move Down press enter hero.move Left press enter …" at bounding box center [624, 219] width 245 height 93
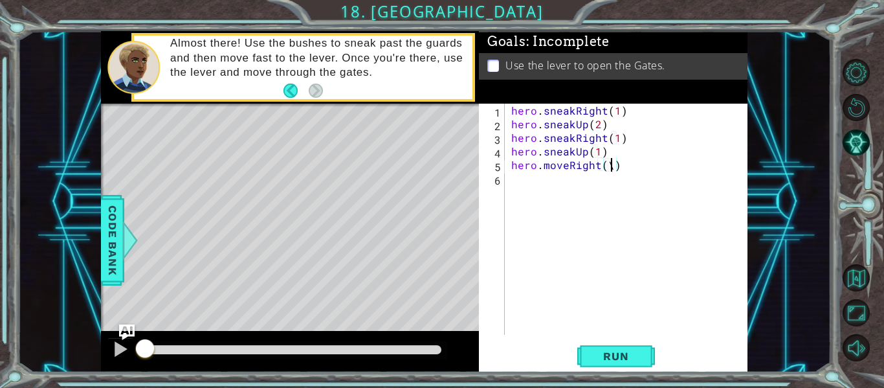
scroll to position [0, 6]
type textarea "hero.moveRight(1)"
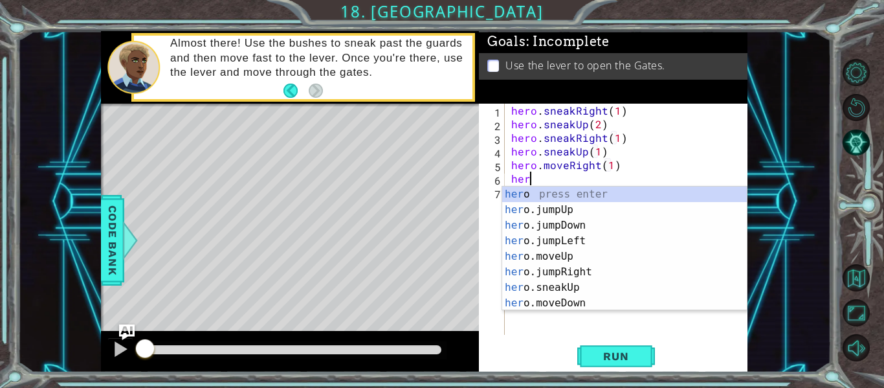
scroll to position [0, 1]
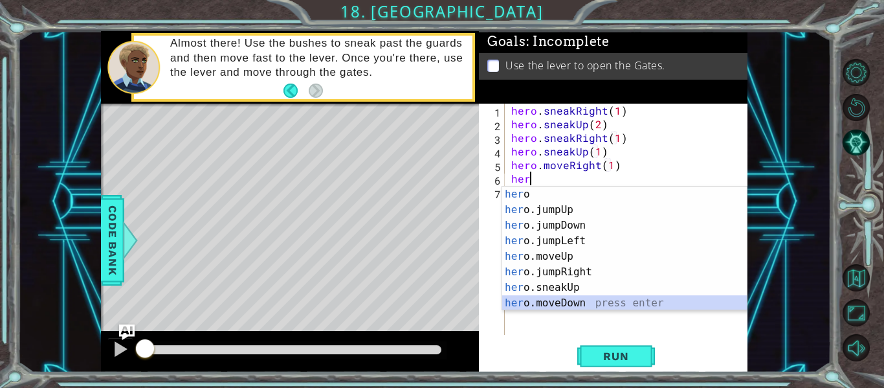
click at [668, 300] on div "her o press enter her o.jumpUp press enter her o.jumpDown press enter her o.jum…" at bounding box center [624, 263] width 245 height 155
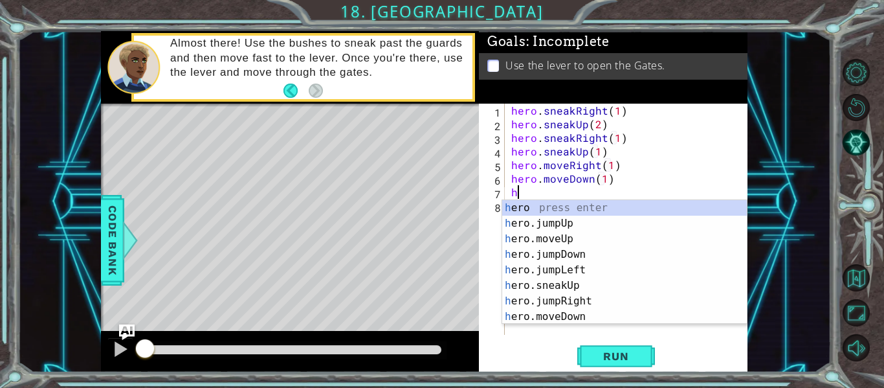
scroll to position [0, 6]
type textarea "hero.moveDown(1)her"
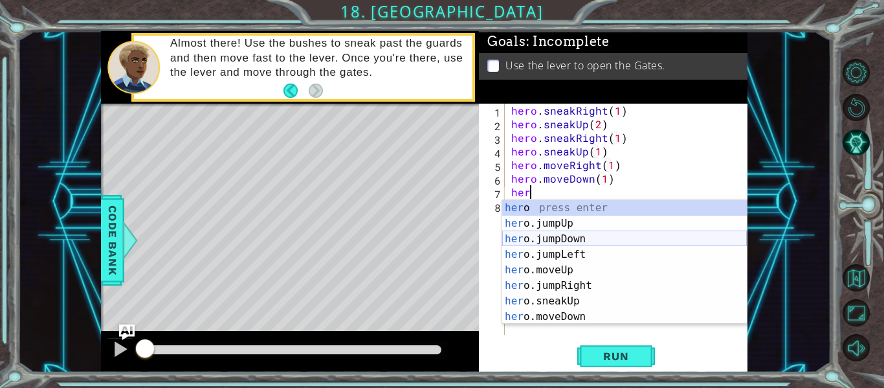
click at [694, 235] on div "her o press enter her o.jumpUp press enter her o.jumpDown press enter her o.jum…" at bounding box center [624, 277] width 245 height 155
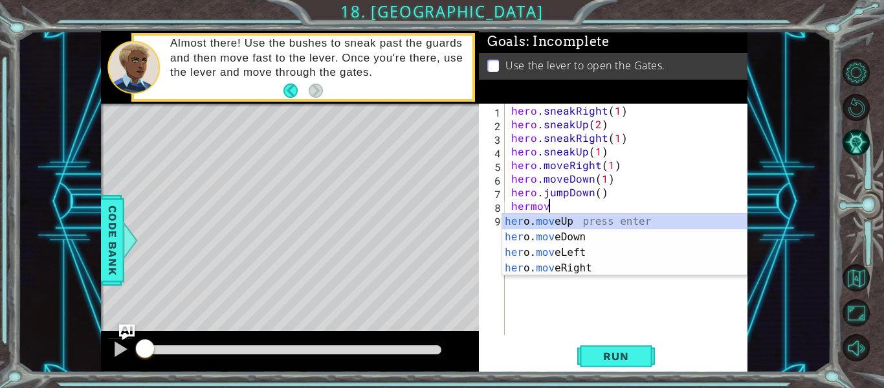
scroll to position [0, 2]
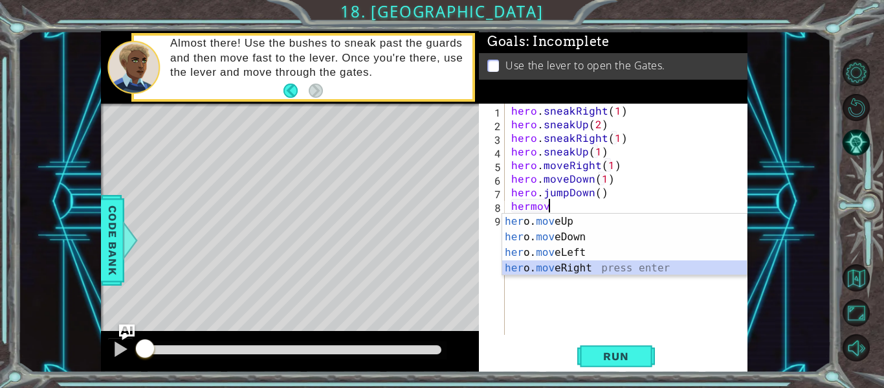
click at [651, 267] on div "her o. mov eUp press enter her o. mov eDown press enter her o. mov eLeft press …" at bounding box center [624, 259] width 245 height 93
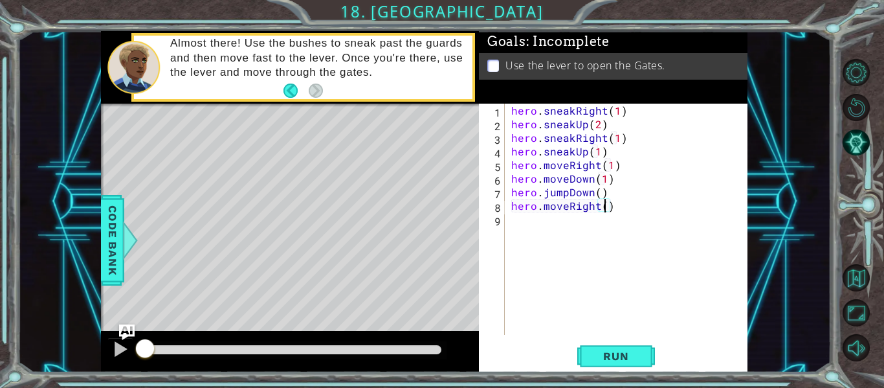
type textarea "hero.moveRight(2)"
click at [629, 226] on div "hero . sneakRight ( 1 ) hero . sneakUp ( 2 ) hero . sneakRight ( 1 ) hero . sne…" at bounding box center [630, 233] width 243 height 258
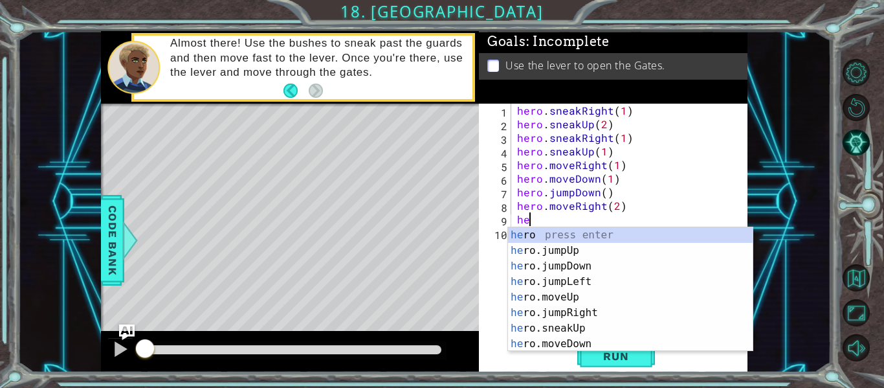
type textarea "her"
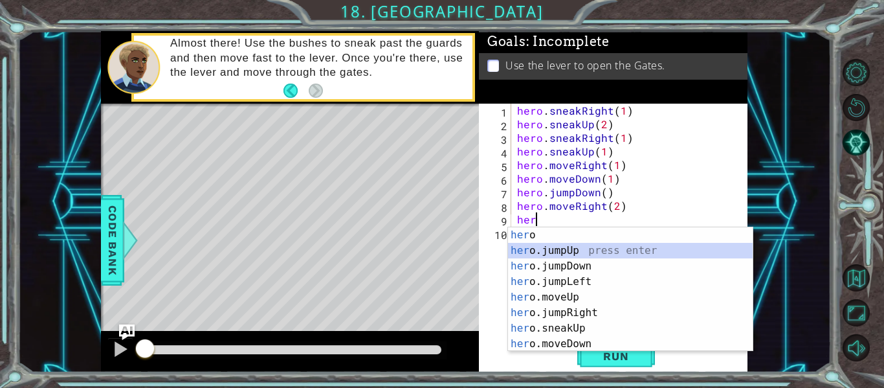
click at [614, 245] on div "her o press enter her o.jumpUp press enter her o.jumpDown press enter her o.jum…" at bounding box center [630, 304] width 245 height 155
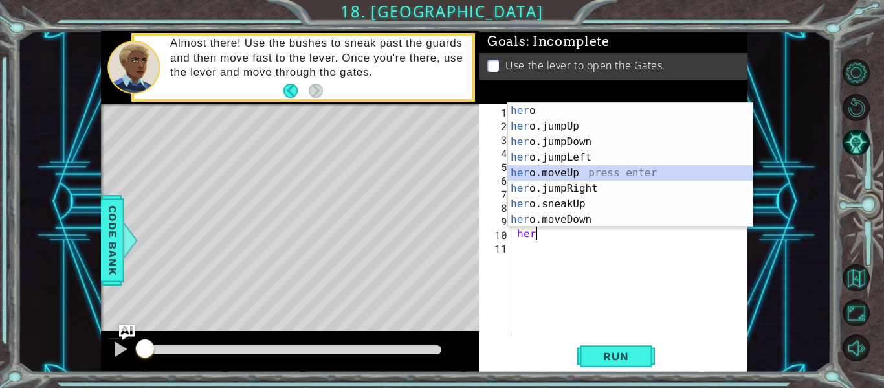
click at [620, 176] on div "her o press enter her o.jumpUp press enter her o.jumpDown press enter her o.jum…" at bounding box center [630, 180] width 245 height 155
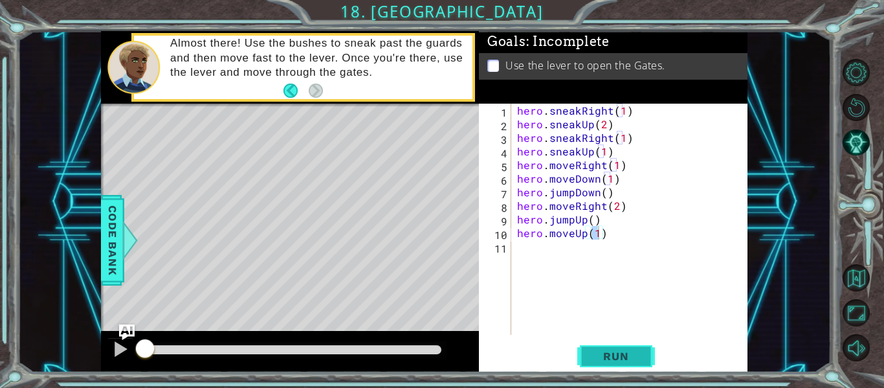
click at [629, 364] on button "Run" at bounding box center [616, 356] width 78 height 27
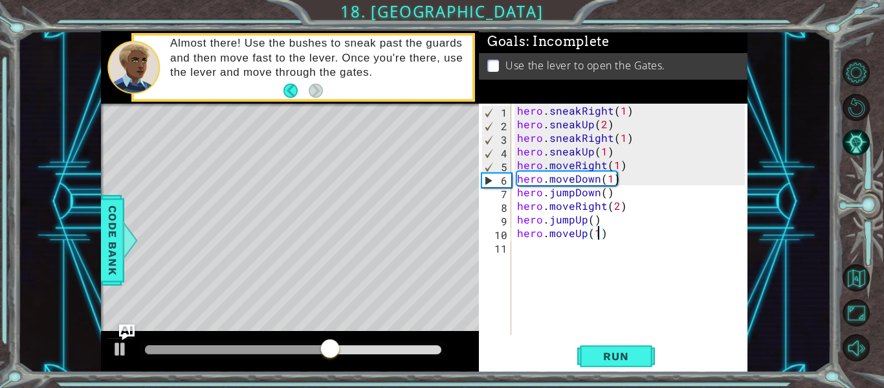
click at [571, 159] on div "hero . sneakRight ( 1 ) hero . sneakUp ( 2 ) hero . sneakRight ( 1 ) hero . sne…" at bounding box center [632, 233] width 237 height 258
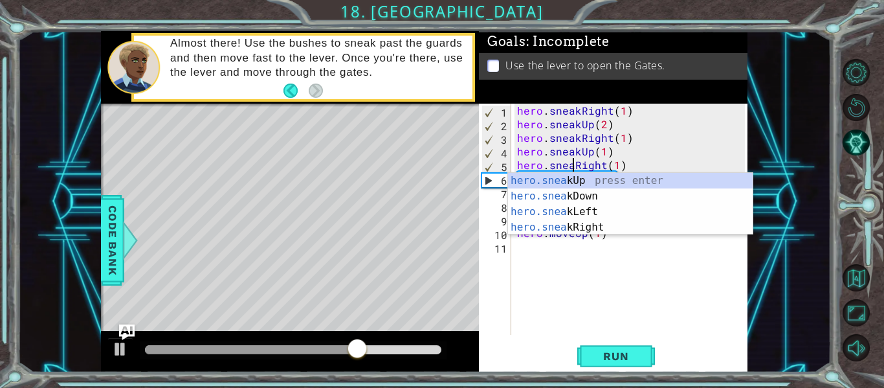
scroll to position [0, 5]
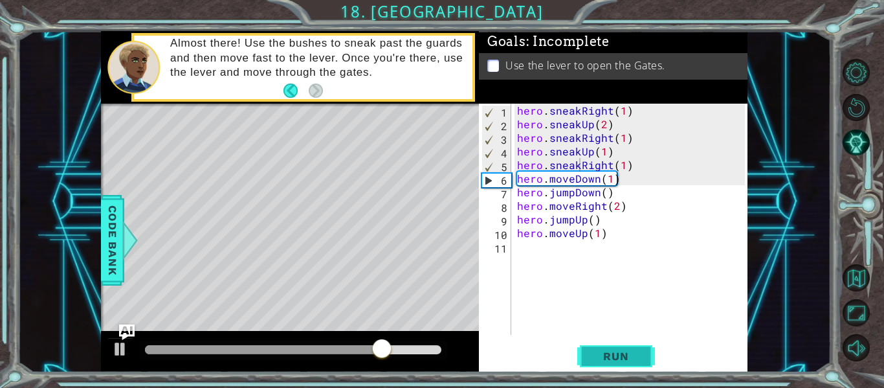
click at [589, 361] on button "Run" at bounding box center [616, 356] width 78 height 27
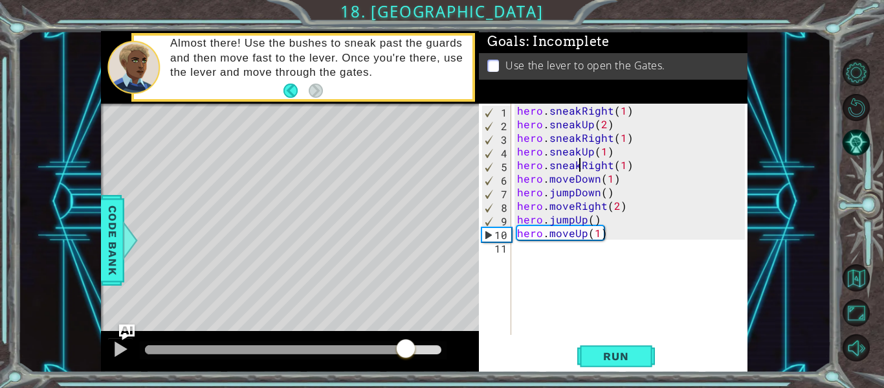
drag, startPoint x: 169, startPoint y: 344, endPoint x: 405, endPoint y: 344, distance: 236.1
click at [405, 344] on div at bounding box center [405, 349] width 23 height 23
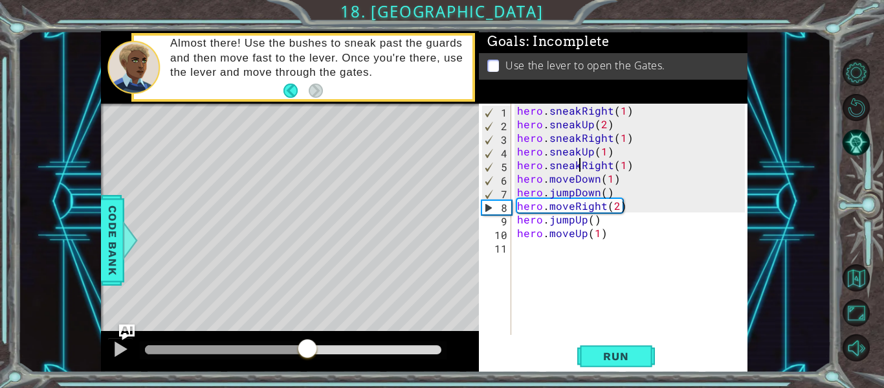
drag, startPoint x: 405, startPoint y: 344, endPoint x: 309, endPoint y: 347, distance: 96.5
click at [307, 347] on div at bounding box center [226, 349] width 162 height 9
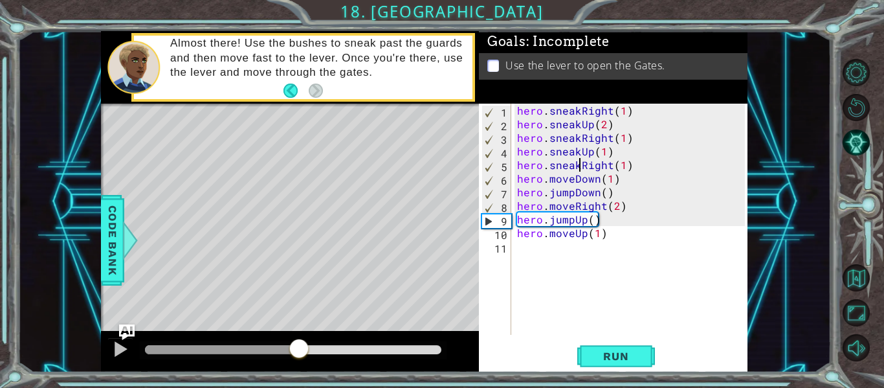
drag, startPoint x: 320, startPoint y: 347, endPoint x: 281, endPoint y: 345, distance: 38.8
click at [287, 345] on div at bounding box center [298, 349] width 23 height 23
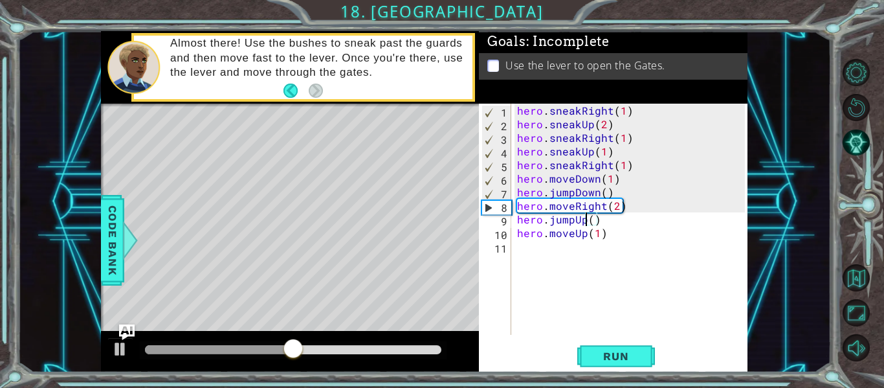
click at [585, 221] on div "hero . sneakRight ( 1 ) hero . sneakUp ( 2 ) hero . sneakRight ( 1 ) hero . sne…" at bounding box center [632, 233] width 237 height 258
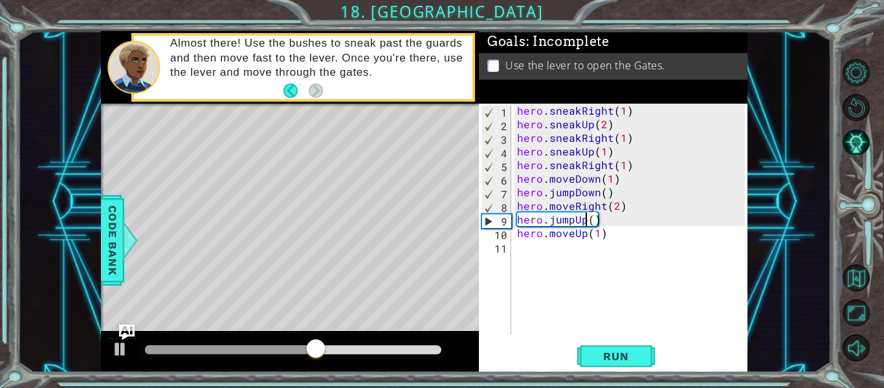
scroll to position [0, 4]
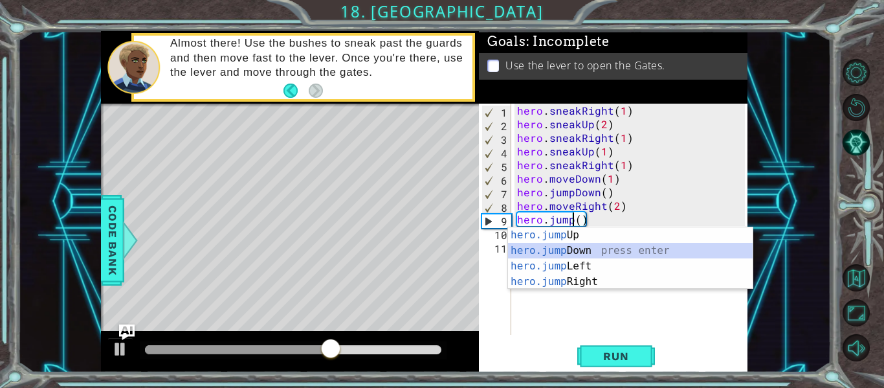
click at [615, 248] on div "hero.jump Up press enter hero.jump Down press enter hero.jump Left press enter …" at bounding box center [630, 273] width 245 height 93
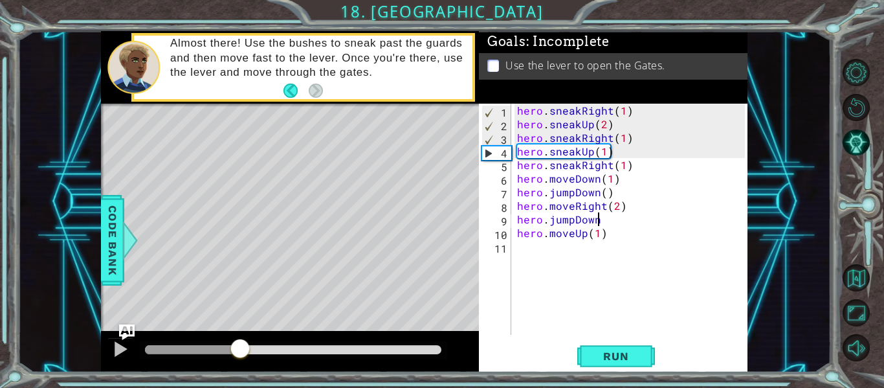
drag, startPoint x: 349, startPoint y: 344, endPoint x: 239, endPoint y: 344, distance: 110.0
click at [239, 344] on div at bounding box center [239, 349] width 23 height 23
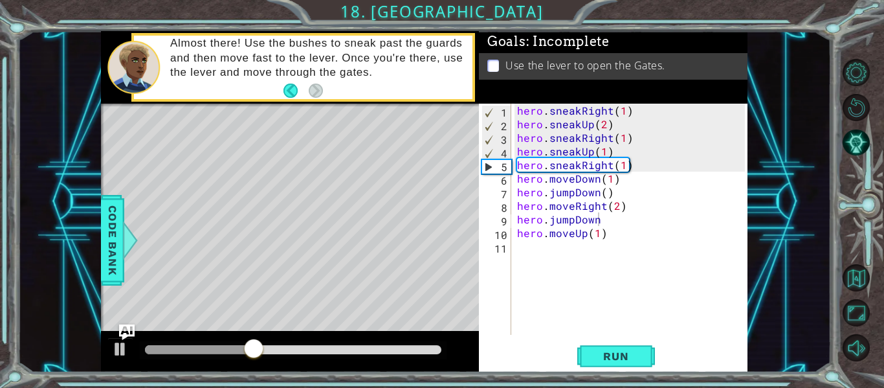
click at [315, 344] on div at bounding box center [293, 350] width 307 height 18
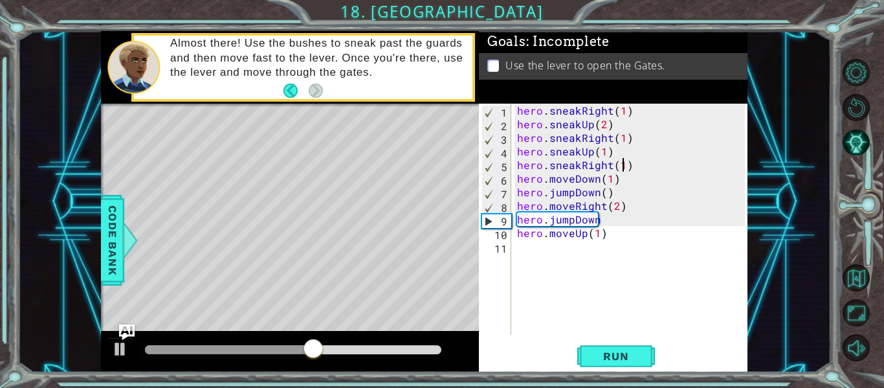
click at [624, 166] on div "hero . sneakRight ( 1 ) hero . sneakUp ( 2 ) hero . sneakRight ( 1 ) hero . sne…" at bounding box center [632, 233] width 237 height 258
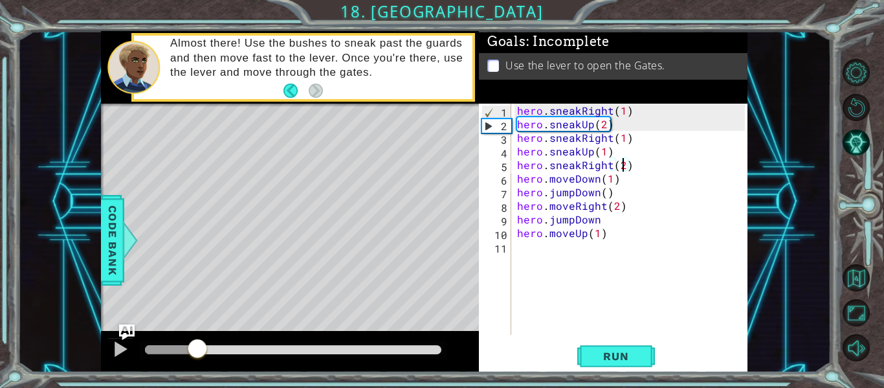
drag, startPoint x: 347, startPoint y: 338, endPoint x: 214, endPoint y: 383, distance: 140.5
click at [214, 383] on div "1 ההההההההההההההההההההההההההההההההההההההההההההההההההההההההההההההההההההההההההההה…" at bounding box center [442, 194] width 884 height 388
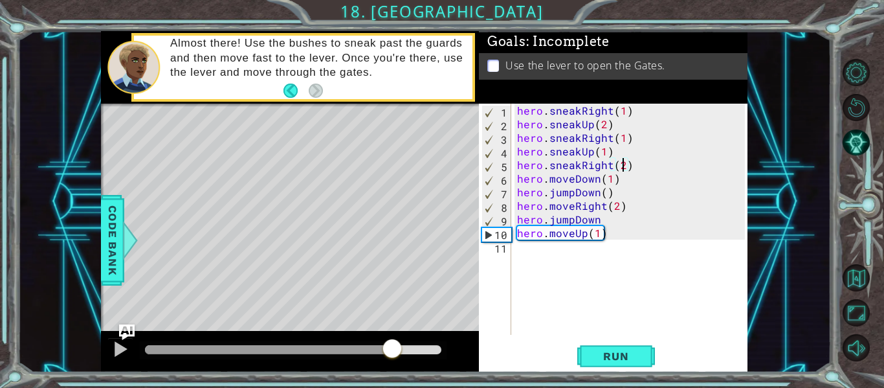
drag, startPoint x: 238, startPoint y: 344, endPoint x: 391, endPoint y: 333, distance: 153.7
click at [391, 333] on div at bounding box center [290, 351] width 378 height 41
drag, startPoint x: 389, startPoint y: 334, endPoint x: 200, endPoint y: 359, distance: 191.2
click at [200, 359] on div at bounding box center [290, 351] width 378 height 41
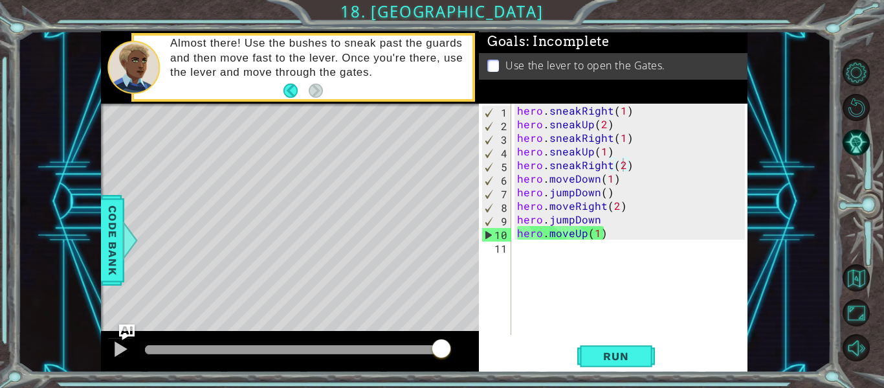
click at [421, 358] on div at bounding box center [293, 350] width 307 height 18
click at [598, 347] on button "Run" at bounding box center [616, 356] width 78 height 27
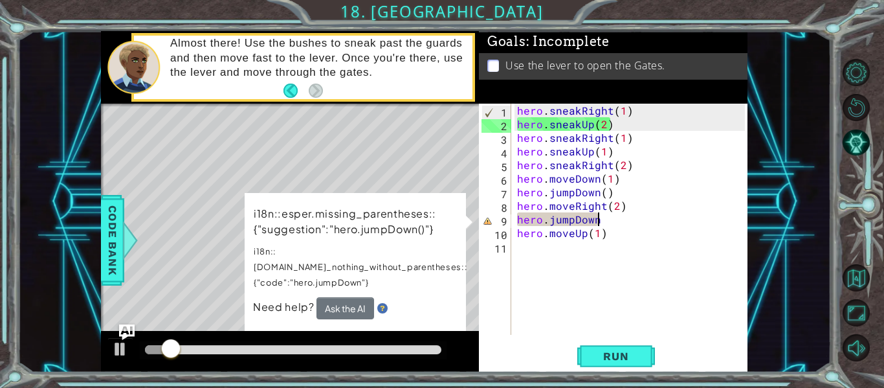
click at [602, 223] on div "hero . sneakRight ( 1 ) hero . sneakUp ( 2 ) hero . sneakRight ( 1 ) hero . sne…" at bounding box center [632, 233] width 237 height 258
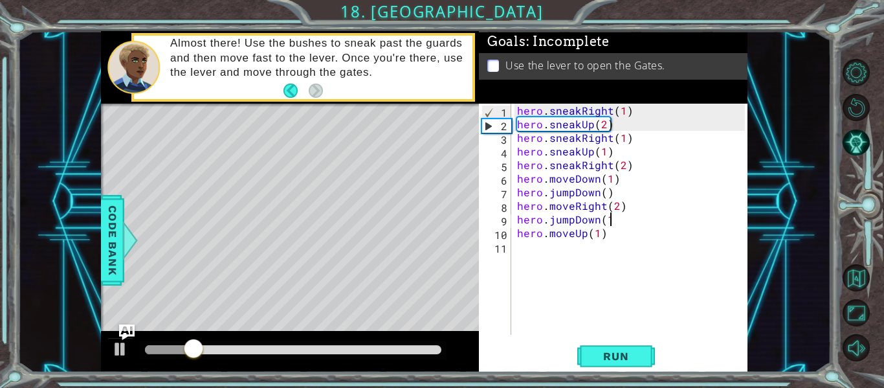
scroll to position [0, 6]
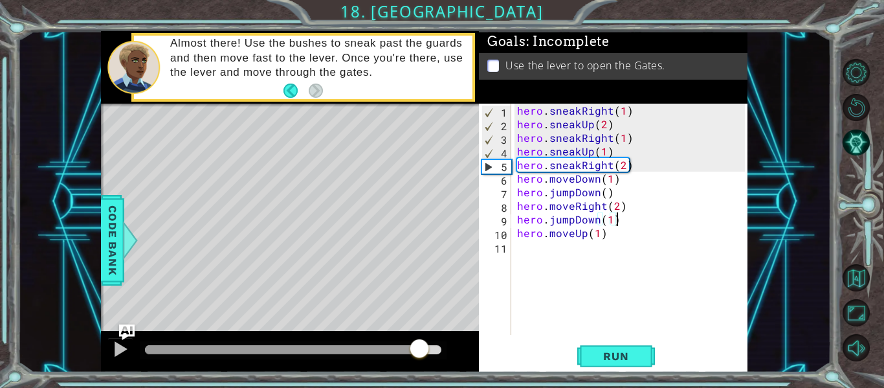
drag, startPoint x: 199, startPoint y: 345, endPoint x: 421, endPoint y: 354, distance: 222.1
click at [421, 354] on div at bounding box center [419, 349] width 23 height 23
click at [276, 329] on div "methods hero use(thing) moveUp(steps) moveDown(steps) moveLeft(steps) moveRight…" at bounding box center [424, 201] width 646 height 341
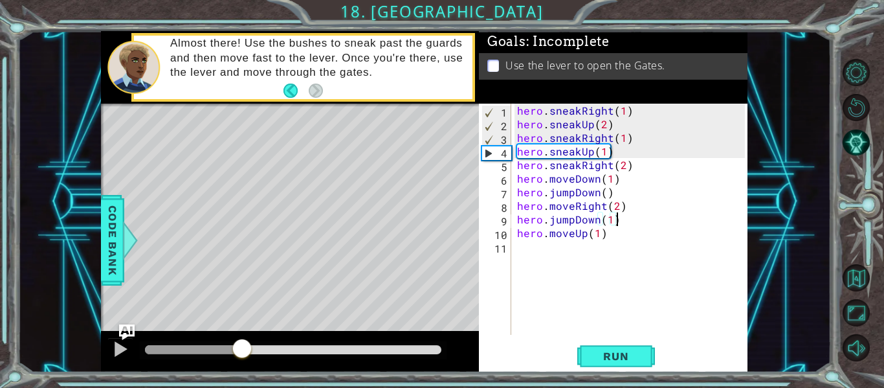
drag, startPoint x: 292, startPoint y: 340, endPoint x: 241, endPoint y: 333, distance: 51.5
click at [241, 333] on div at bounding box center [290, 351] width 378 height 41
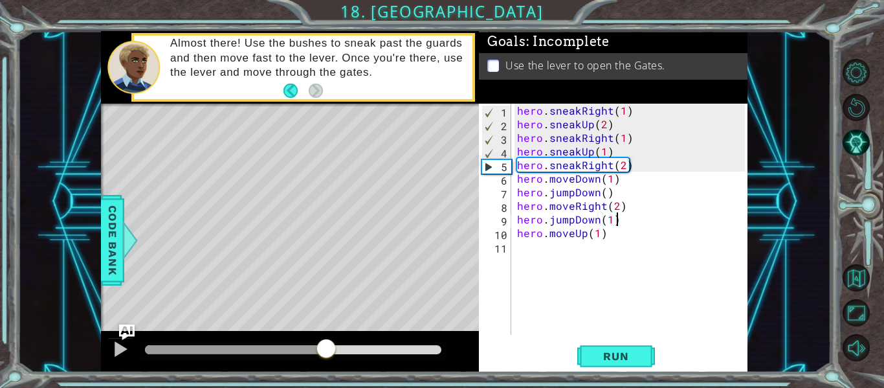
drag, startPoint x: 326, startPoint y: 353, endPoint x: 318, endPoint y: 353, distance: 7.8
click at [318, 353] on div at bounding box center [325, 349] width 23 height 23
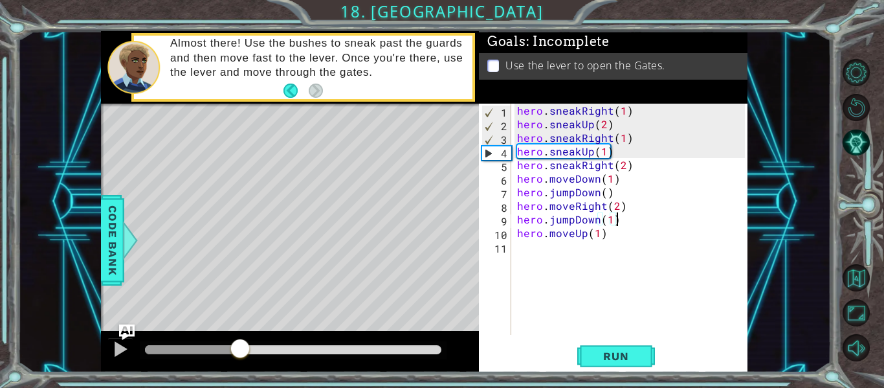
drag, startPoint x: 321, startPoint y: 347, endPoint x: 241, endPoint y: 337, distance: 80.8
click at [240, 345] on div at bounding box center [192, 349] width 95 height 9
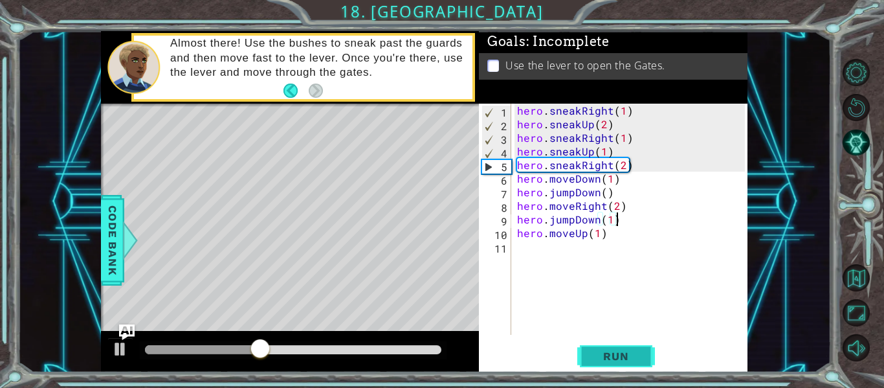
click at [587, 346] on button "Run" at bounding box center [616, 356] width 78 height 27
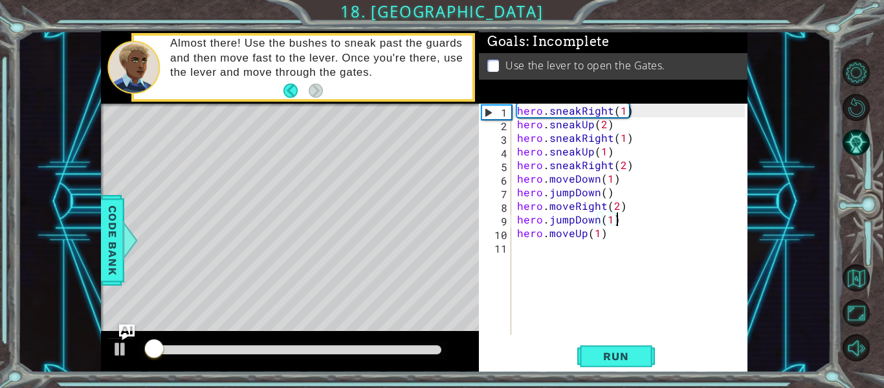
click at [580, 161] on div "hero . sneakRight ( 1 ) hero . sneakUp ( 2 ) hero . sneakRight ( 1 ) hero . sne…" at bounding box center [632, 233] width 237 height 258
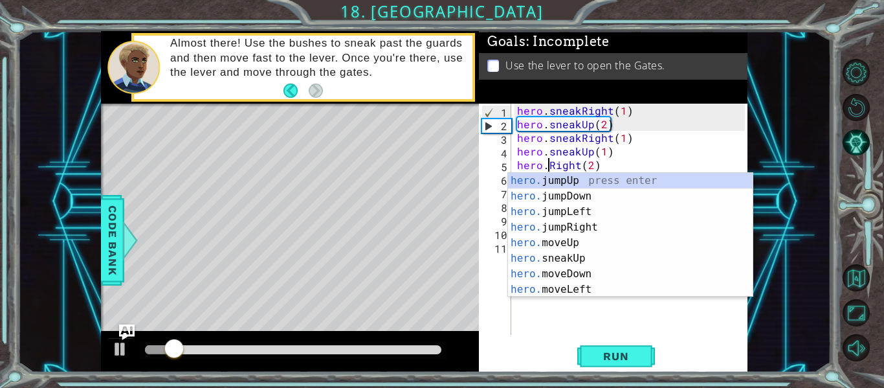
scroll to position [0, 3]
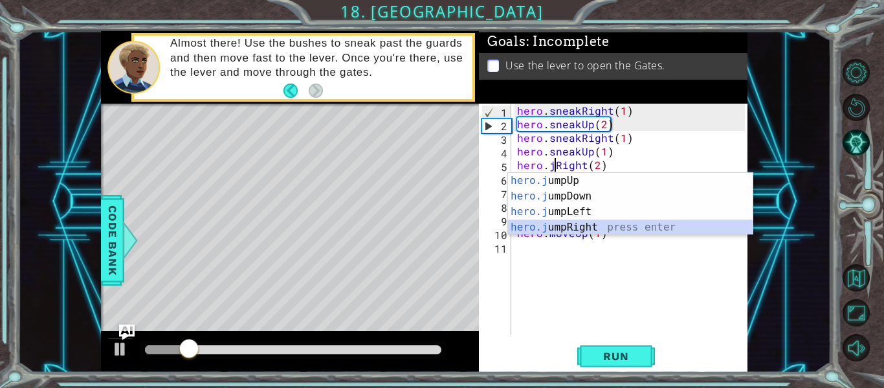
click at [597, 227] on div "hero.j umpUp press enter hero.j umpDown press enter hero.j umpLeft press enter …" at bounding box center [630, 219] width 245 height 93
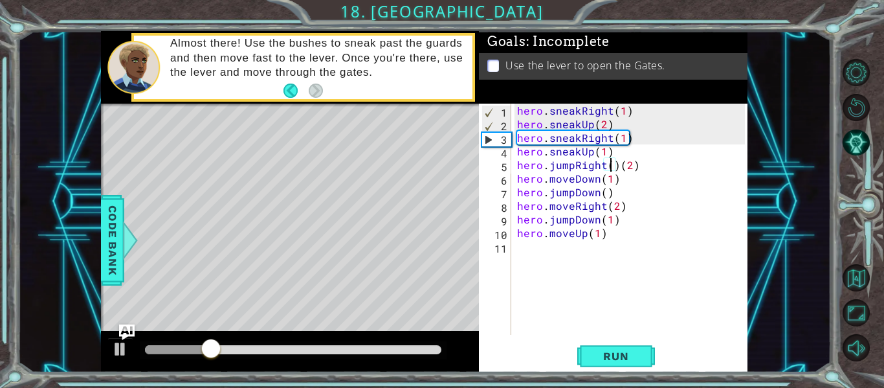
click at [612, 164] on div "hero . sneakRight ( 1 ) hero . sneakUp ( 2 ) hero . sneakRight ( 1 ) hero . sne…" at bounding box center [632, 233] width 237 height 258
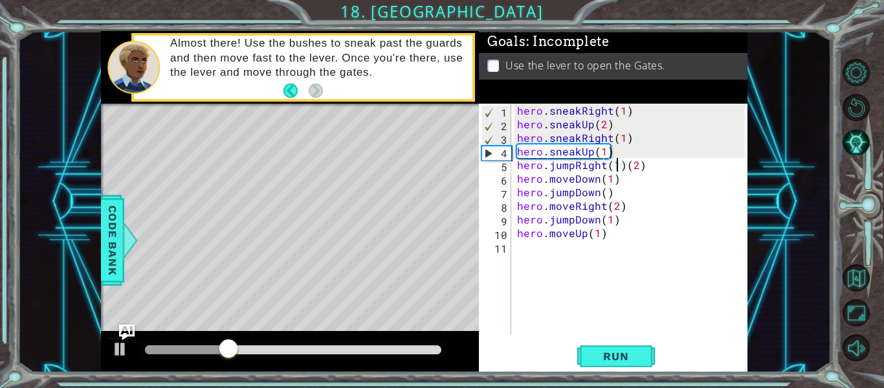
click at [642, 170] on div "hero . sneakRight ( 1 ) hero . sneakUp ( 2 ) hero . sneakRight ( 1 ) hero . sne…" at bounding box center [632, 233] width 237 height 258
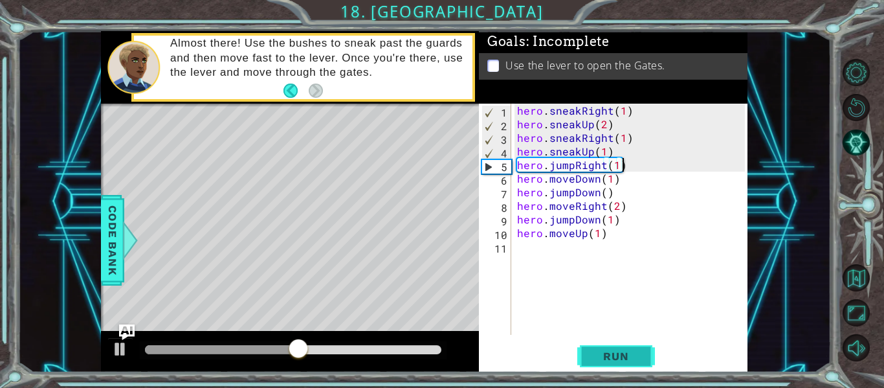
click at [599, 360] on span "Run" at bounding box center [615, 355] width 51 height 13
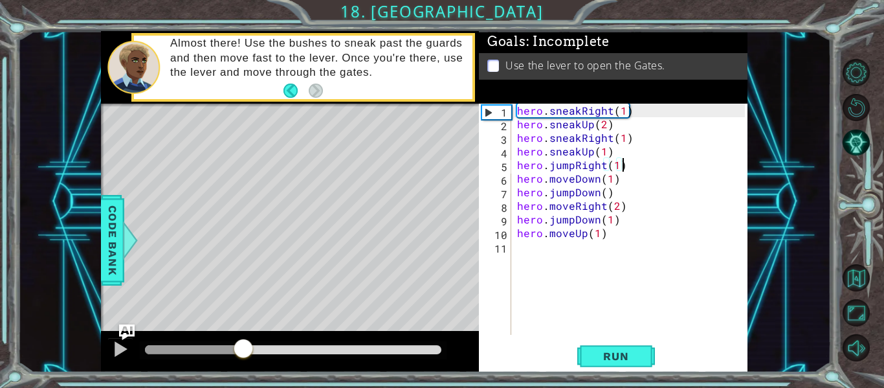
click at [243, 350] on div at bounding box center [293, 349] width 296 height 9
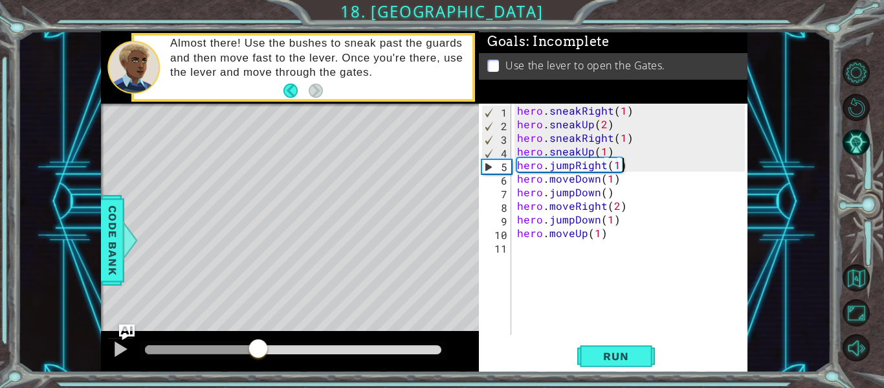
drag, startPoint x: 243, startPoint y: 350, endPoint x: 259, endPoint y: 357, distance: 17.7
click at [259, 357] on div at bounding box center [257, 349] width 23 height 23
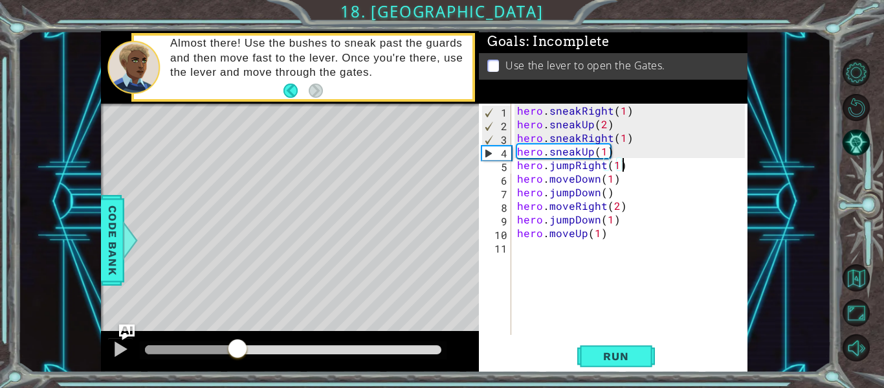
drag, startPoint x: 258, startPoint y: 356, endPoint x: 235, endPoint y: 349, distance: 23.9
click at [235, 349] on div at bounding box center [237, 349] width 23 height 23
click at [624, 345] on button "Run" at bounding box center [616, 356] width 78 height 27
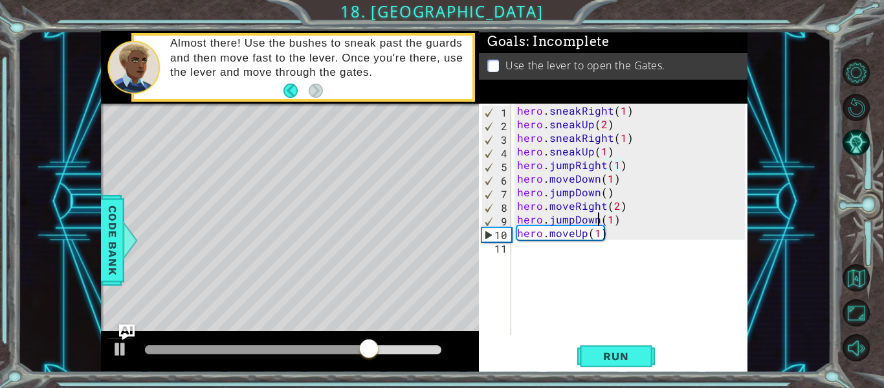
click at [598, 216] on div "hero . sneakRight ( 1 ) hero . sneakUp ( 2 ) hero . sneakRight ( 1 ) hero . sne…" at bounding box center [632, 233] width 237 height 258
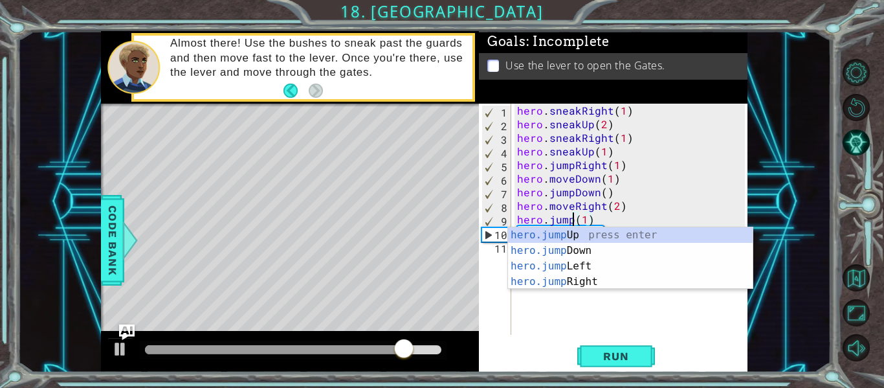
scroll to position [0, 5]
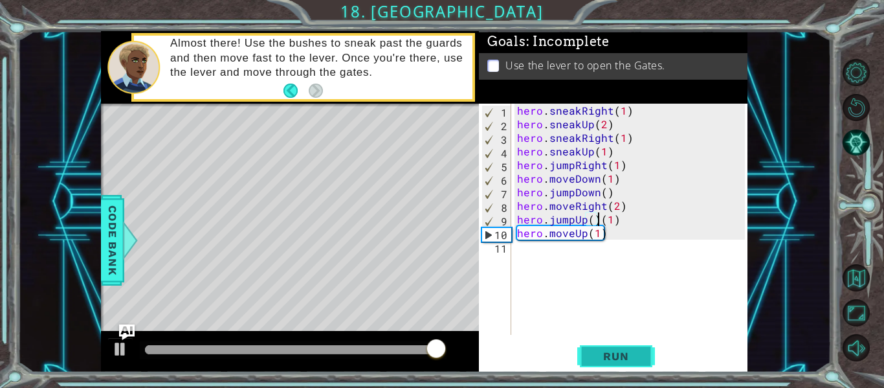
click at [587, 353] on button "Run" at bounding box center [616, 356] width 78 height 27
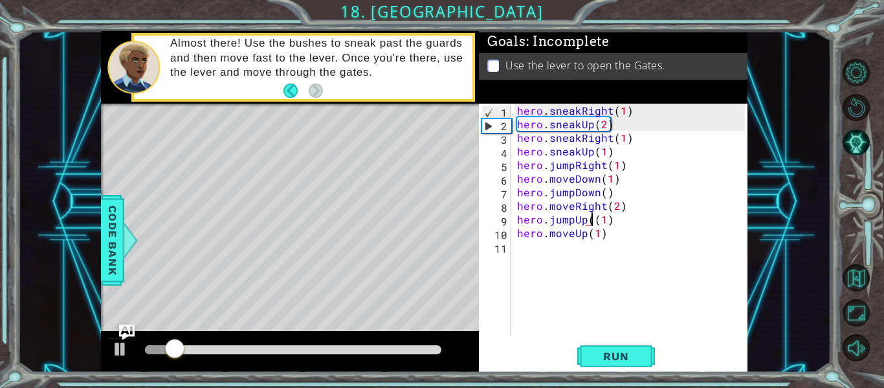
type textarea "hero.jumpUp(1)"
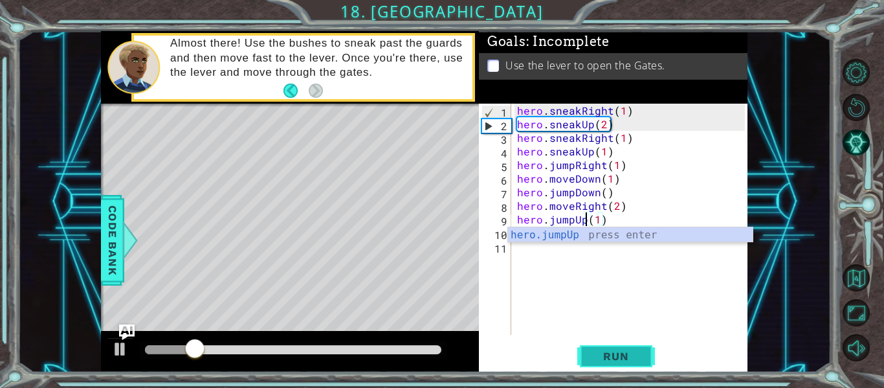
click at [622, 355] on span "Run" at bounding box center [615, 355] width 51 height 13
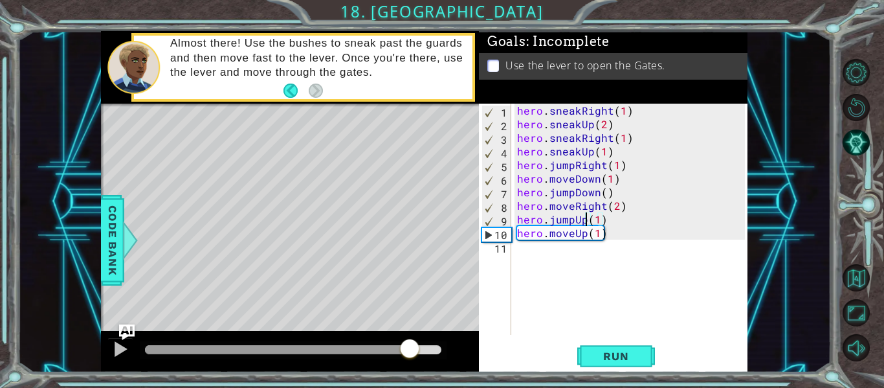
drag, startPoint x: 150, startPoint y: 349, endPoint x: 411, endPoint y: 371, distance: 262.3
click at [411, 371] on div at bounding box center [290, 351] width 378 height 41
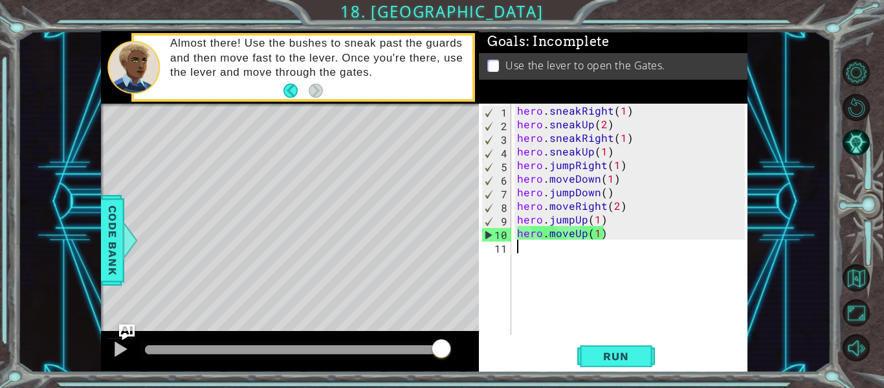
click at [587, 254] on div "hero . sneakRight ( 1 ) hero . sneakUp ( 2 ) hero . sneakRight ( 1 ) hero . sne…" at bounding box center [632, 233] width 237 height 258
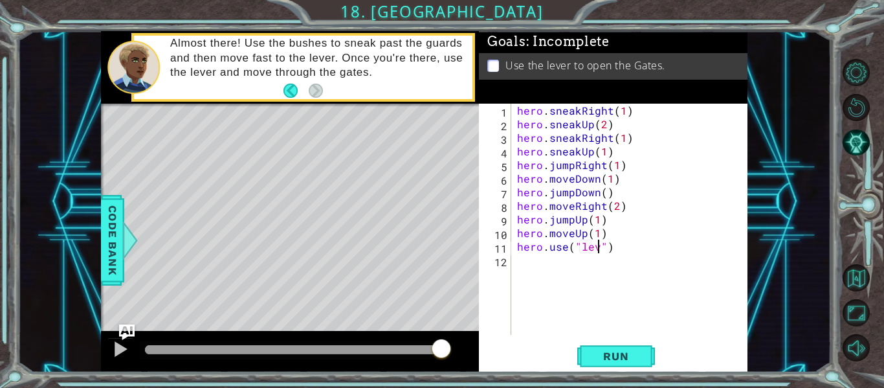
scroll to position [0, 6]
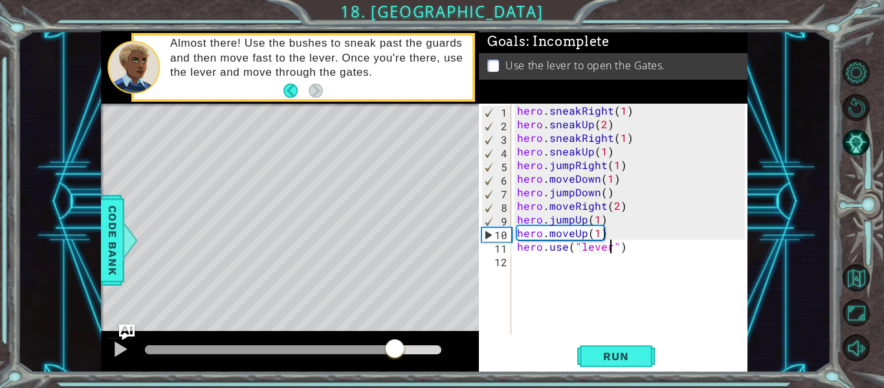
drag, startPoint x: 441, startPoint y: 340, endPoint x: 391, endPoint y: 344, distance: 49.4
click at [391, 344] on div at bounding box center [394, 349] width 23 height 23
type textarea "hero.use("lever")"
click at [635, 359] on span "Run" at bounding box center [615, 355] width 51 height 13
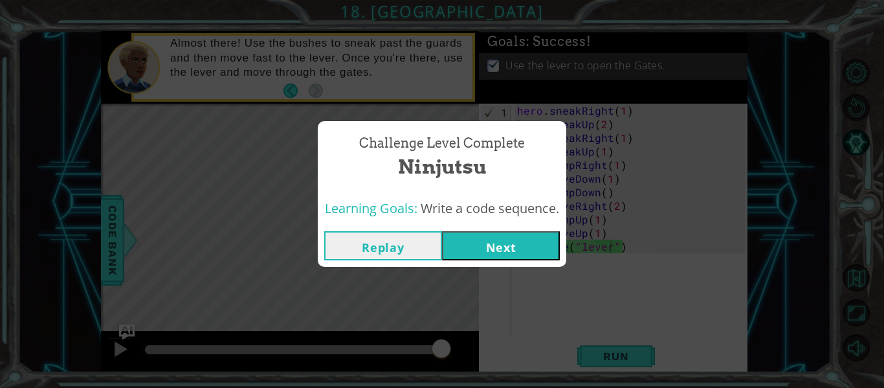
drag, startPoint x: 166, startPoint y: 355, endPoint x: 446, endPoint y: 386, distance: 281.8
click at [446, 386] on body "1 ההההההההההההההההההההההההההההההההההההההההההההההההההההההההההההההההההההההההההההה…" at bounding box center [442, 194] width 884 height 388
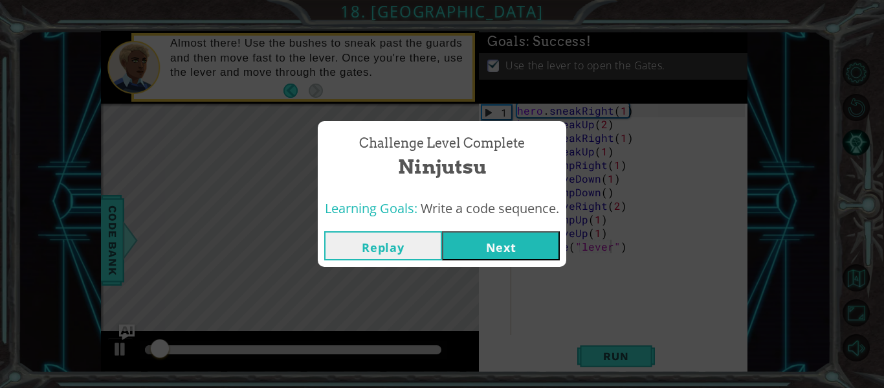
click at [544, 248] on button "Next" at bounding box center [501, 245] width 118 height 29
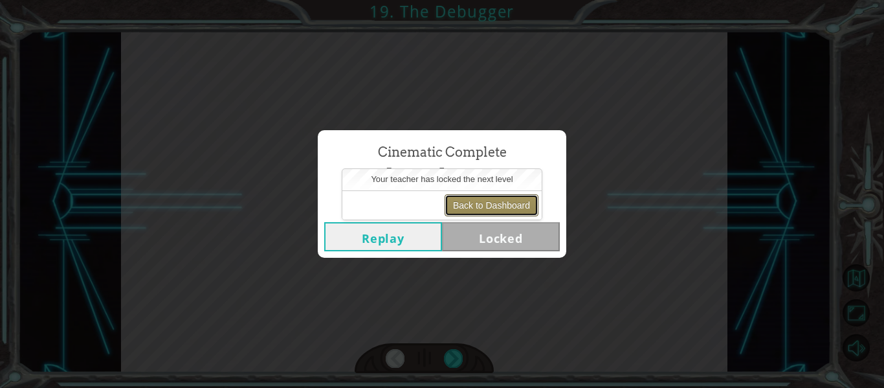
click at [503, 207] on button "Back to Dashboard" at bounding box center [491, 205] width 94 height 22
